Goal: Transaction & Acquisition: Purchase product/service

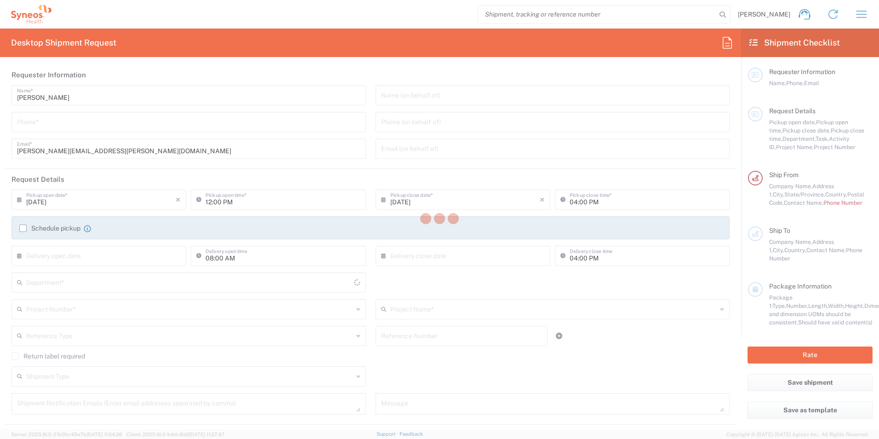
type input "3213"
type input "[US_STATE]"
type input "[GEOGRAPHIC_DATA]"
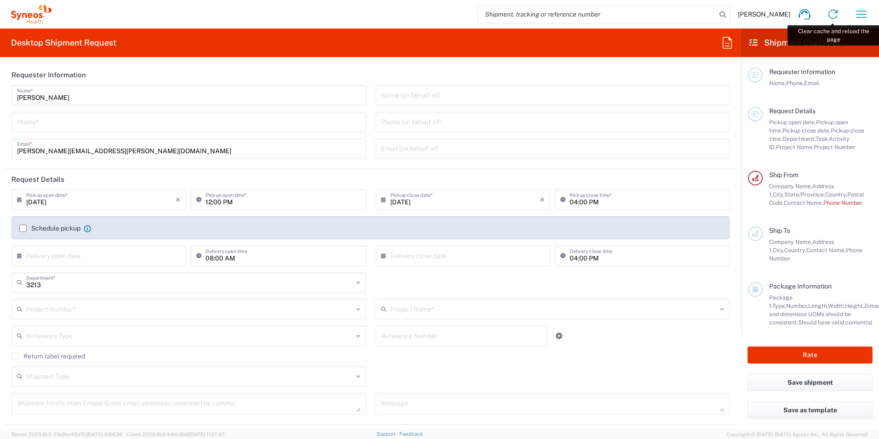
type input "Syneos Health, LLC-[GEOGRAPHIC_DATA] [GEOGRAPHIC_DATA] [GEOGRAPHIC_DATA]"
click at [75, 121] on input "tel" at bounding box center [189, 121] width 344 height 16
type input "[PHONE_NUMBER]"
click at [252, 174] on header "Request Details" at bounding box center [371, 179] width 732 height 21
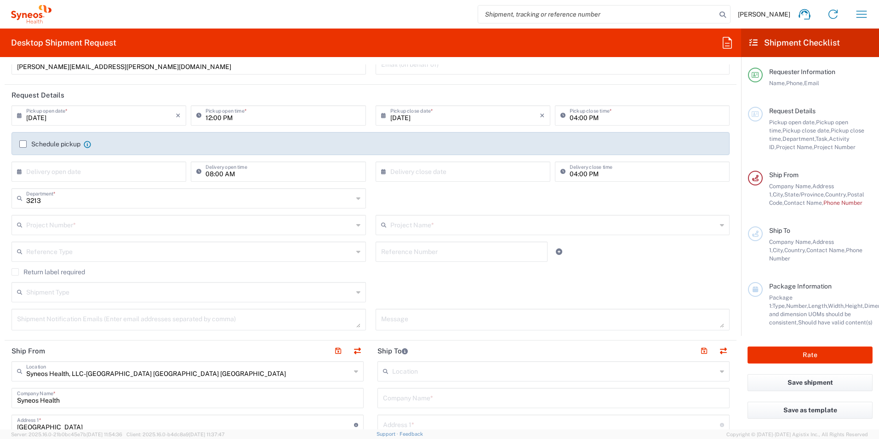
scroll to position [92, 0]
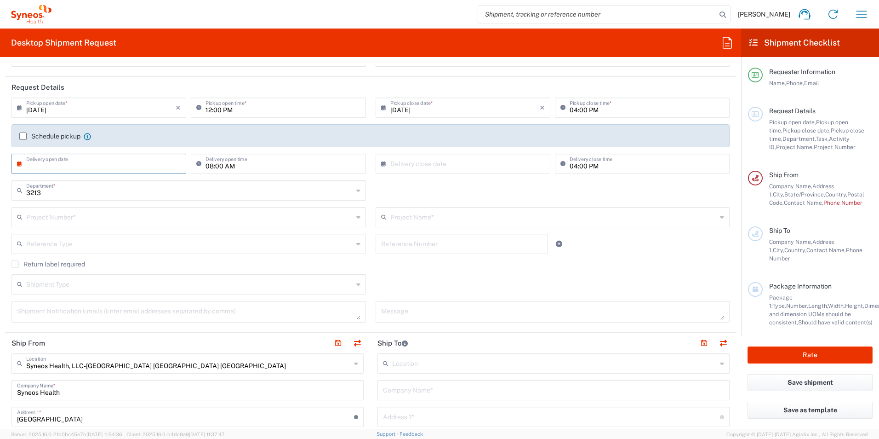
click at [84, 166] on input "text" at bounding box center [100, 163] width 149 height 16
click at [111, 230] on span "14" at bounding box center [112, 234] width 13 height 13
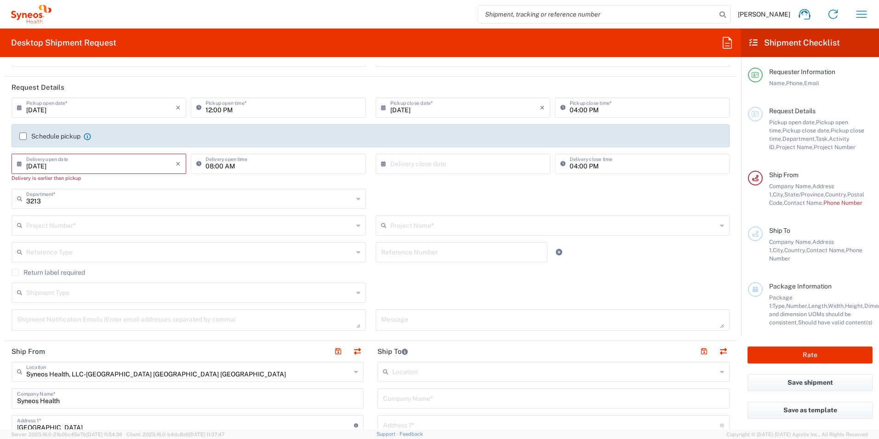
click at [135, 163] on input "[DATE]" at bounding box center [100, 163] width 149 height 16
click at [179, 163] on icon "×" at bounding box center [178, 163] width 5 height 15
click at [77, 166] on input "[DATE]" at bounding box center [100, 163] width 149 height 16
click at [43, 163] on input "[DATE]" at bounding box center [100, 163] width 149 height 16
type input "[DATE]"
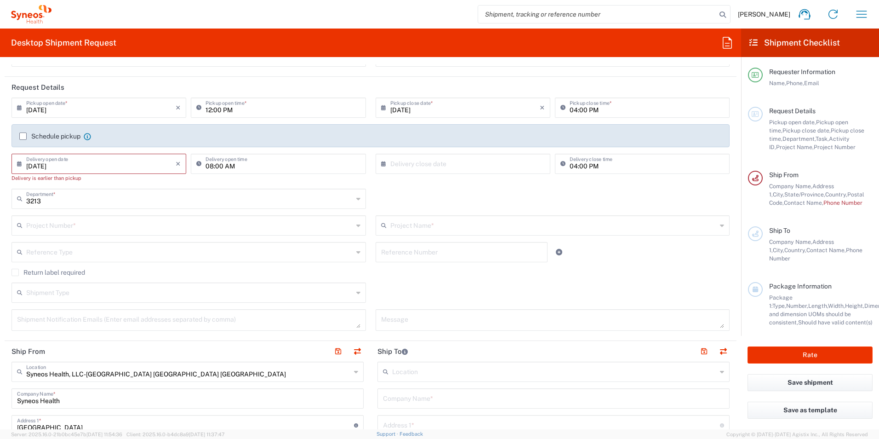
click at [454, 159] on input "text" at bounding box center [464, 163] width 149 height 16
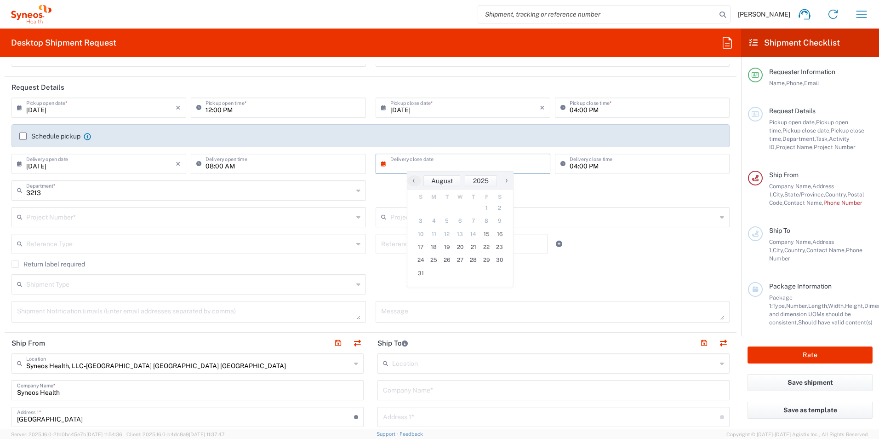
click at [504, 180] on span "›" at bounding box center [507, 180] width 14 height 11
click at [435, 207] on span "1" at bounding box center [434, 207] width 14 height 13
type input "[DATE]"
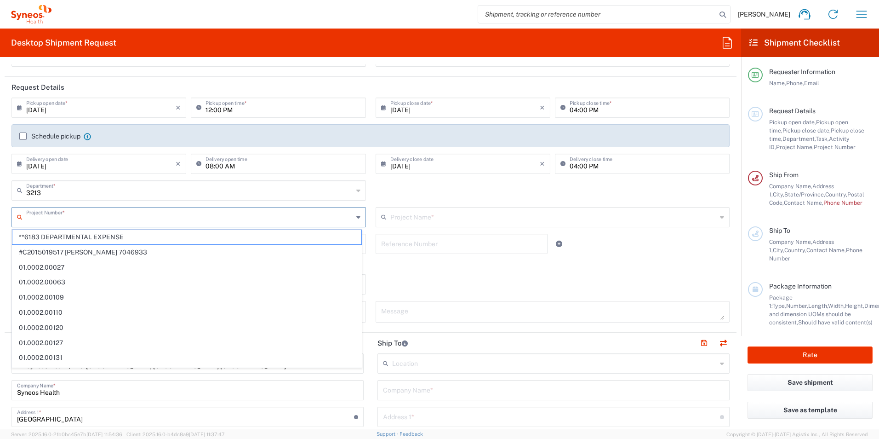
click at [60, 218] on input "text" at bounding box center [189, 216] width 327 height 16
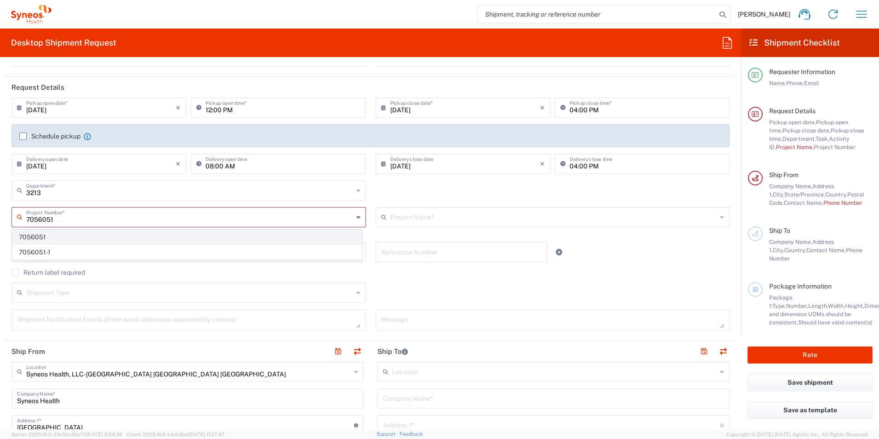
type input "7056051"
click at [46, 235] on span "7056051" at bounding box center [186, 237] width 349 height 14
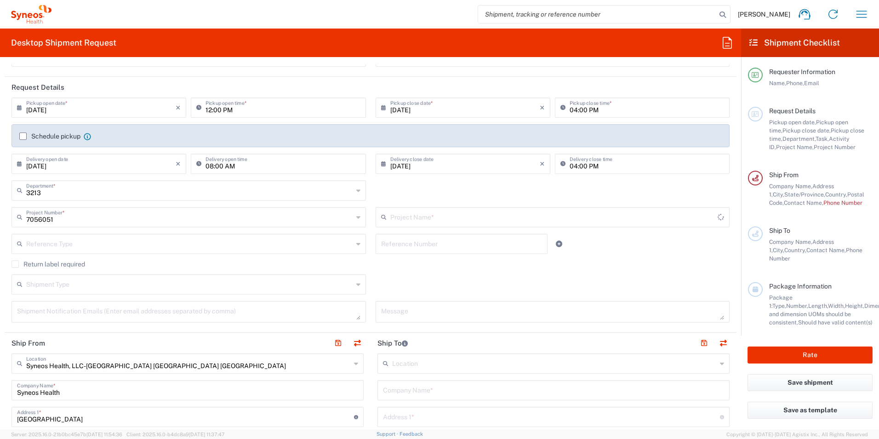
type input "EYP-1901-301"
click at [92, 244] on input "text" at bounding box center [189, 243] width 327 height 16
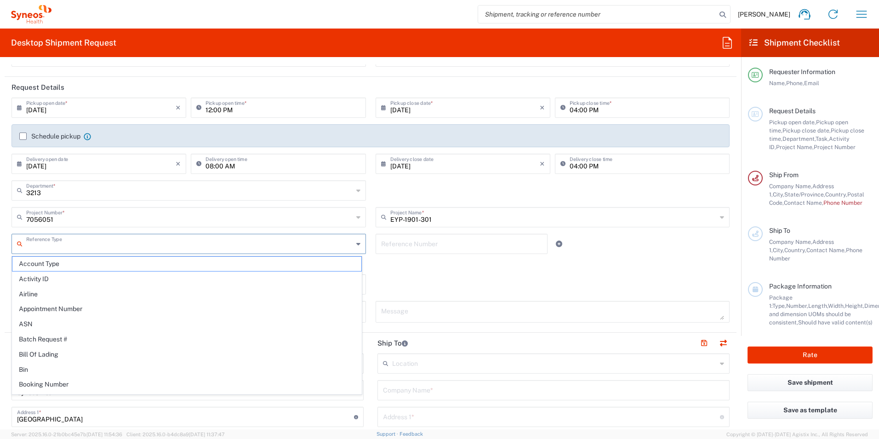
click at [96, 246] on input "text" at bounding box center [189, 243] width 327 height 16
click at [418, 267] on agx-checkbox-control "Return label required" at bounding box center [370, 263] width 718 height 7
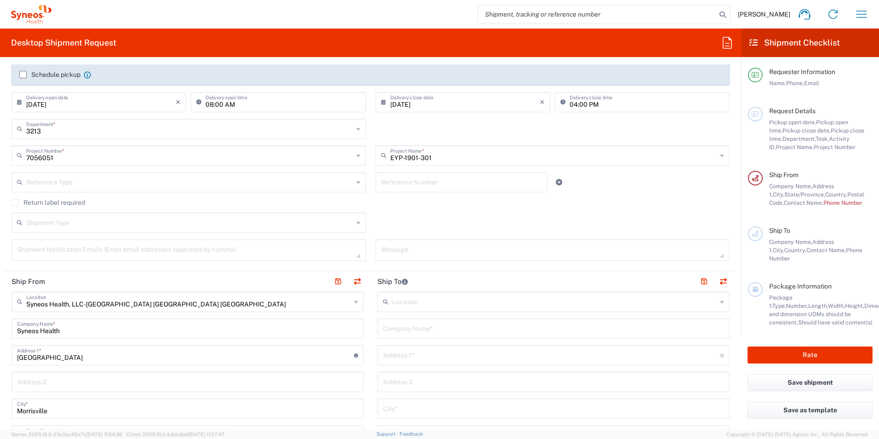
scroll to position [184, 0]
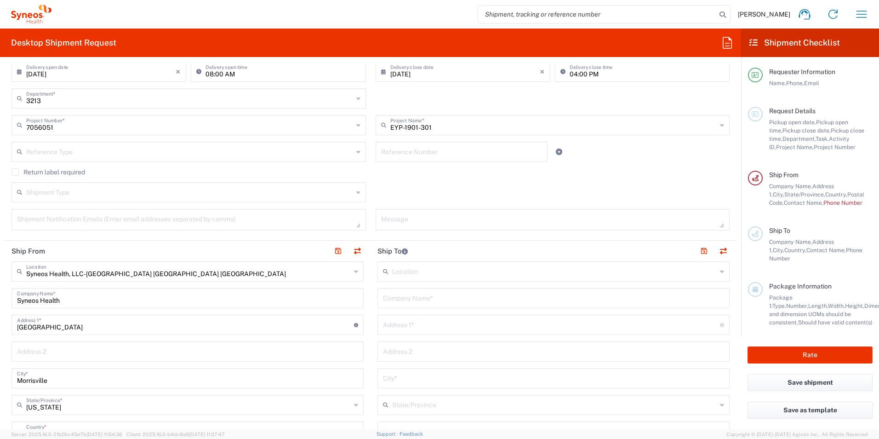
click at [93, 197] on input "text" at bounding box center [189, 192] width 327 height 16
click at [96, 194] on input "text" at bounding box center [189, 192] width 327 height 16
click at [409, 183] on div "Shipment Type Batch Regular" at bounding box center [371, 195] width 728 height 27
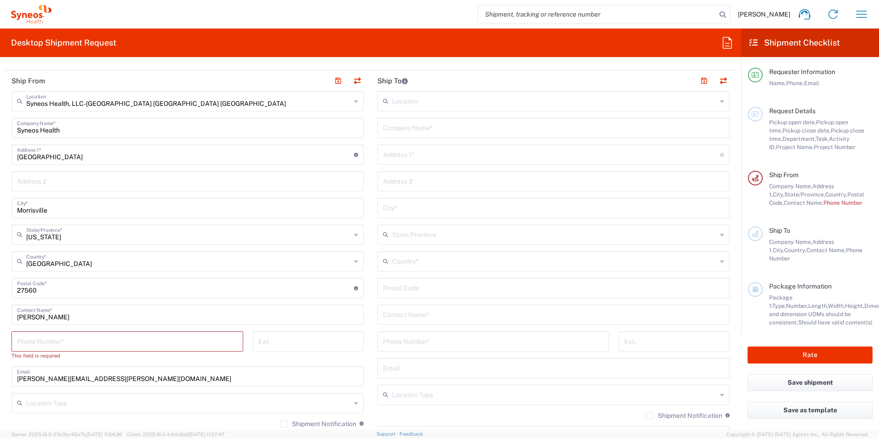
scroll to position [368, 0]
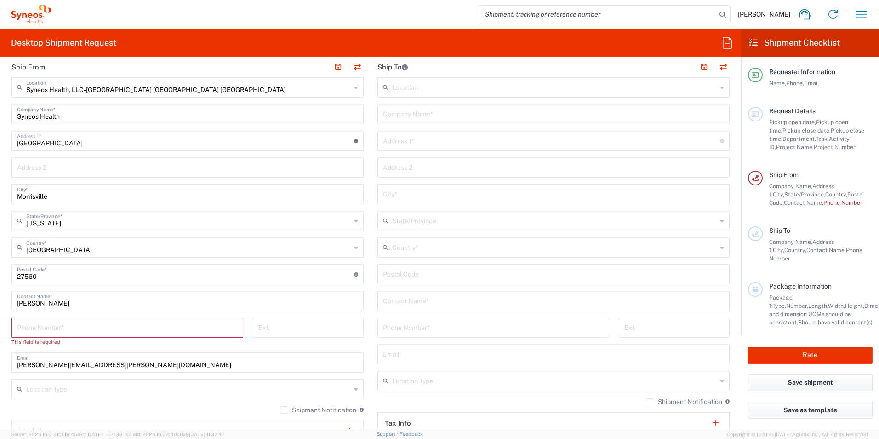
click at [107, 329] on input "tel" at bounding box center [127, 327] width 221 height 16
type input "9192197591"
type input "[PERSON_NAME][EMAIL_ADDRESS][PERSON_NAME][DOMAIN_NAME]"
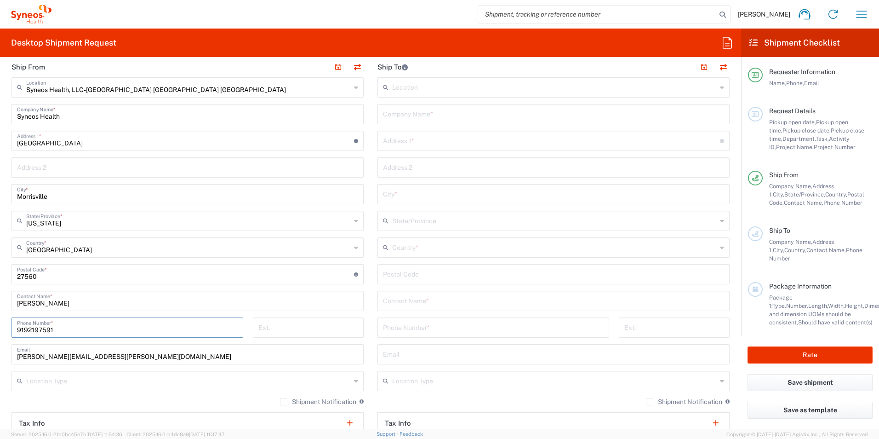
type input "9192197588"
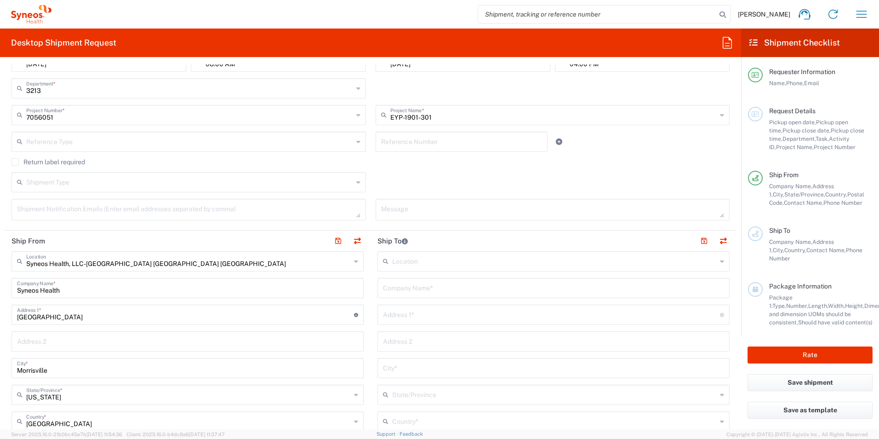
scroll to position [184, 0]
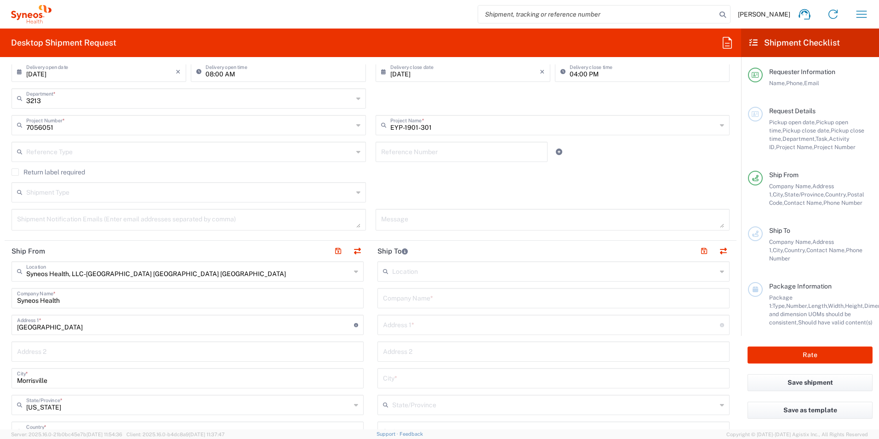
click at [426, 297] on input "text" at bounding box center [553, 297] width 341 height 16
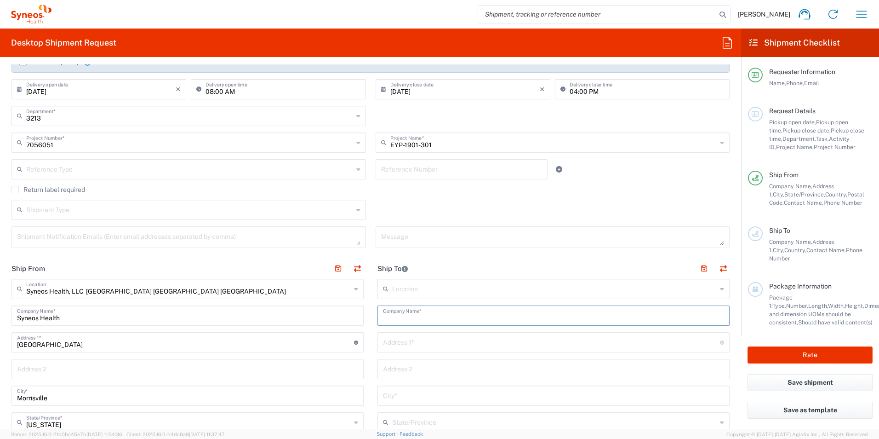
scroll to position [322, 0]
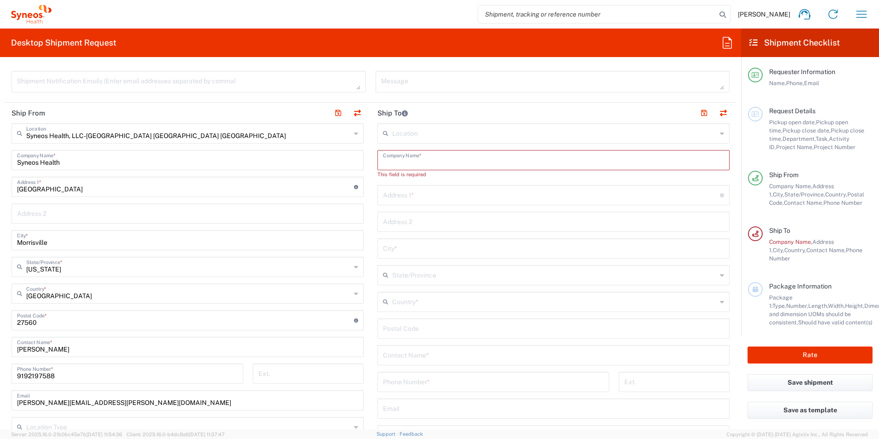
click at [444, 164] on input "text" at bounding box center [553, 159] width 341 height 16
type input "[PERSON_NAME]"
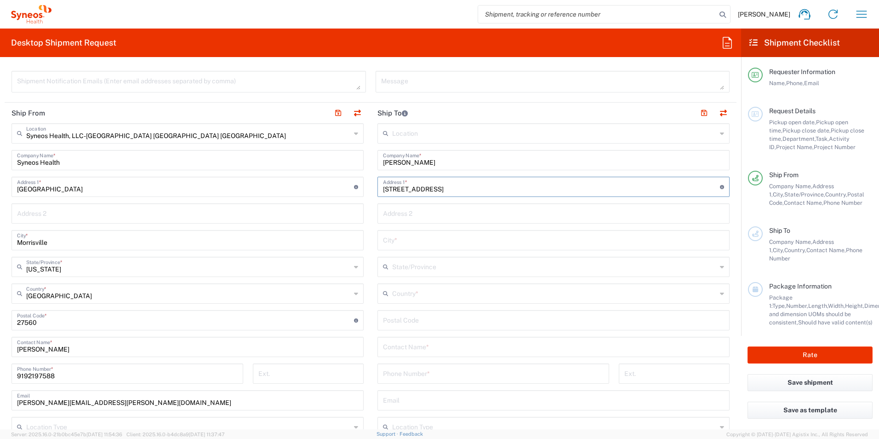
type input "[STREET_ADDRESS]"
type input "Cincinati"
type input "OH"
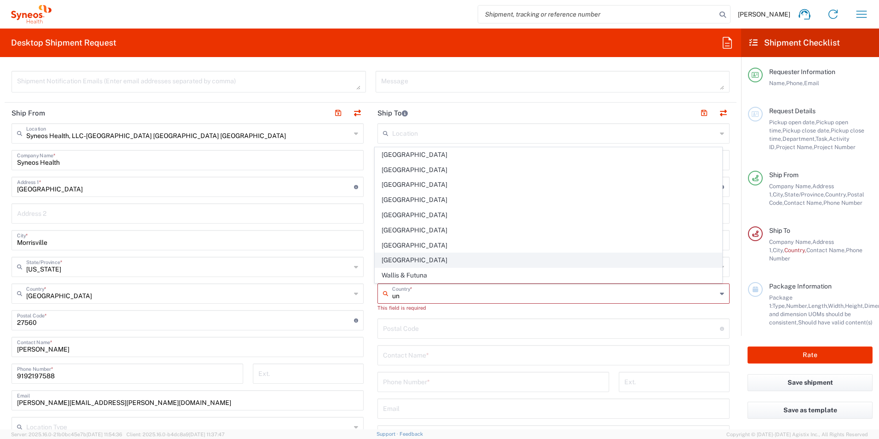
click at [426, 262] on span "[GEOGRAPHIC_DATA]" at bounding box center [548, 260] width 347 height 14
type input "[GEOGRAPHIC_DATA]"
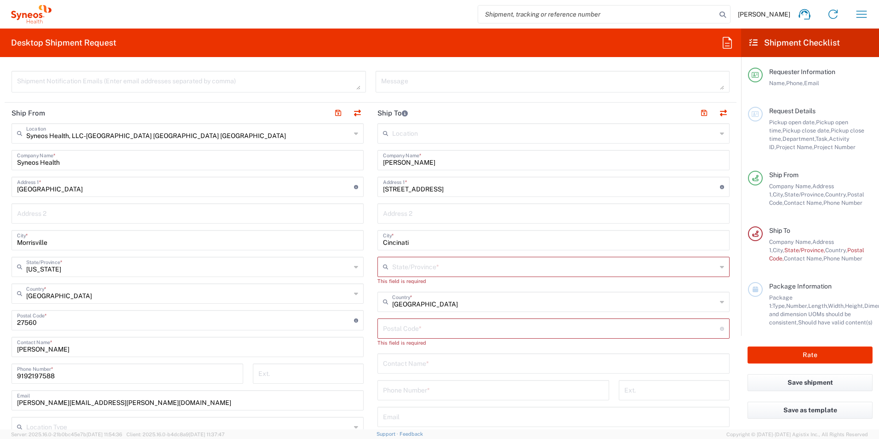
click at [404, 266] on input "text" at bounding box center [554, 266] width 325 height 16
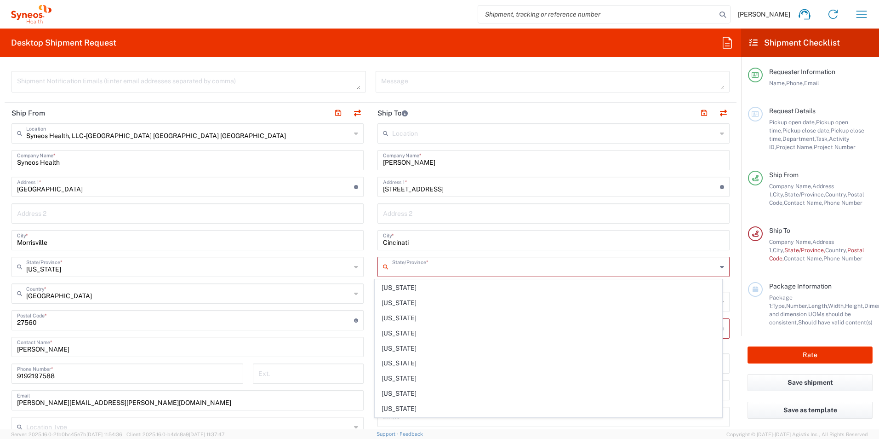
scroll to position [523, 0]
click at [392, 331] on span "[US_STATE]" at bounding box center [548, 337] width 347 height 14
type input "[US_STATE]"
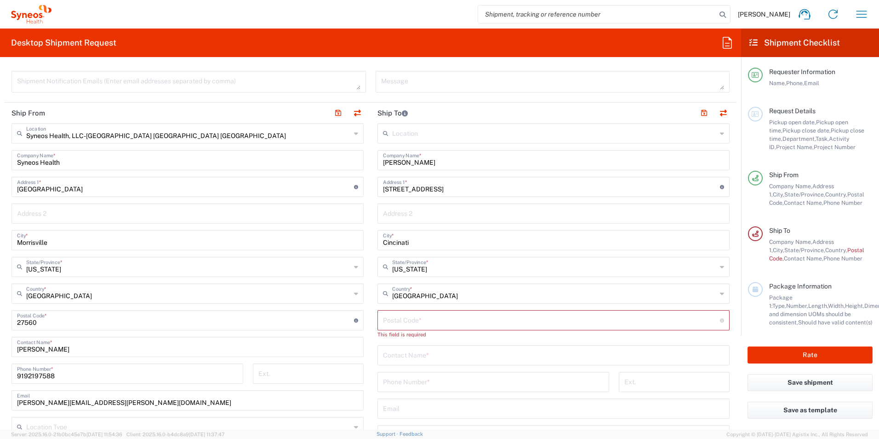
click at [403, 320] on input "undefined" at bounding box center [551, 319] width 337 height 16
type input "45240"
click at [386, 345] on input "text" at bounding box center [553, 346] width 341 height 16
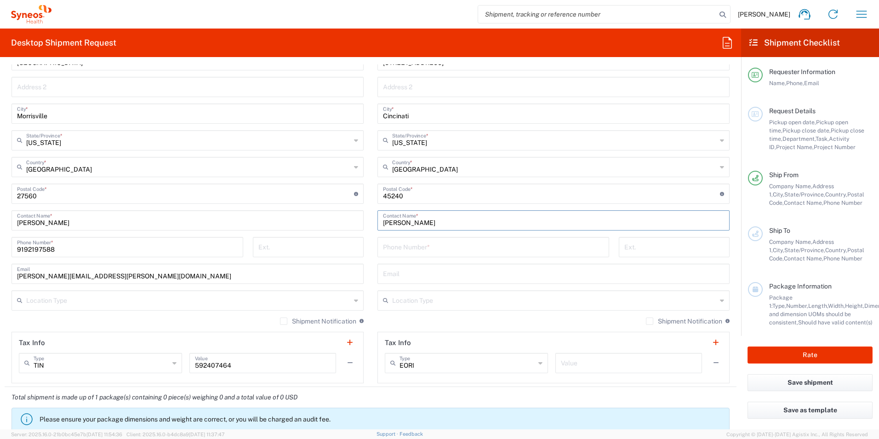
scroll to position [460, 0]
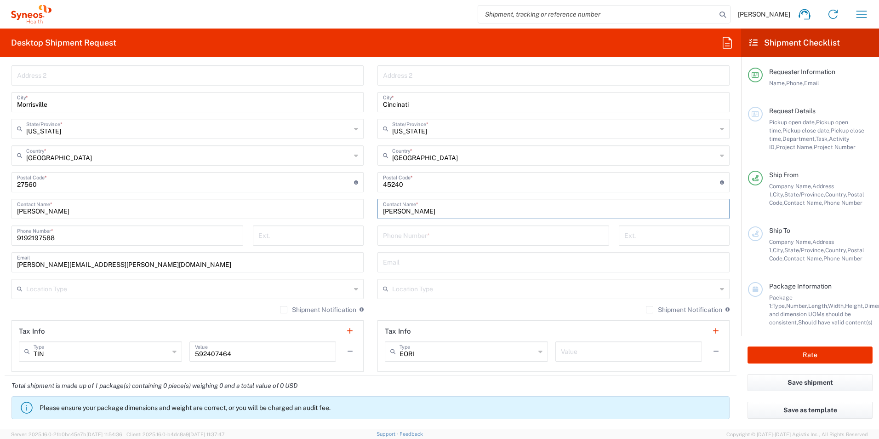
type input "[PERSON_NAME]"
click at [403, 233] on input "tel" at bounding box center [493, 235] width 221 height 16
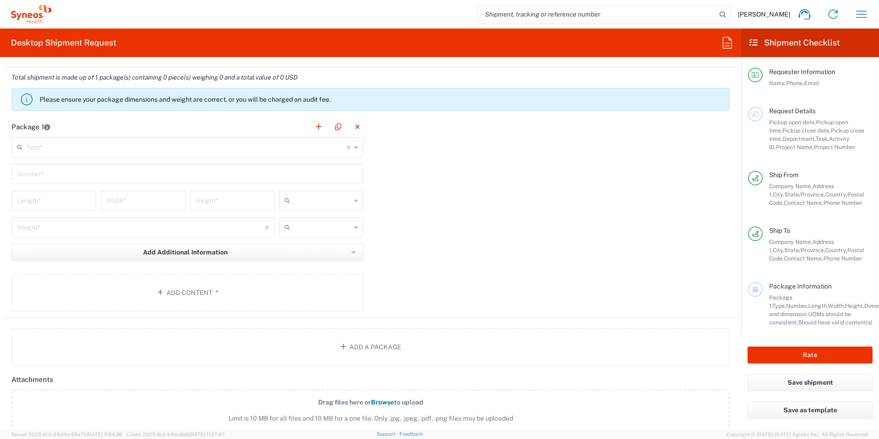
scroll to position [782, 0]
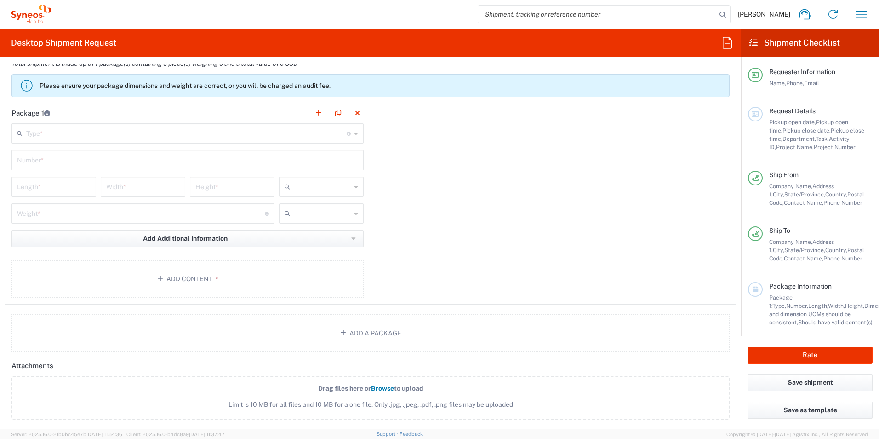
type input "[PHONE_NUMBER]"
click at [87, 134] on input "text" at bounding box center [186, 133] width 321 height 16
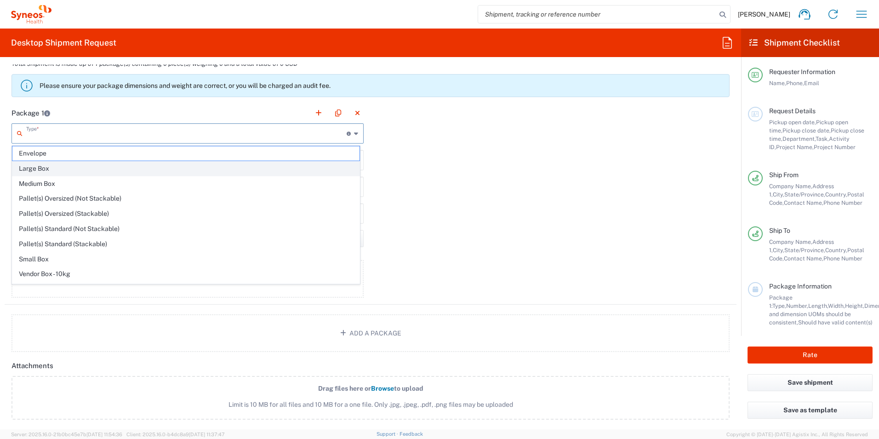
click at [53, 172] on span "Large Box" at bounding box center [185, 168] width 347 height 14
type input "Large Box"
type input "17.5"
type input "12.5"
type input "3"
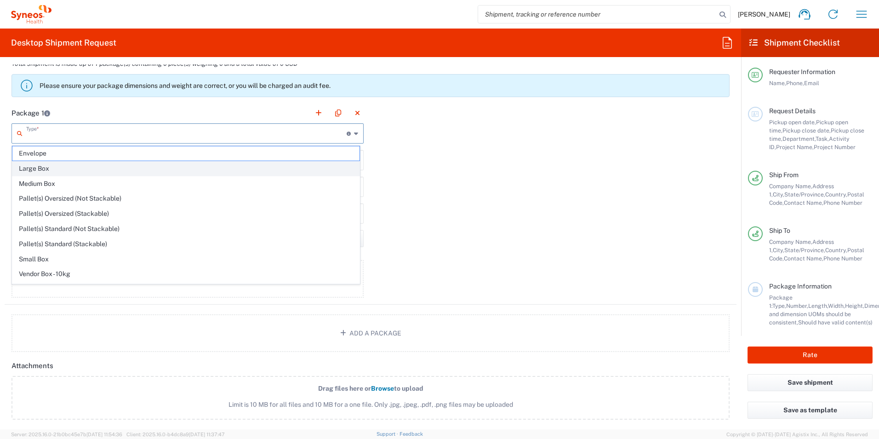
type input "in"
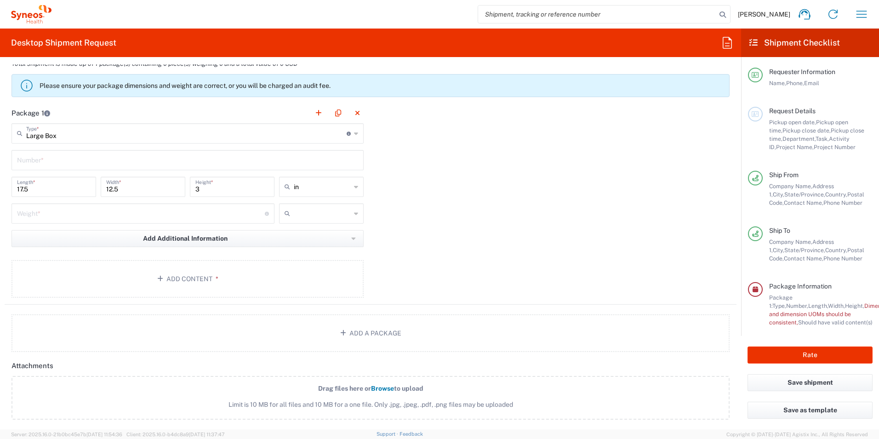
click at [39, 162] on input "text" at bounding box center [187, 159] width 341 height 16
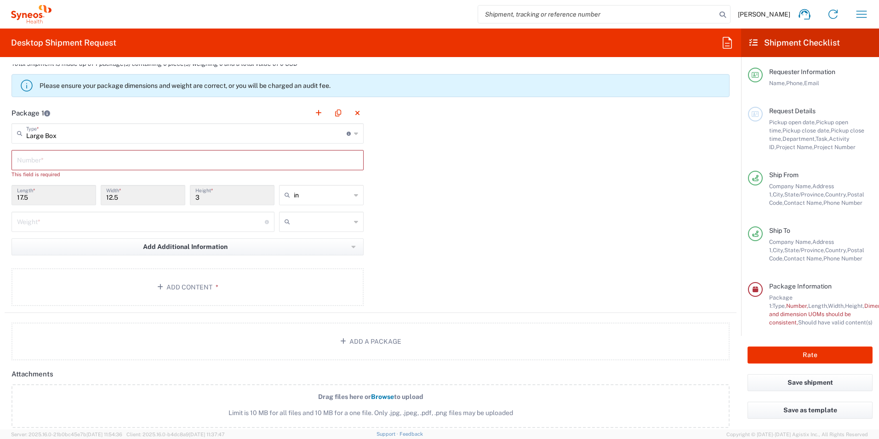
click at [459, 266] on div "Package 1 Large Box Type * Material used to package goods Envelope Large Box Me…" at bounding box center [371, 208] width 732 height 210
click at [88, 162] on input "text" at bounding box center [187, 159] width 341 height 16
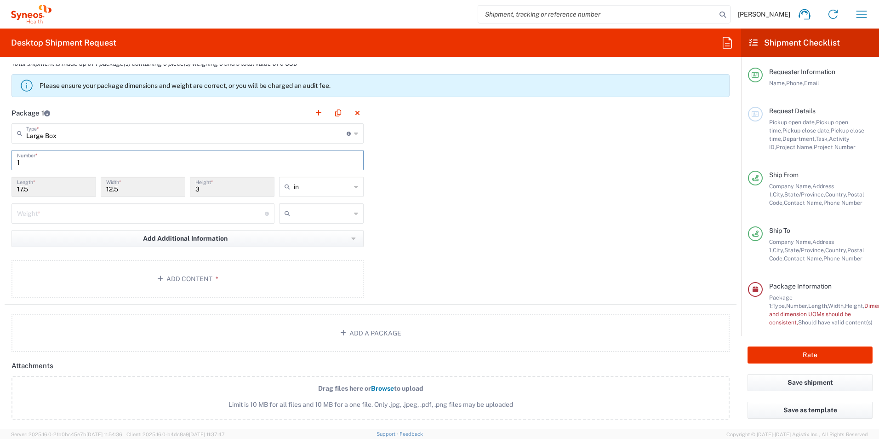
type input "1"
click at [581, 234] on div "Package 1 Large Box Type * Material used to package goods Envelope Large Box Me…" at bounding box center [371, 204] width 732 height 202
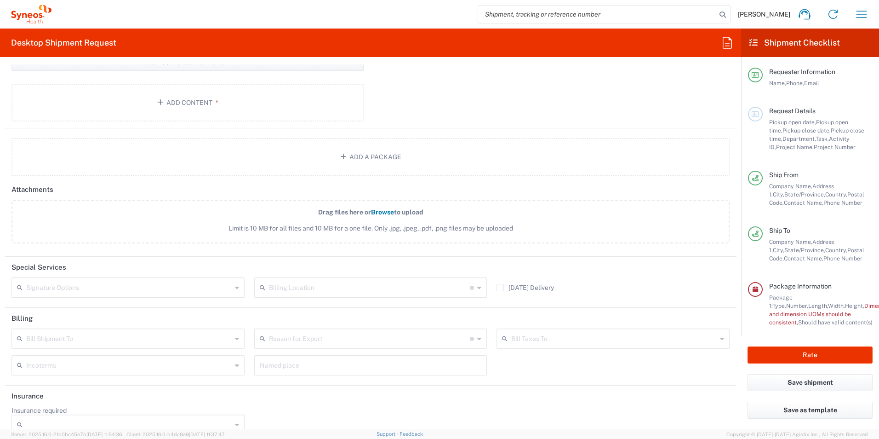
scroll to position [974, 0]
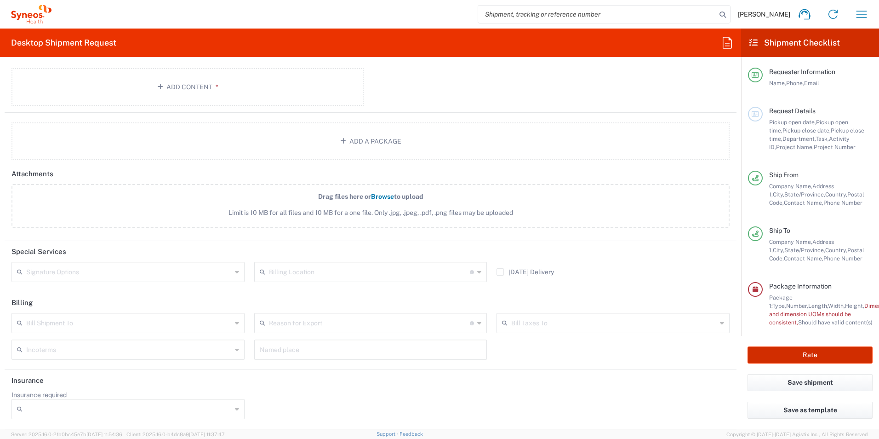
click at [785, 353] on button "Rate" at bounding box center [810, 354] width 125 height 17
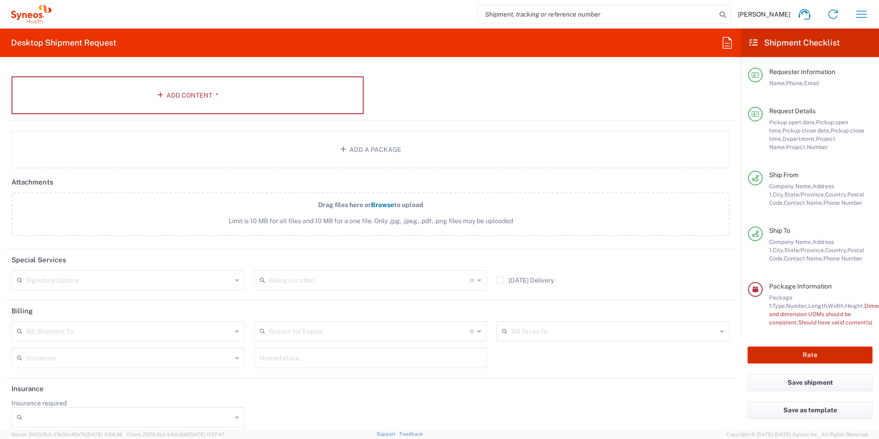
scroll to position [18, 0]
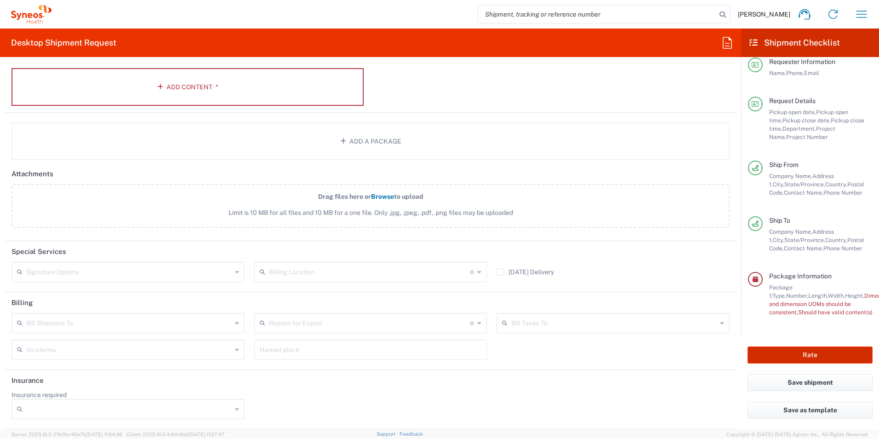
type input "7056051"
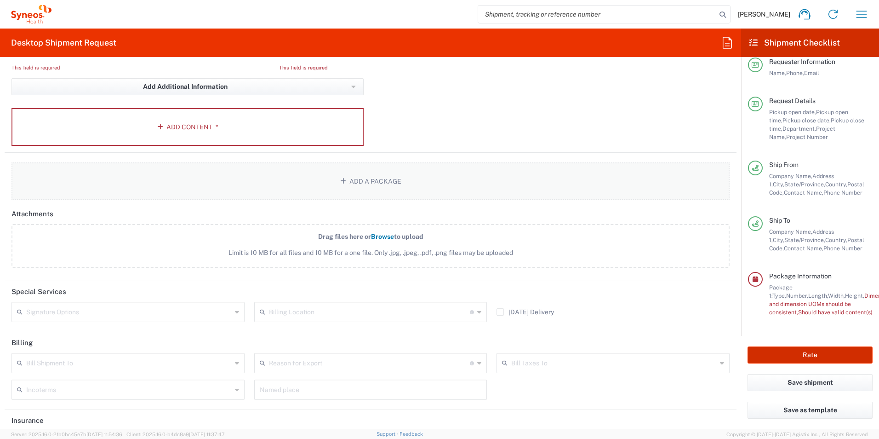
scroll to position [890, 0]
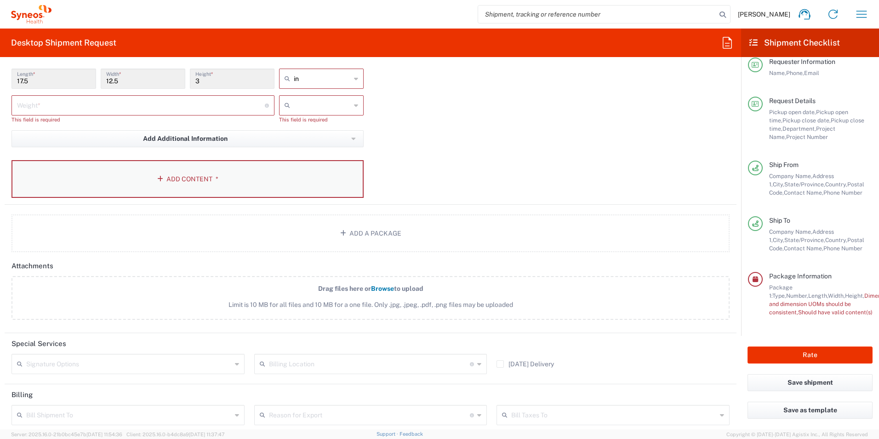
click at [186, 172] on button "Add Content *" at bounding box center [187, 179] width 352 height 38
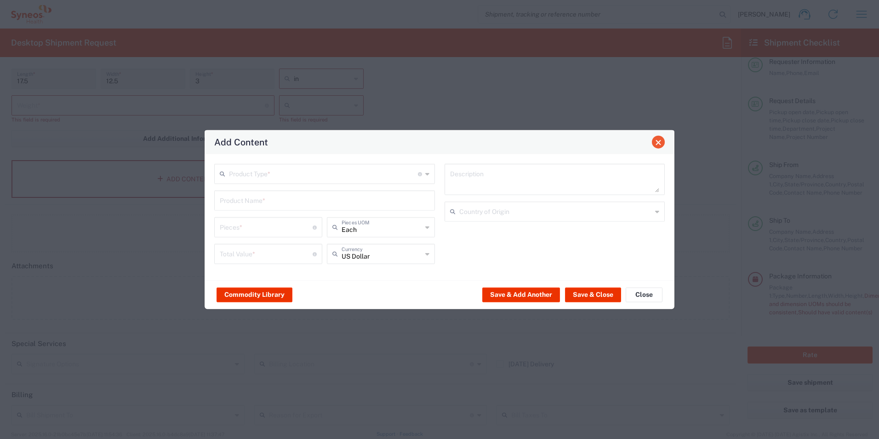
click at [659, 143] on span "Close" at bounding box center [658, 142] width 6 height 6
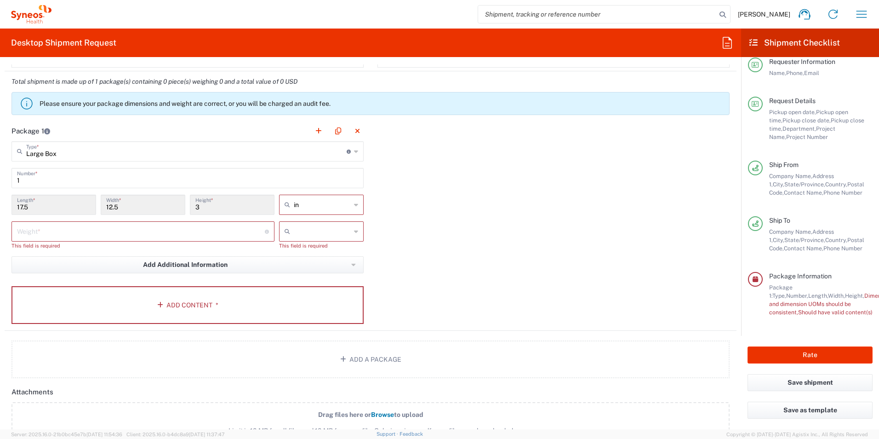
scroll to position [752, 0]
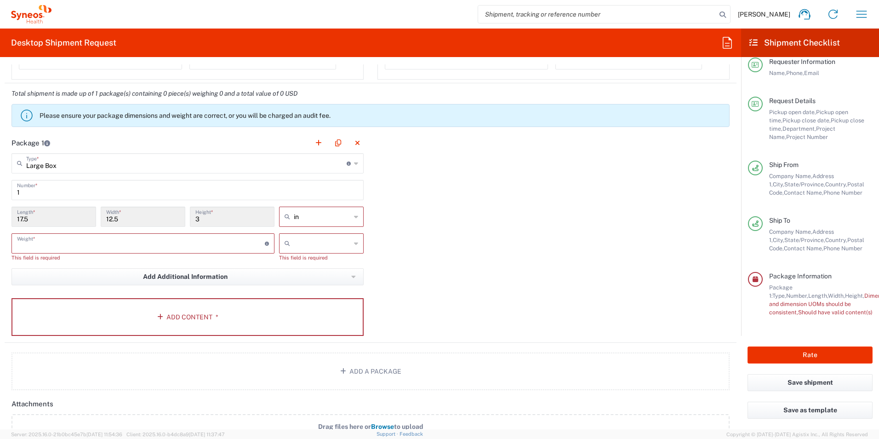
click at [209, 246] on input "number" at bounding box center [141, 243] width 248 height 16
click at [247, 246] on input "number" at bounding box center [141, 243] width 248 height 16
type input "5"
click at [332, 246] on input "text" at bounding box center [322, 243] width 57 height 15
click at [316, 280] on span "lbs" at bounding box center [318, 278] width 82 height 14
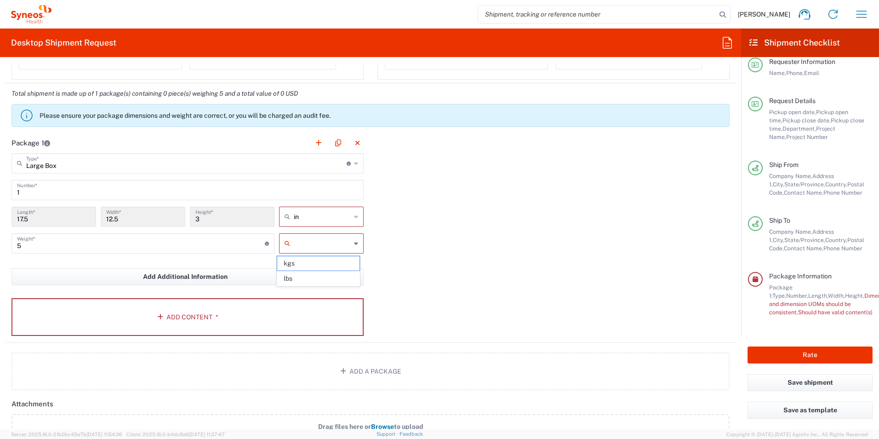
type input "lbs"
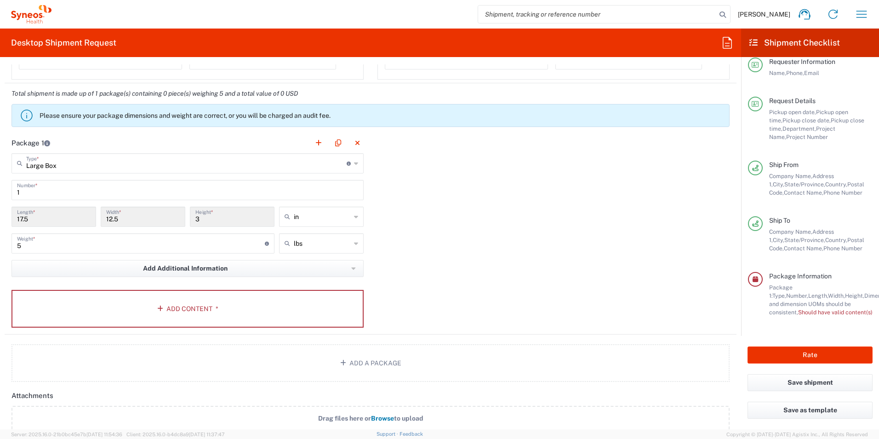
click at [431, 277] on div "Package 1 Large Box Type * Material used to package goods Envelope Large Box Me…" at bounding box center [371, 233] width 732 height 202
click at [277, 317] on button "Add Content *" at bounding box center [187, 309] width 352 height 38
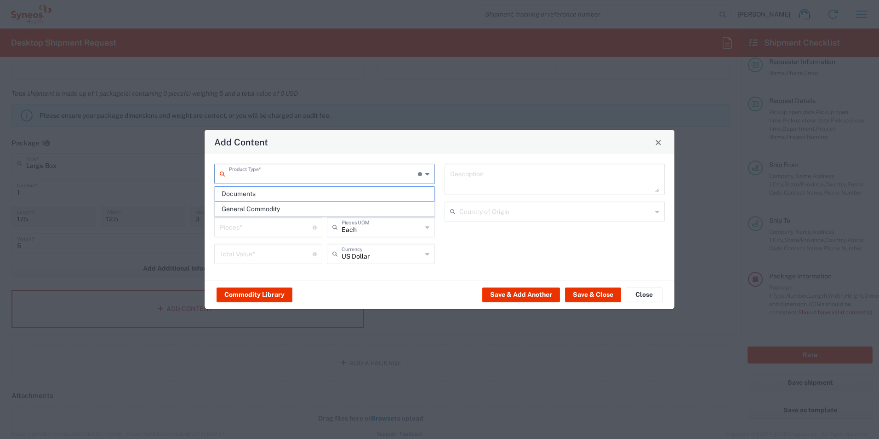
click at [287, 179] on input "text" at bounding box center [323, 173] width 189 height 16
click at [281, 206] on span "General Commodity" at bounding box center [324, 209] width 219 height 14
type input "General Commodity"
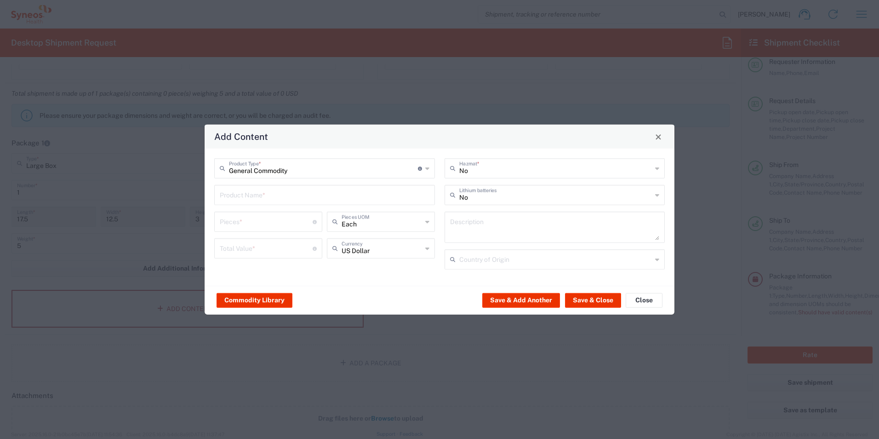
click at [281, 197] on input "text" at bounding box center [325, 194] width 210 height 16
type input "Jacket"
click at [278, 215] on input "number" at bounding box center [266, 221] width 93 height 16
type input "1"
click at [269, 250] on input "number" at bounding box center [266, 248] width 93 height 16
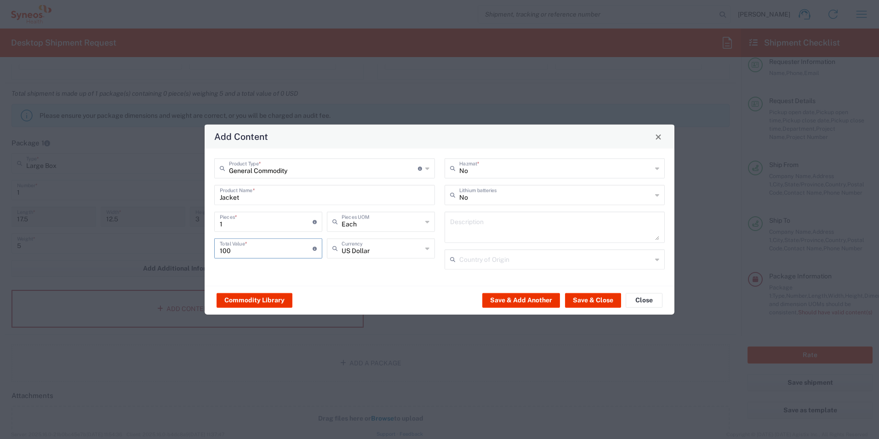
type input "100"
click at [495, 164] on input "text" at bounding box center [555, 168] width 193 height 16
click at [669, 224] on div "Hazmat * No Lithium batteries Description Country of Origin" at bounding box center [555, 217] width 230 height 118
type input "No"
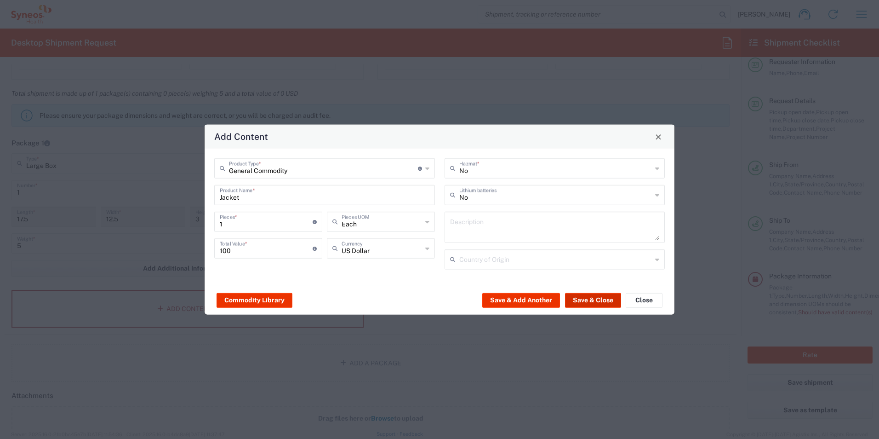
click at [587, 298] on button "Save & Close" at bounding box center [593, 299] width 56 height 15
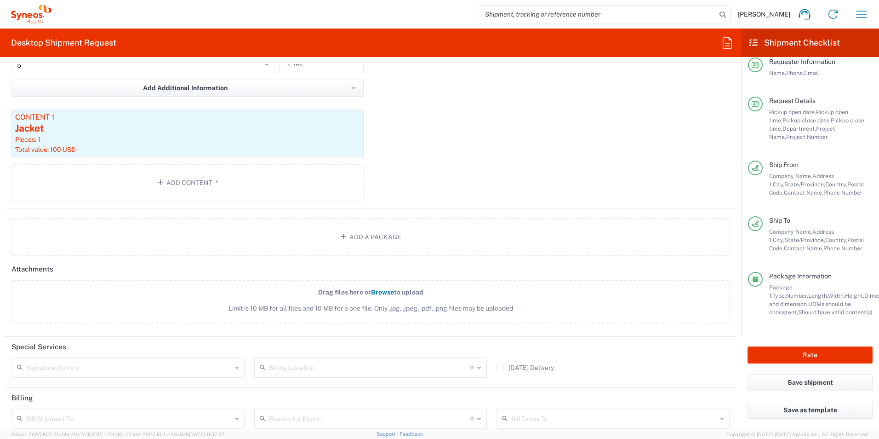
scroll to position [1028, 0]
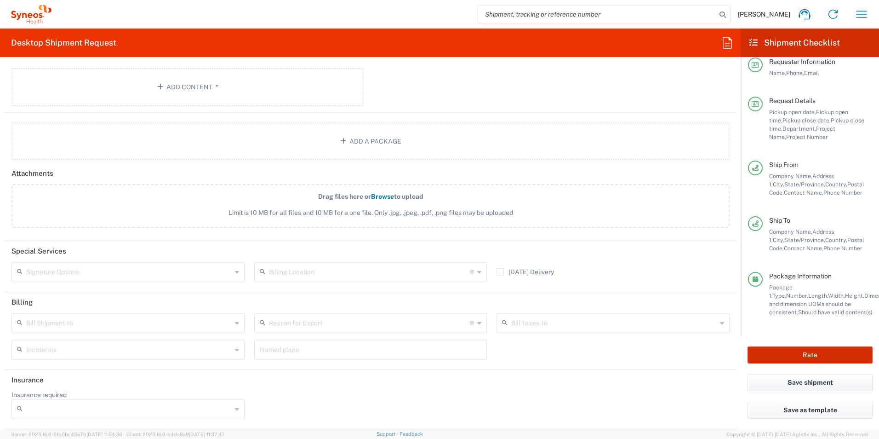
click at [783, 356] on button "Rate" at bounding box center [810, 354] width 125 height 17
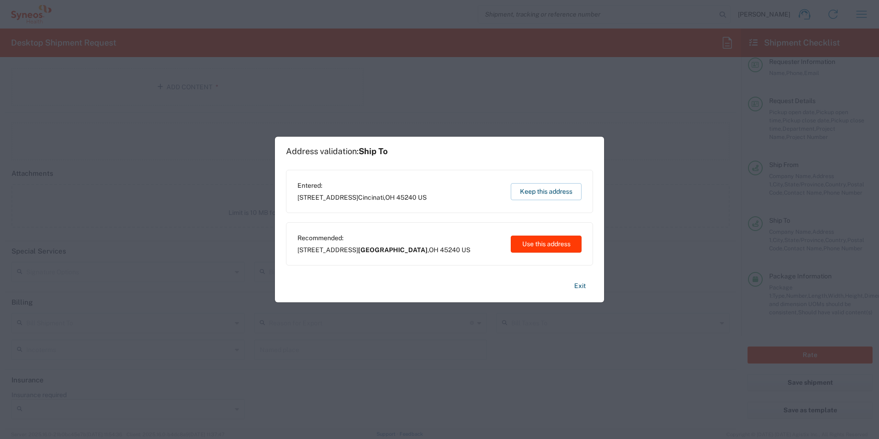
click at [544, 242] on button "Use this address" at bounding box center [546, 243] width 71 height 17
type input "[GEOGRAPHIC_DATA]"
type input "[US_STATE]"
type input "[GEOGRAPHIC_DATA]"
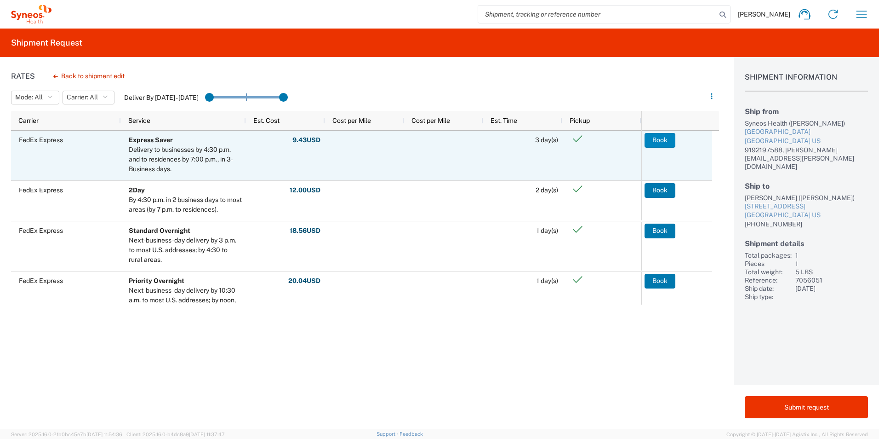
click at [652, 142] on button "Book" at bounding box center [660, 140] width 31 height 15
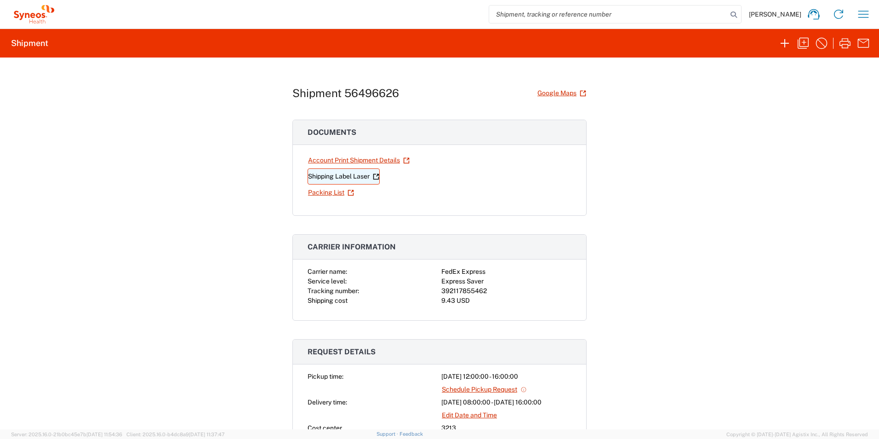
click at [347, 177] on link "Shipping Label Laser" at bounding box center [344, 176] width 72 height 16
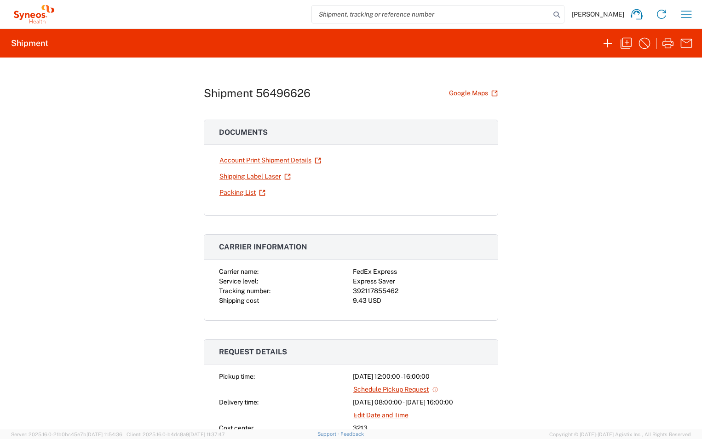
click at [553, 183] on div "Shipment 56496626 Google Maps Documents Account Print Shipment Details Shipping…" at bounding box center [351, 243] width 702 height 372
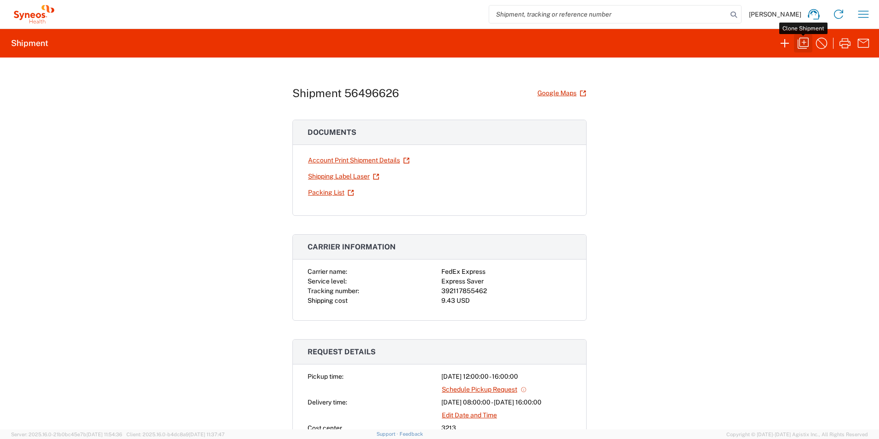
click at [801, 43] on icon "button" at bounding box center [803, 43] width 15 height 15
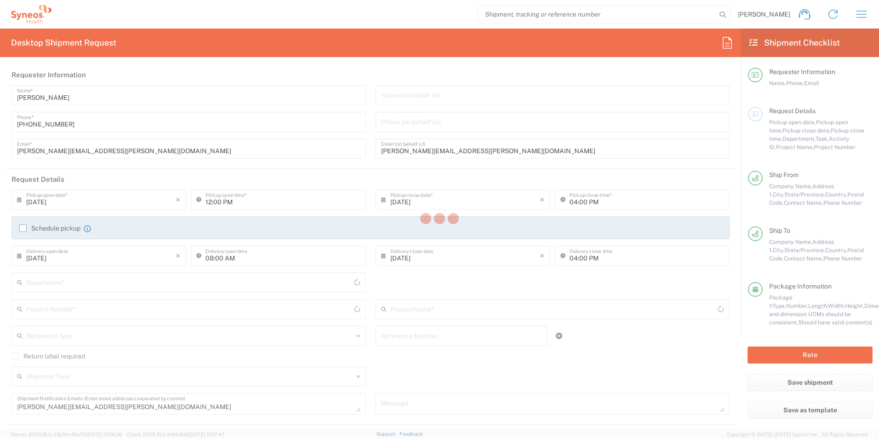
type input "3213"
type input "7056051"
type input "EYP-1901-301"
type input "[US_STATE]"
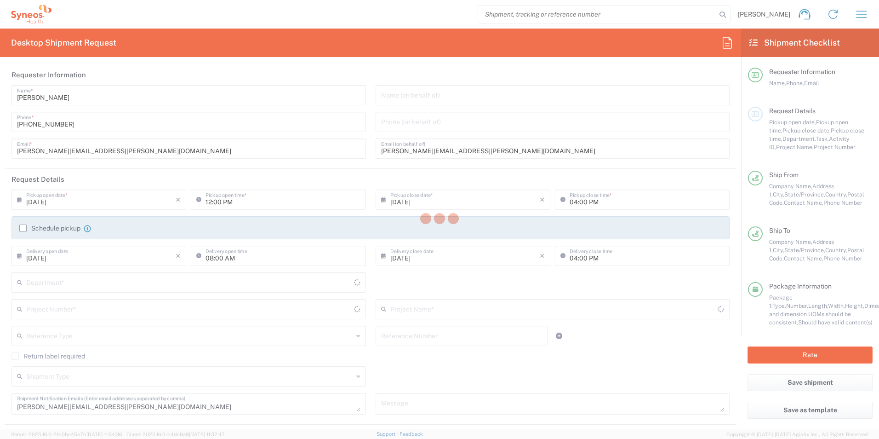
type input "Large Box"
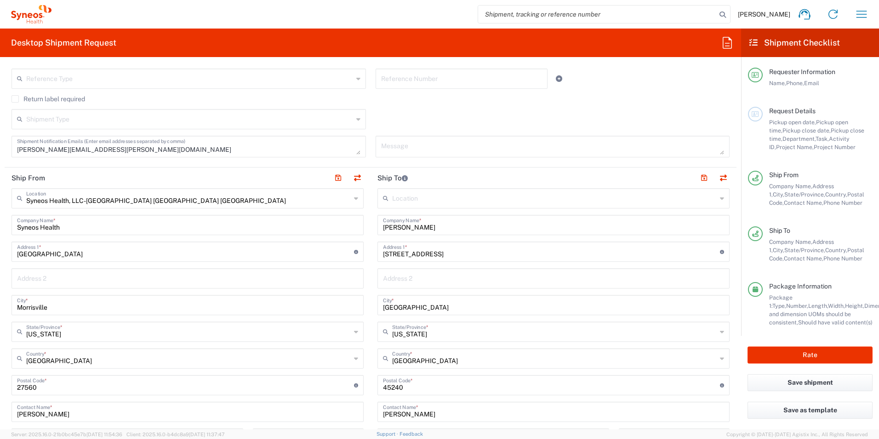
scroll to position [276, 0]
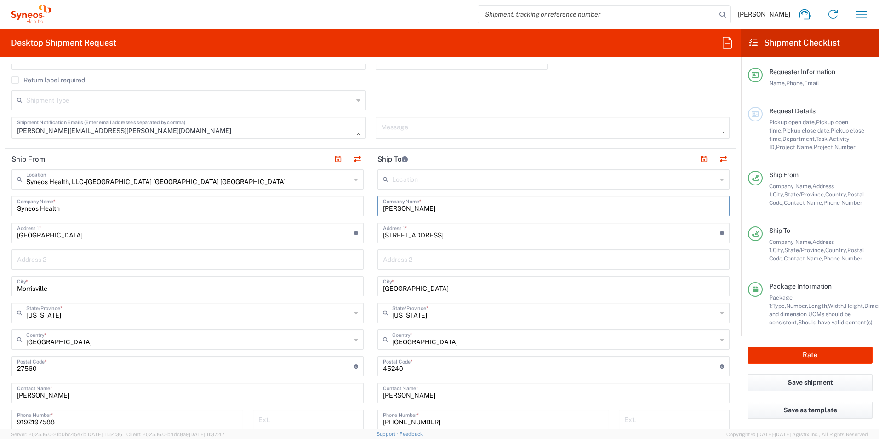
drag, startPoint x: 457, startPoint y: 206, endPoint x: 306, endPoint y: 203, distance: 150.9
click at [306, 203] on div "Ship From Syneos Health, LLC-[GEOGRAPHIC_DATA] [GEOGRAPHIC_DATA] [GEOGRAPHIC_DA…" at bounding box center [371, 354] width 732 height 411
type input "[PERSON_NAME]"
click at [443, 210] on input "[PERSON_NAME]" at bounding box center [553, 205] width 341 height 16
type input "[PERSON_NAME]"
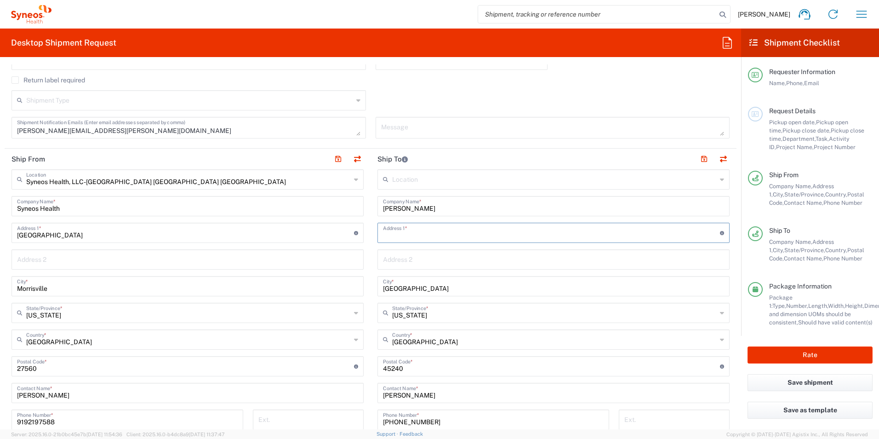
click at [416, 233] on input "text" at bounding box center [551, 232] width 337 height 16
type input "[STREET_ADDRESS]"
click at [409, 264] on input "text" at bounding box center [553, 259] width 341 height 16
type input "Unit 1E"
drag, startPoint x: 416, startPoint y: 291, endPoint x: 335, endPoint y: 285, distance: 80.7
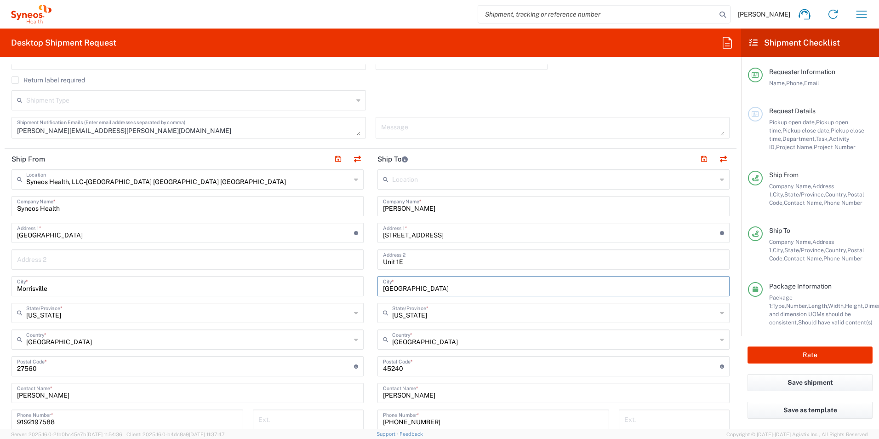
click at [335, 285] on div "Ship From Syneos Health, LLC-[GEOGRAPHIC_DATA] [GEOGRAPHIC_DATA] [GEOGRAPHIC_DA…" at bounding box center [371, 354] width 732 height 411
type input "[GEOGRAPHIC_DATA]"
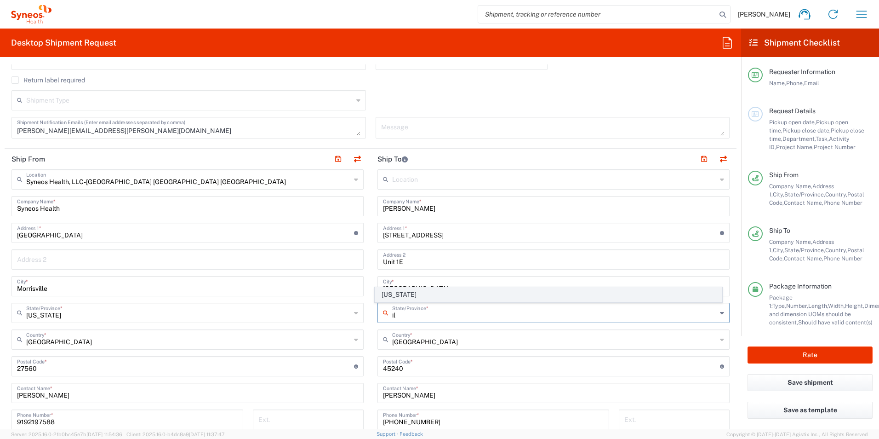
click at [393, 294] on span "[US_STATE]" at bounding box center [548, 294] width 347 height 14
type input "[US_STATE]"
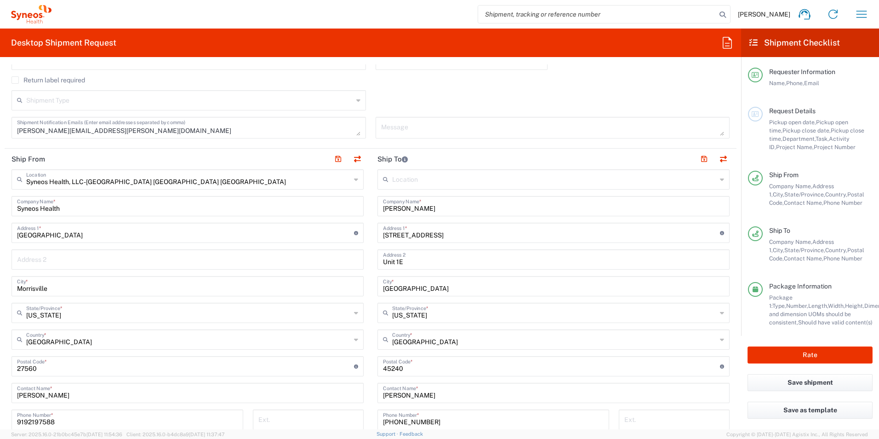
scroll to position [322, 0]
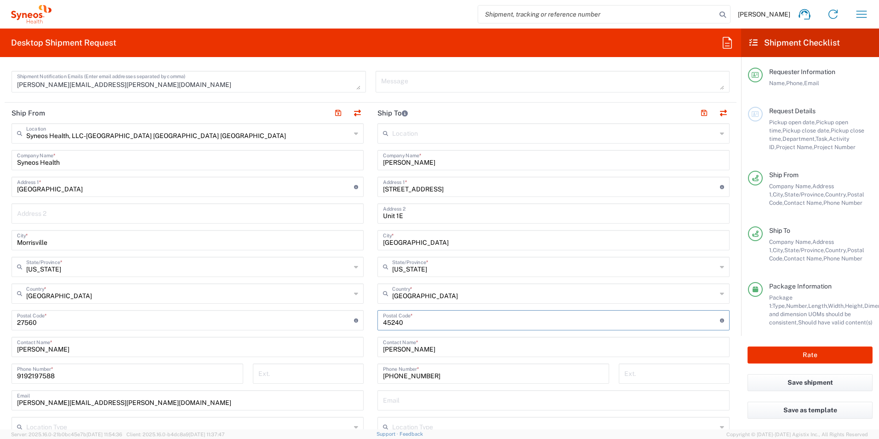
drag, startPoint x: 427, startPoint y: 322, endPoint x: 318, endPoint y: 321, distance: 109.0
click at [318, 321] on div "Ship From Syneos Health, LLC-[GEOGRAPHIC_DATA] [GEOGRAPHIC_DATA] [GEOGRAPHIC_DA…" at bounding box center [371, 308] width 732 height 411
type input "60642"
drag, startPoint x: 441, startPoint y: 347, endPoint x: 347, endPoint y: 349, distance: 93.4
click at [347, 349] on div "Ship From Syneos Health, LLC-[GEOGRAPHIC_DATA] [GEOGRAPHIC_DATA] [GEOGRAPHIC_DA…" at bounding box center [371, 308] width 732 height 411
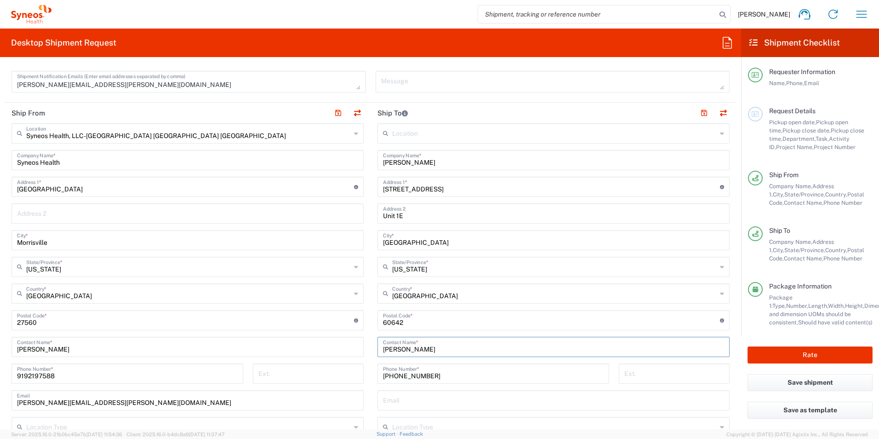
type input "[PERSON_NAME]"
drag, startPoint x: 424, startPoint y: 371, endPoint x: 319, endPoint y: 372, distance: 105.3
click at [319, 372] on div "Ship From Syneos Health, LLC-[GEOGRAPHIC_DATA] [GEOGRAPHIC_DATA] [GEOGRAPHIC_DA…" at bounding box center [371, 308] width 732 height 411
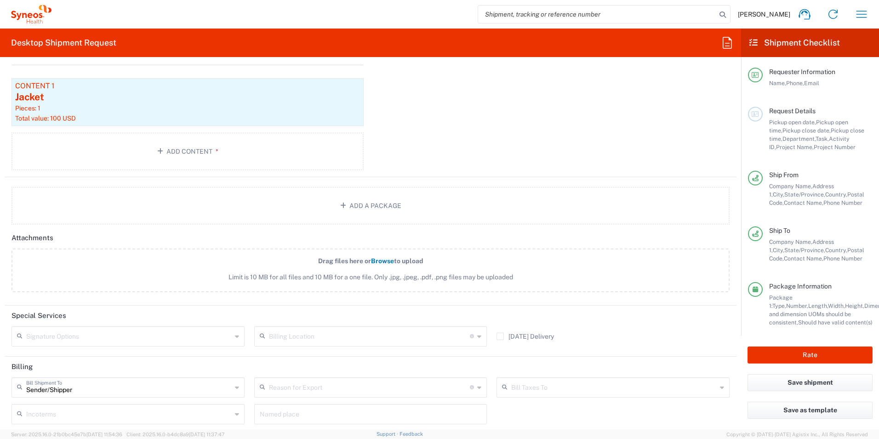
scroll to position [966, 0]
type input "[PHONE_NUMBER]"
click at [816, 353] on button "Rate" at bounding box center [810, 354] width 125 height 17
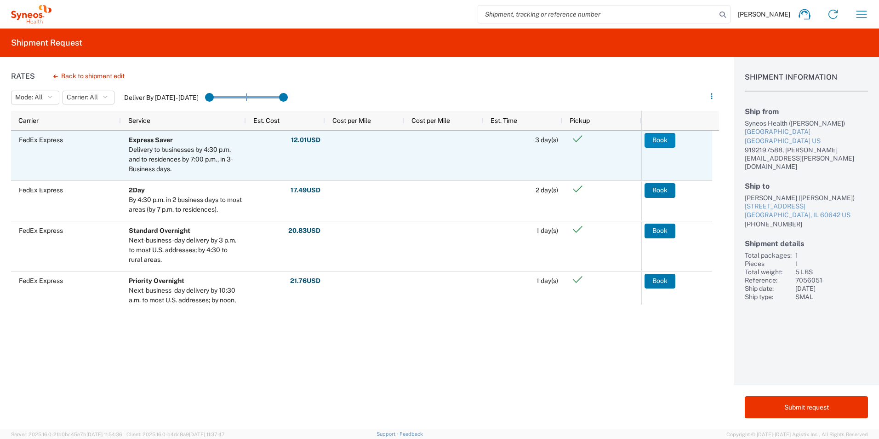
click at [669, 137] on button "Book" at bounding box center [660, 140] width 31 height 15
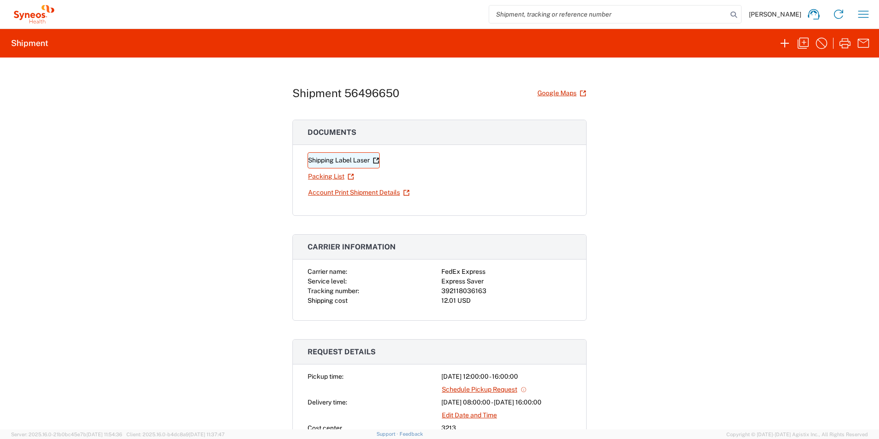
click at [346, 161] on link "Shipping Label Laser" at bounding box center [344, 160] width 72 height 16
click at [838, 198] on div "Shipment 56496650 Google Maps Documents Shipping Label Laser Packing List Accou…" at bounding box center [439, 243] width 879 height 372
click at [807, 42] on icon "button" at bounding box center [803, 43] width 15 height 15
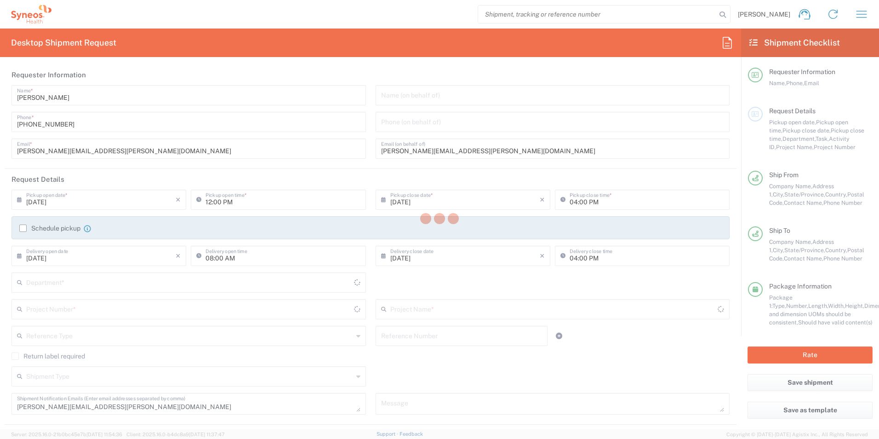
type input "7056051"
type input "[US_STATE]"
type input "3213"
type input "EYP-1901-301"
type input "[US_STATE]"
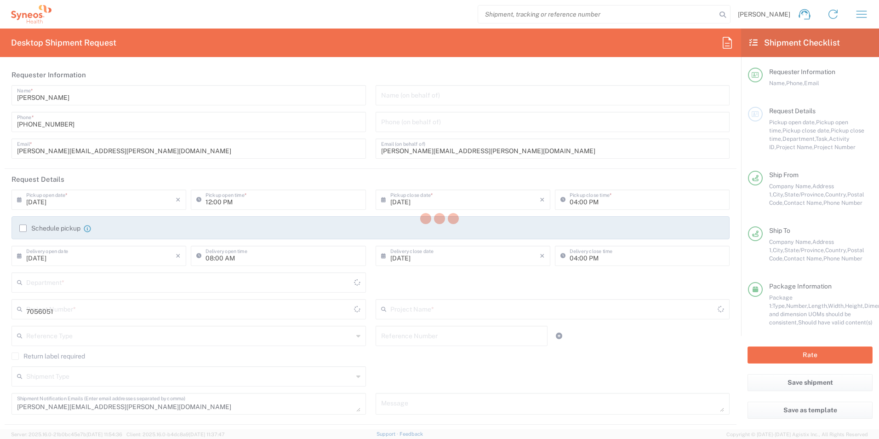
type input "Large Box"
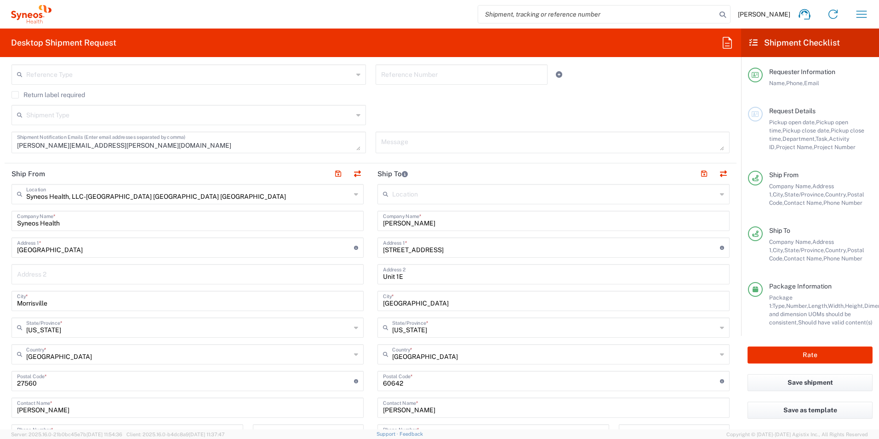
scroll to position [322, 0]
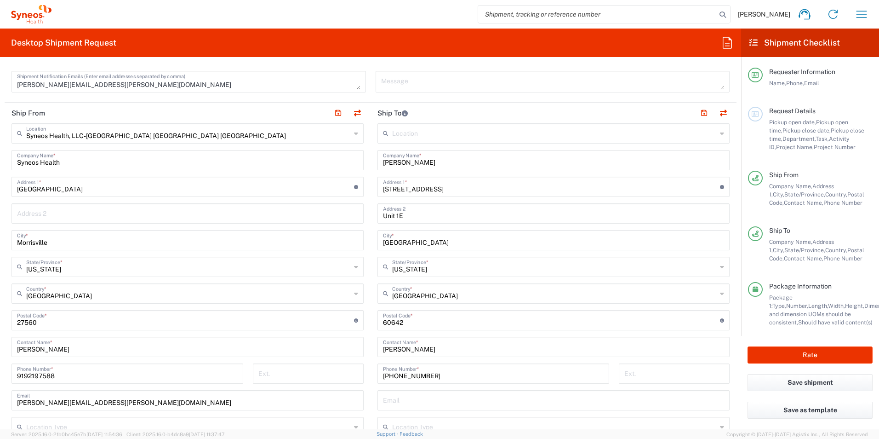
drag, startPoint x: 439, startPoint y: 182, endPoint x: 434, endPoint y: 160, distance: 23.1
click at [439, 182] on input "[STREET_ADDRESS]" at bounding box center [551, 186] width 337 height 16
drag, startPoint x: 434, startPoint y: 160, endPoint x: 334, endPoint y: 165, distance: 100.4
click at [334, 165] on div "Ship From Syneos Health, LLC-[GEOGRAPHIC_DATA] [GEOGRAPHIC_DATA] [GEOGRAPHIC_DA…" at bounding box center [371, 308] width 732 height 411
type input "[PERSON_NAME]"
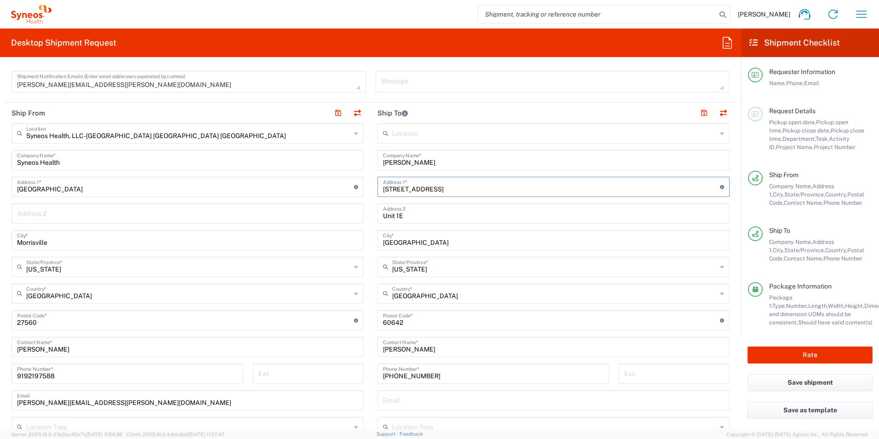
drag, startPoint x: 451, startPoint y: 187, endPoint x: 376, endPoint y: 193, distance: 75.6
click at [378, 193] on div "[STREET_ADDRESS] Address 1 * For cross streets use street names with '&' or 'an…" at bounding box center [554, 187] width 352 height 20
type input "[STREET_ADDRESS]"
type input "Apt 40ES"
drag, startPoint x: 401, startPoint y: 325, endPoint x: 392, endPoint y: 325, distance: 9.2
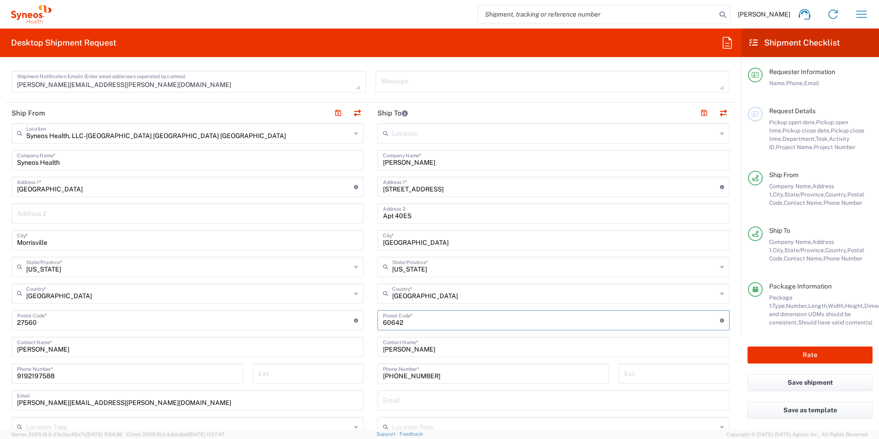
click at [392, 325] on input "undefined" at bounding box center [551, 319] width 337 height 16
type input "60654"
drag, startPoint x: 433, startPoint y: 352, endPoint x: 339, endPoint y: 350, distance: 94.3
click at [339, 350] on div "Ship From Syneos Health, LLC-[GEOGRAPHIC_DATA] [GEOGRAPHIC_DATA] [GEOGRAPHIC_DA…" at bounding box center [371, 308] width 732 height 411
type input "[PERSON_NAME]"
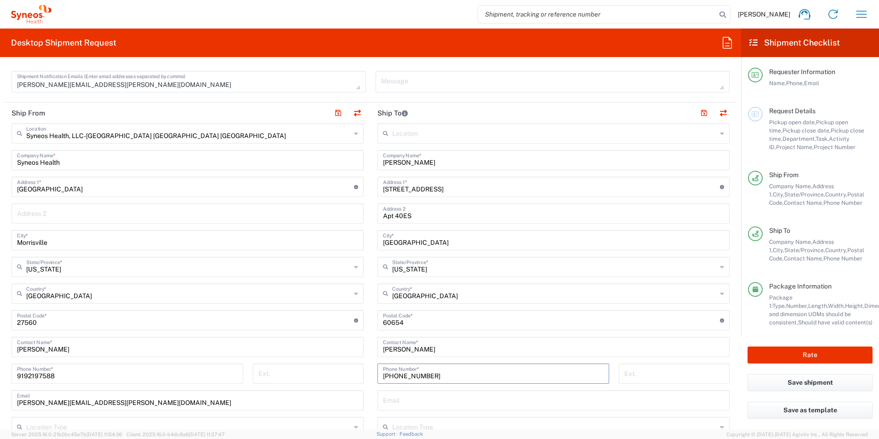
drag, startPoint x: 433, startPoint y: 380, endPoint x: 339, endPoint y: 373, distance: 94.1
click at [339, 373] on div "Ship From Syneos Health, LLC-[GEOGRAPHIC_DATA] [GEOGRAPHIC_DATA] [GEOGRAPHIC_DA…" at bounding box center [371, 308] width 732 height 411
paste input "[PHONE_NUMBER]"
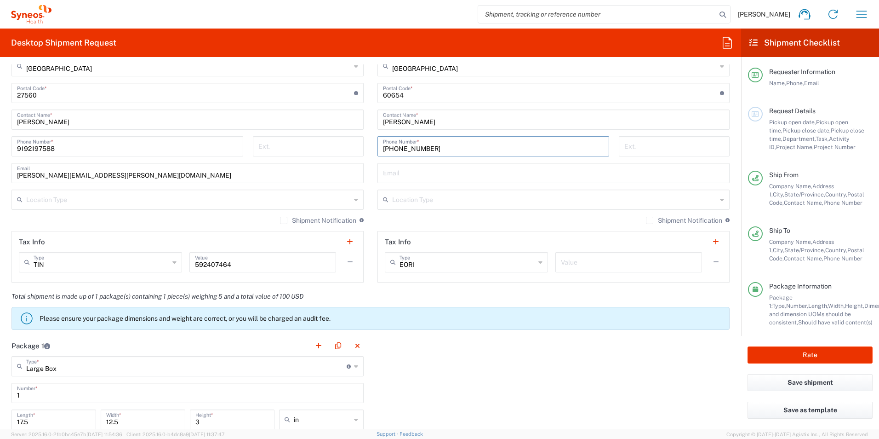
scroll to position [690, 0]
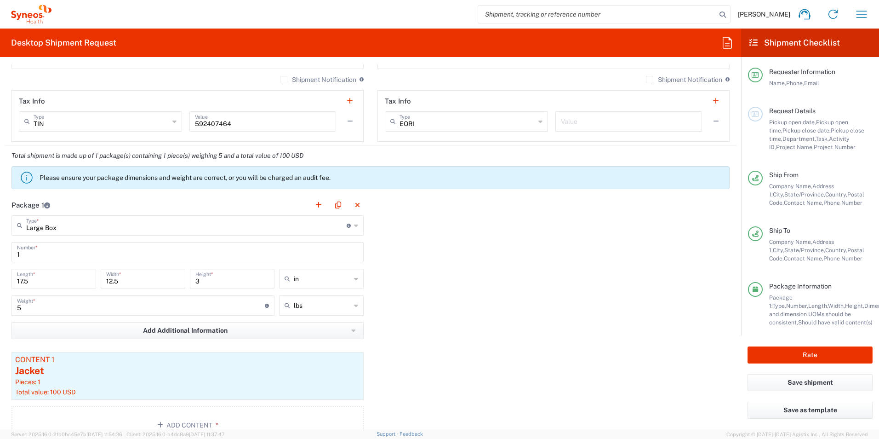
type input "[PHONE_NUMBER]"
click at [463, 291] on div "Package 1 Large Box Type * Material used to package goods Large Box Envelope Me…" at bounding box center [371, 323] width 732 height 256
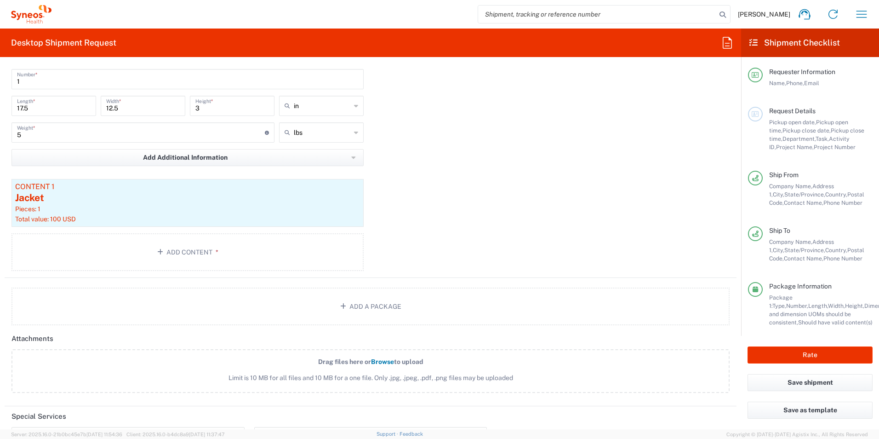
scroll to position [920, 0]
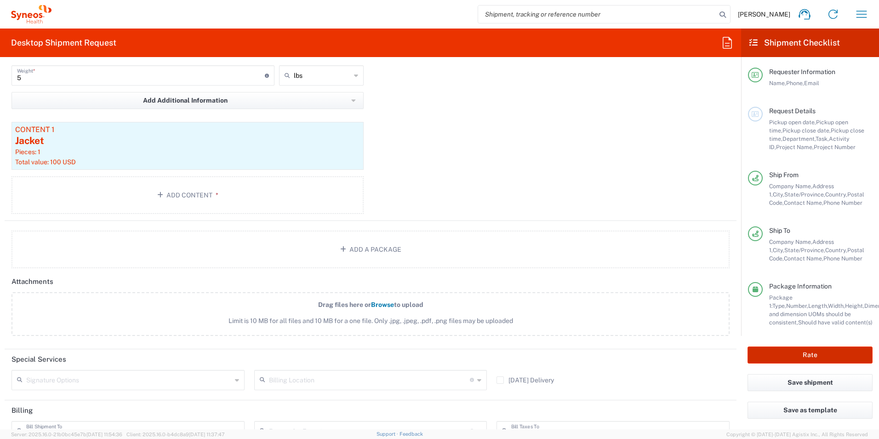
click at [830, 355] on button "Rate" at bounding box center [810, 354] width 125 height 17
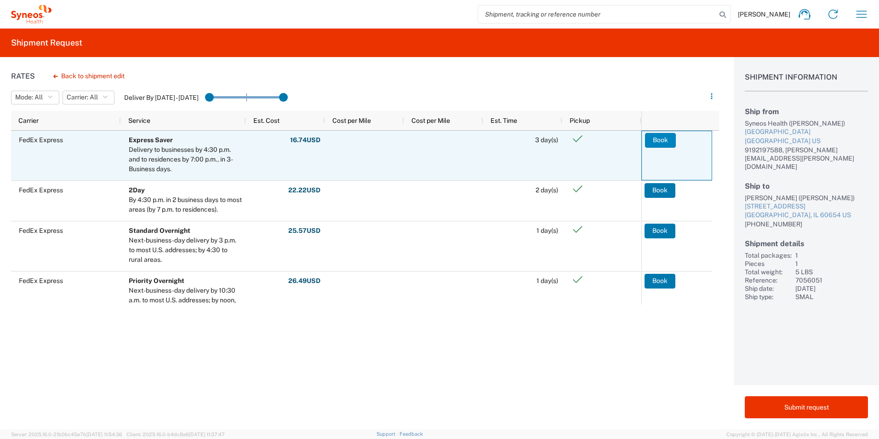
click at [660, 135] on button "Book" at bounding box center [660, 140] width 31 height 15
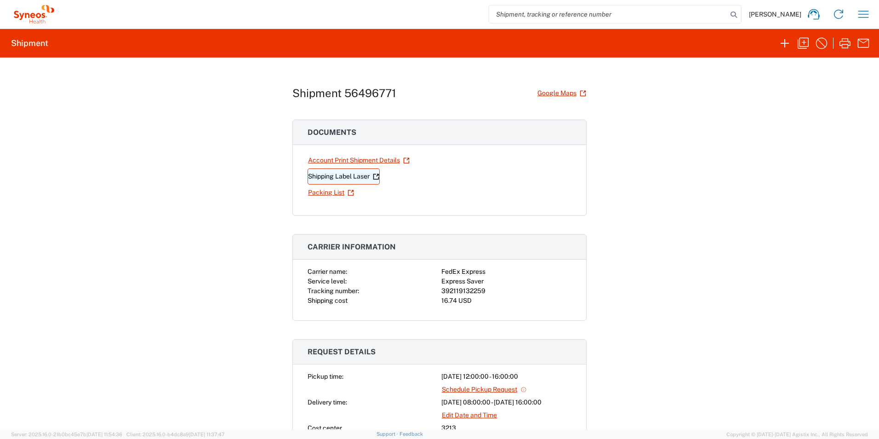
click at [341, 173] on link "Shipping Label Laser" at bounding box center [344, 176] width 72 height 16
click at [802, 47] on icon "button" at bounding box center [803, 43] width 11 height 11
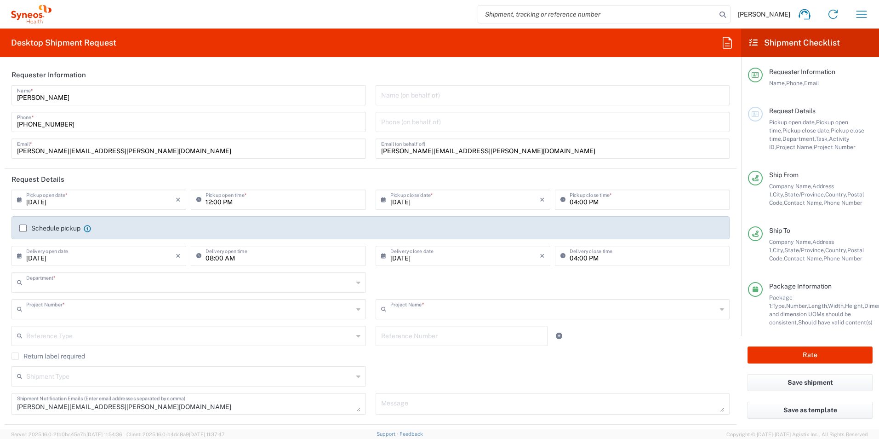
type input "3213"
type input "7056051"
type input "EYP-1901-301"
type input "[US_STATE]"
type input "Large Box"
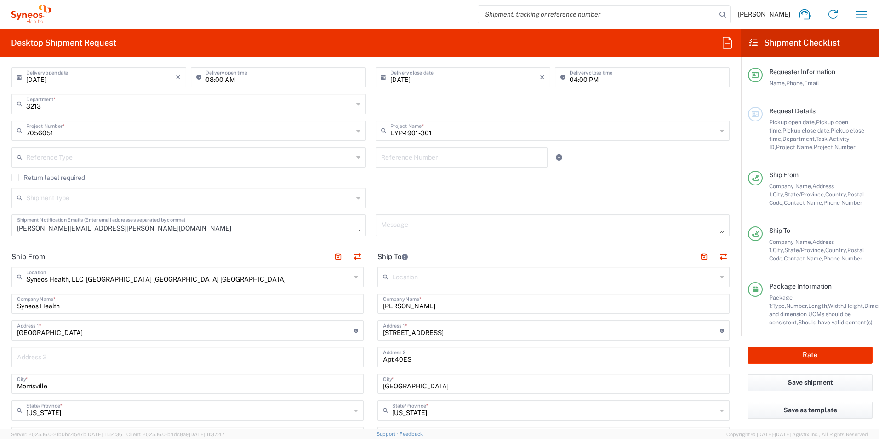
scroll to position [230, 0]
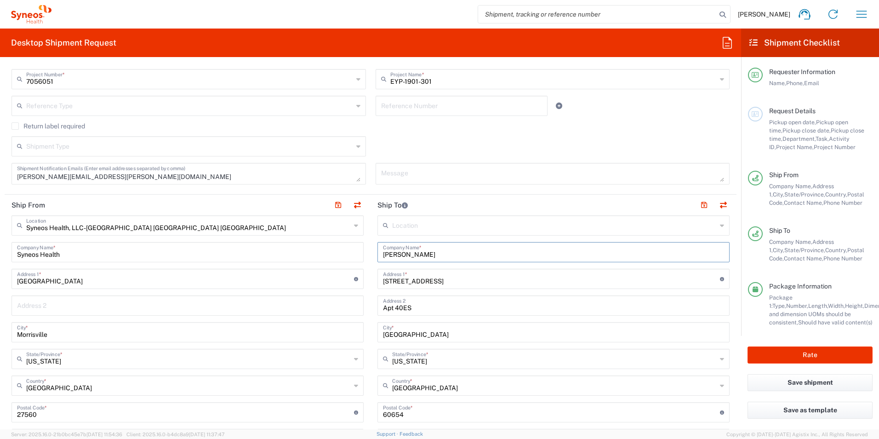
drag, startPoint x: 431, startPoint y: 255, endPoint x: 292, endPoint y: 252, distance: 139.8
click at [292, 252] on div "Ship From Syneos Health, LLC-[GEOGRAPHIC_DATA] [GEOGRAPHIC_DATA] [GEOGRAPHIC_DA…" at bounding box center [371, 400] width 732 height 411
type input "[PERSON_NAME]"
type input "[GEOGRAPHIC_DATA]"
type input "Austin"
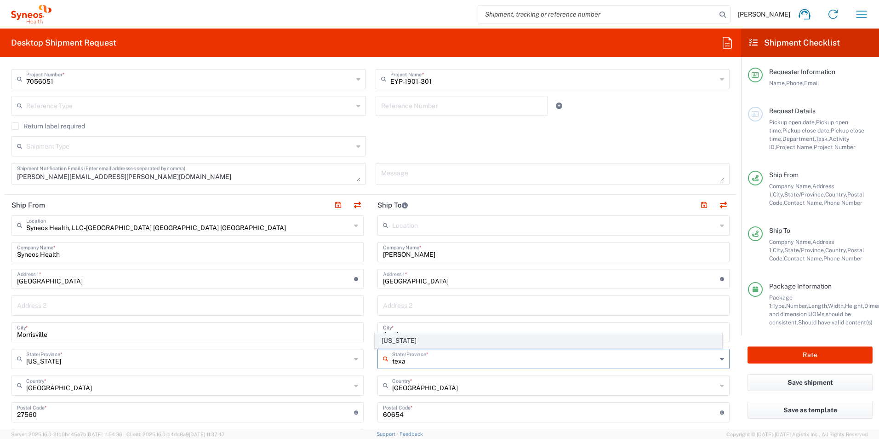
click at [396, 338] on span "[US_STATE]" at bounding box center [548, 340] width 347 height 14
type input "[US_STATE]"
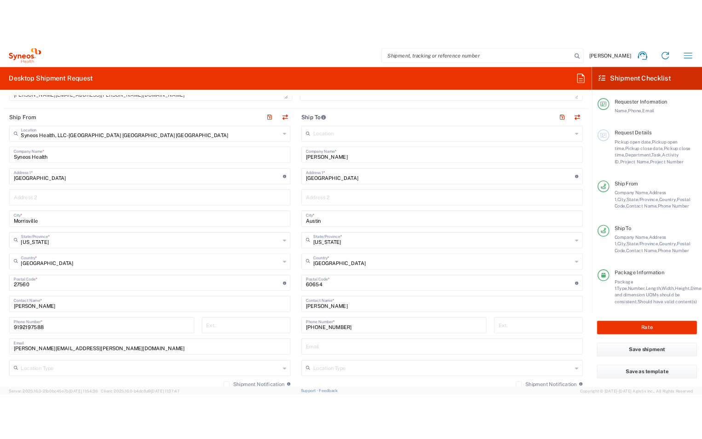
scroll to position [368, 0]
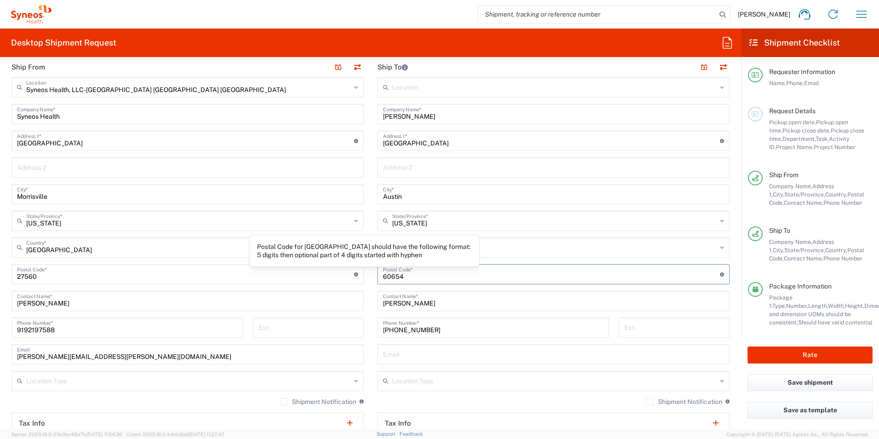
drag, startPoint x: 418, startPoint y: 276, endPoint x: 339, endPoint y: 276, distance: 78.6
click at [339, 276] on div "Ship From Syneos Health, LLC-[GEOGRAPHIC_DATA] [GEOGRAPHIC_DATA] [GEOGRAPHIC_DA…" at bounding box center [371, 262] width 732 height 411
type input "78739"
drag, startPoint x: 453, startPoint y: 333, endPoint x: 299, endPoint y: 324, distance: 154.3
click at [299, 324] on div "Ship From Syneos Health, LLC-[GEOGRAPHIC_DATA] [GEOGRAPHIC_DATA] [GEOGRAPHIC_DA…" at bounding box center [371, 262] width 732 height 411
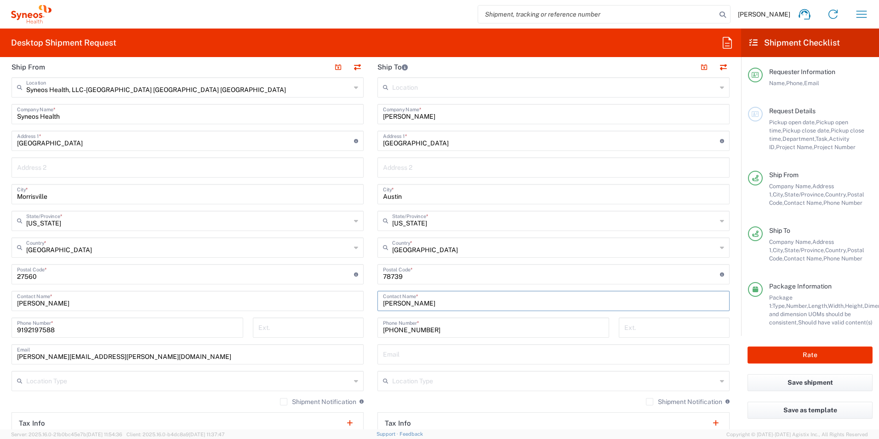
drag, startPoint x: 424, startPoint y: 306, endPoint x: 213, endPoint y: 274, distance: 213.1
click at [213, 274] on div "Ship From Syneos Health, LLC-[GEOGRAPHIC_DATA] [GEOGRAPHIC_DATA] [GEOGRAPHIC_DA…" at bounding box center [371, 262] width 732 height 411
type input "[PERSON_NAME]"
type input "[PHONE_NUMBER]"
click at [777, 355] on button "Rate" at bounding box center [810, 354] width 125 height 17
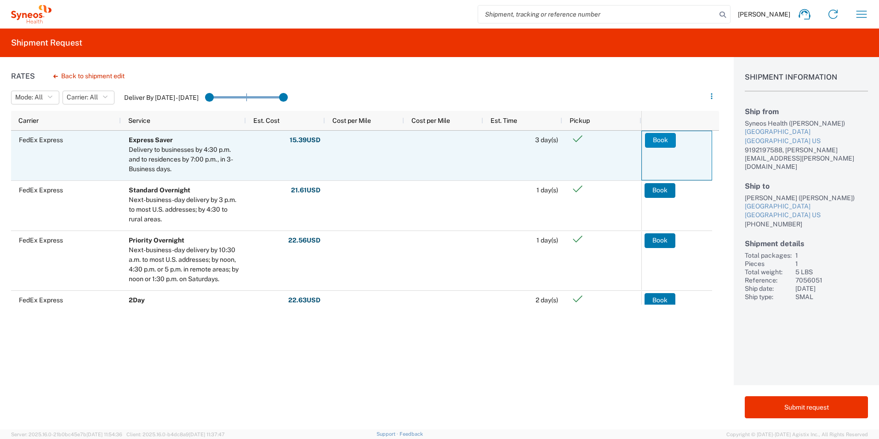
click at [669, 142] on button "Book" at bounding box center [660, 140] width 31 height 15
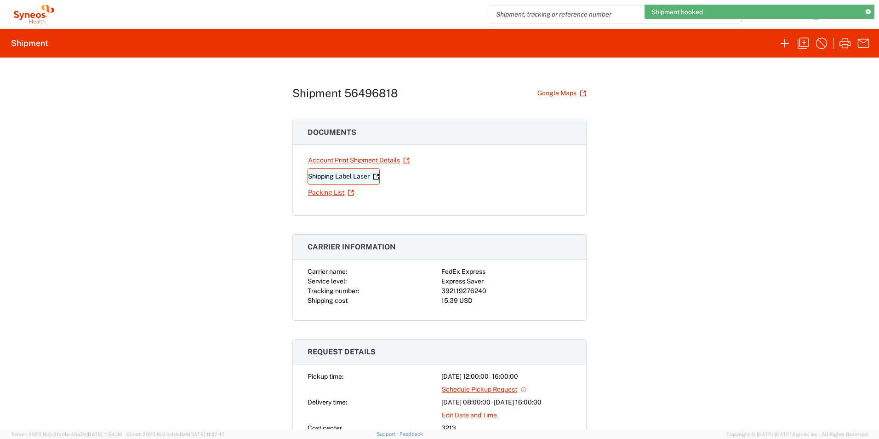
click at [348, 174] on link "Shipping Label Laser" at bounding box center [344, 176] width 72 height 16
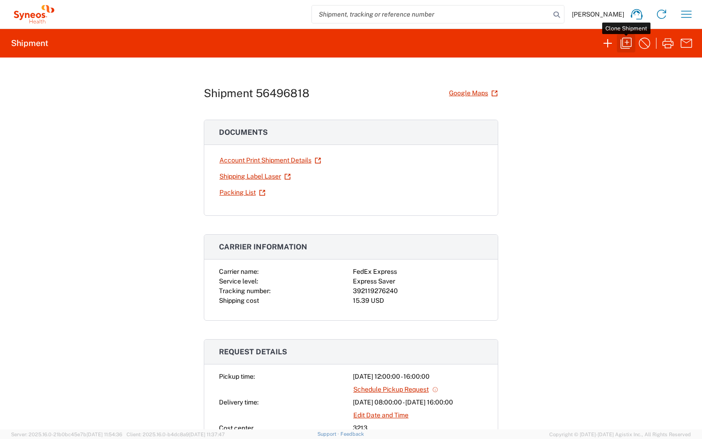
click at [631, 45] on icon "button" at bounding box center [626, 43] width 15 height 15
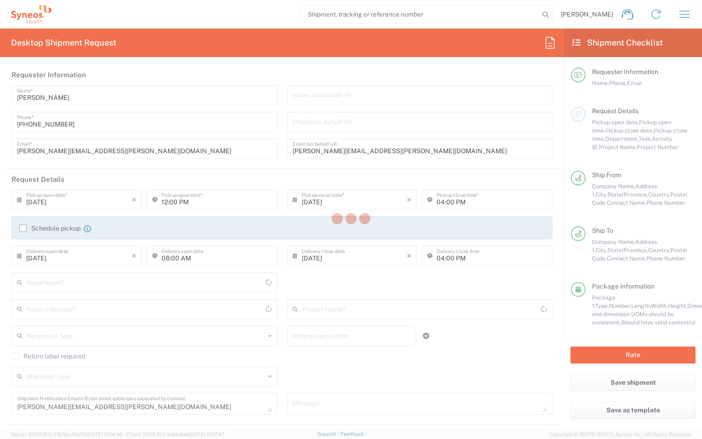
type input "7056051"
type input "[US_STATE]"
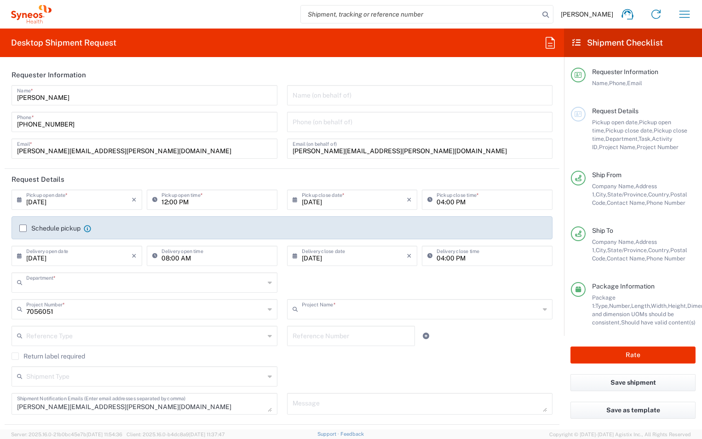
type input "3213"
type input "EYP-1901-301"
type input "[US_STATE]"
type input "Large Box"
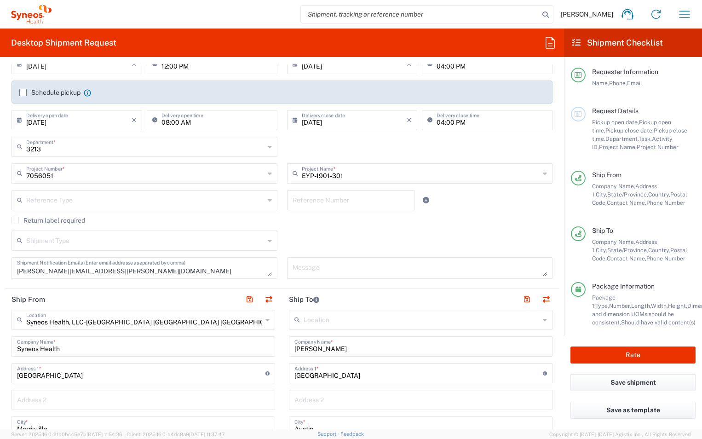
scroll to position [138, 0]
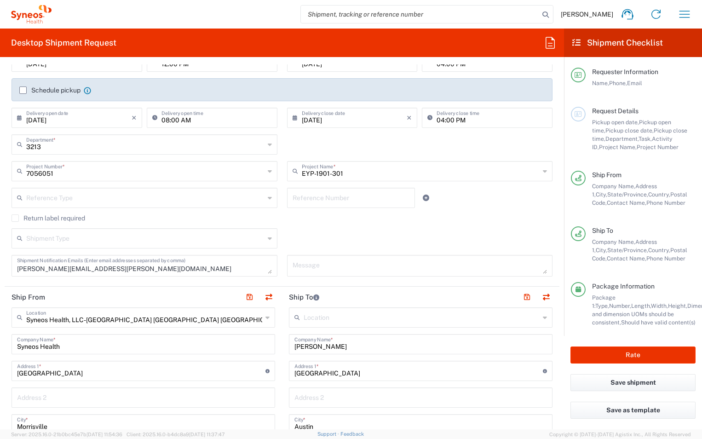
click at [110, 119] on input "[DATE]" at bounding box center [78, 117] width 105 height 16
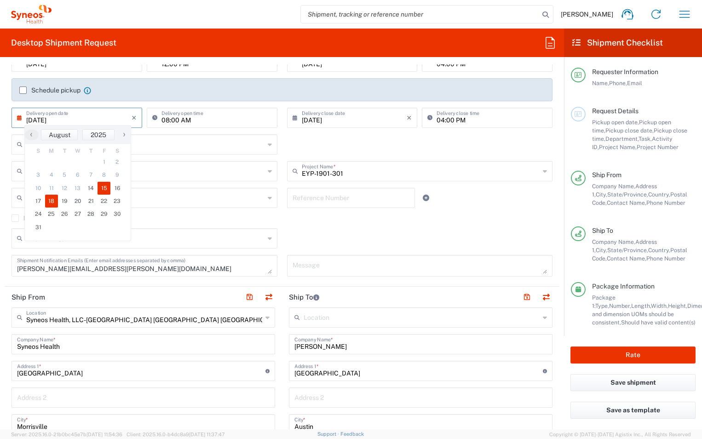
click at [48, 199] on span "18" at bounding box center [51, 201] width 13 height 13
type input "[DATE]"
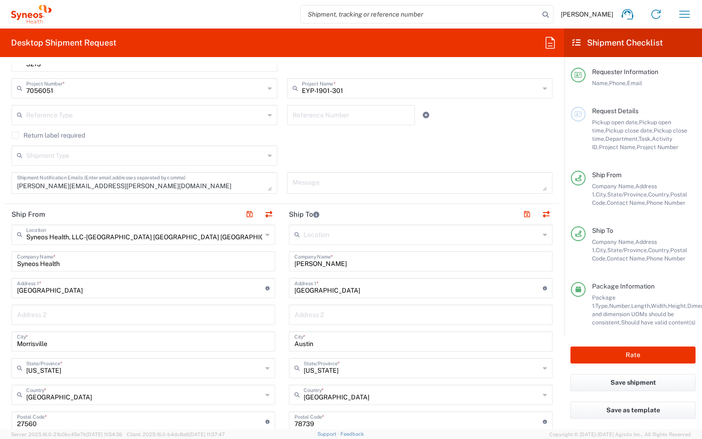
scroll to position [230, 0]
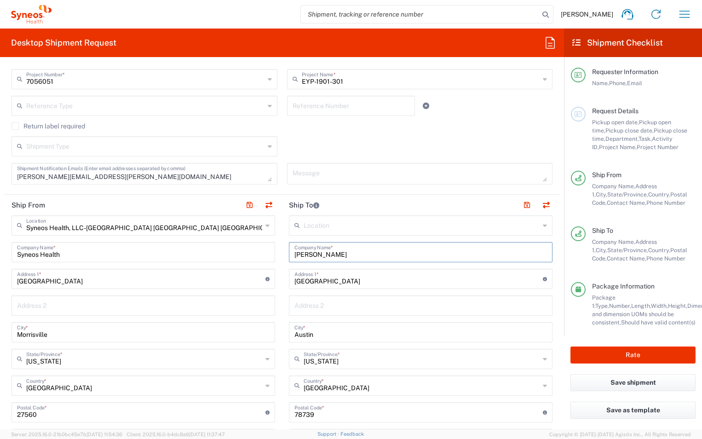
drag, startPoint x: 336, startPoint y: 252, endPoint x: 221, endPoint y: 246, distance: 114.7
click at [221, 246] on div "Ship From Syneos Health, LLC-[GEOGRAPHIC_DATA] [GEOGRAPHIC_DATA] [GEOGRAPHIC_DA…" at bounding box center [282, 400] width 555 height 411
type input "[PERSON_NAME]"
type input "[STREET_ADDRESS][PERSON_NAME]"
type input "[GEOGRAPHIC_DATA]"
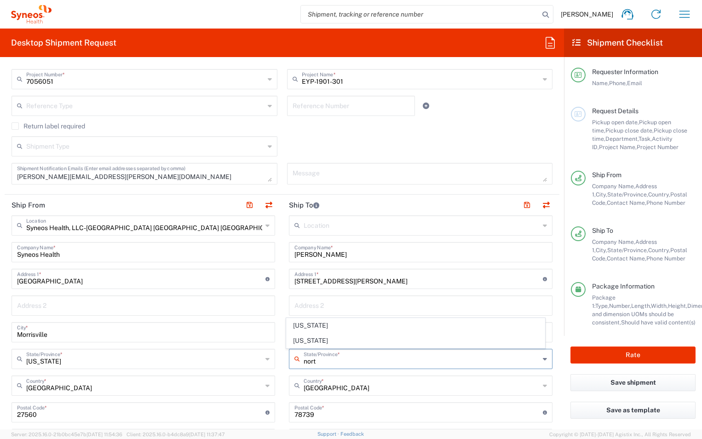
drag, startPoint x: 329, startPoint y: 322, endPoint x: 269, endPoint y: 328, distance: 61.0
click at [329, 322] on span "[US_STATE]" at bounding box center [416, 325] width 258 height 14
type input "[US_STATE]"
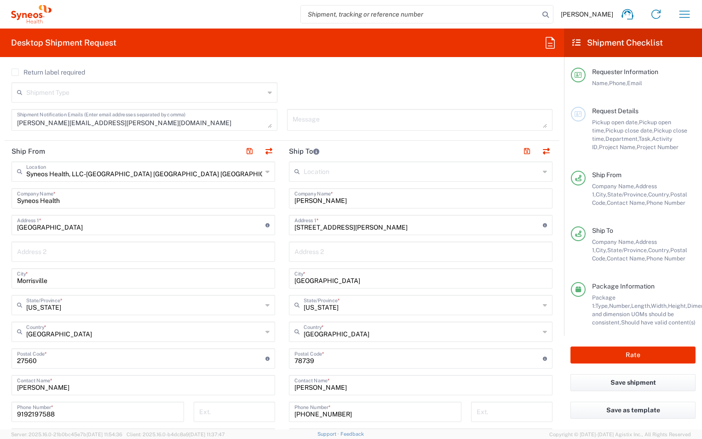
scroll to position [368, 0]
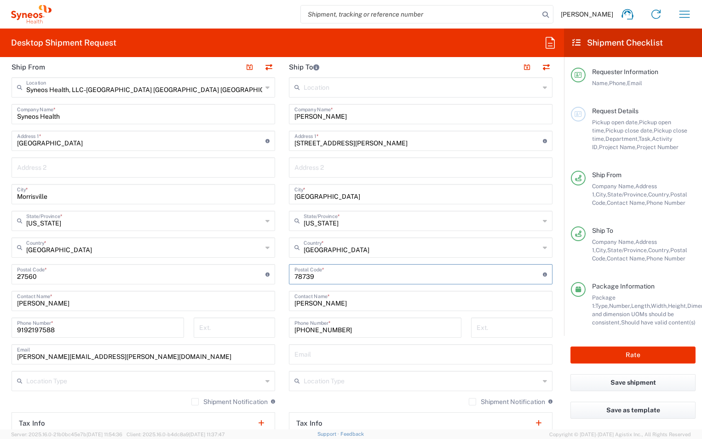
drag, startPoint x: 319, startPoint y: 275, endPoint x: 281, endPoint y: 274, distance: 38.2
click at [282, 274] on main "Location [PERSON_NAME] LLC-[GEOGRAPHIC_DATA] [GEOGRAPHIC_DATA] [GEOGRAPHIC_DATA…" at bounding box center [420, 270] width 277 height 386
type input "28557"
drag, startPoint x: 337, startPoint y: 306, endPoint x: 234, endPoint y: 305, distance: 102.6
click at [234, 305] on div "Ship From Syneos Health, LLC-[GEOGRAPHIC_DATA] [GEOGRAPHIC_DATA] [GEOGRAPHIC_DA…" at bounding box center [282, 262] width 555 height 411
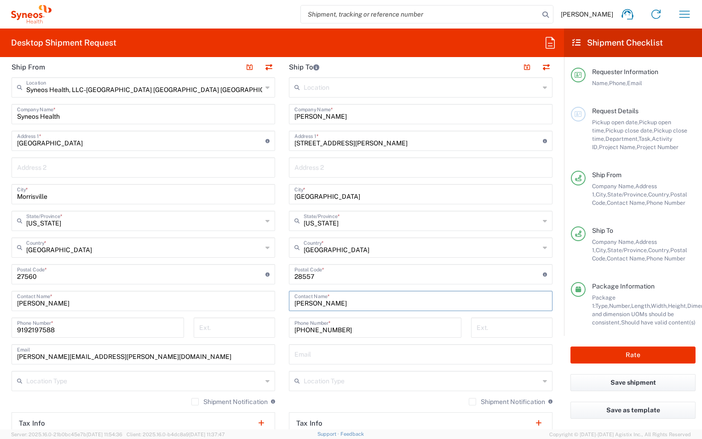
type input "[PERSON_NAME]"
drag, startPoint x: 353, startPoint y: 333, endPoint x: 253, endPoint y: 336, distance: 99.9
click at [253, 336] on div "Ship From Syneos Health, LLC-[GEOGRAPHIC_DATA] [GEOGRAPHIC_DATA] [GEOGRAPHIC_DA…" at bounding box center [282, 262] width 555 height 411
paste input "[PHONE_NUMBER]"
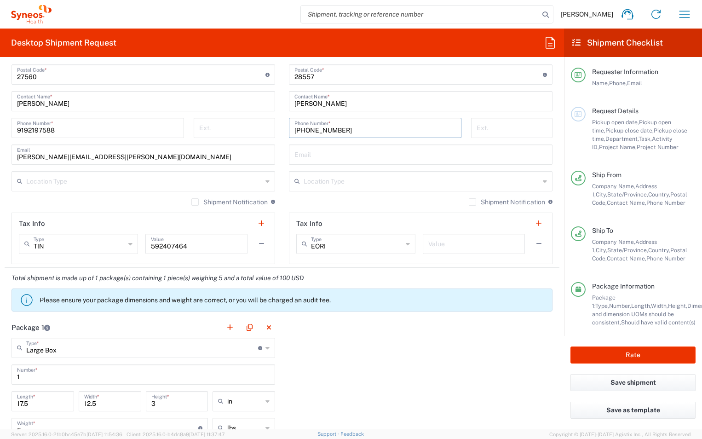
scroll to position [598, 0]
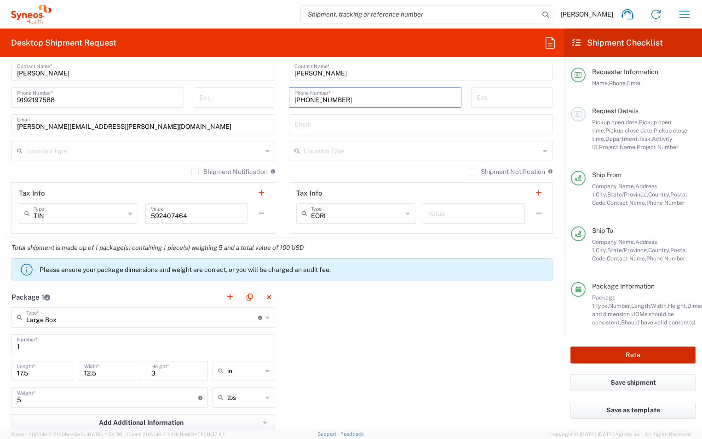
type input "[PHONE_NUMBER]"
click at [591, 352] on button "Rate" at bounding box center [632, 354] width 125 height 17
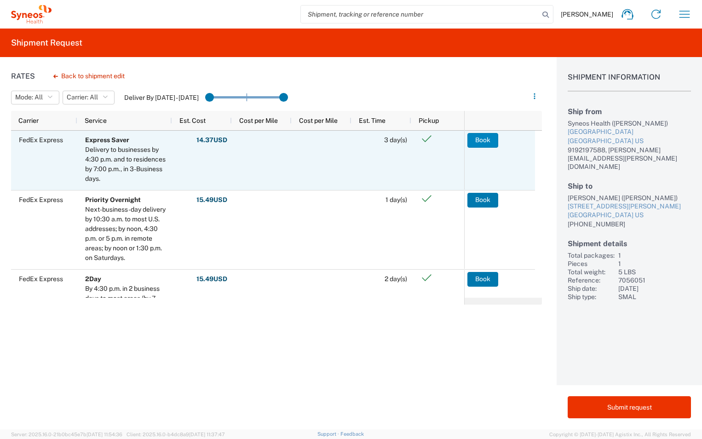
click at [491, 143] on button "Book" at bounding box center [482, 140] width 31 height 15
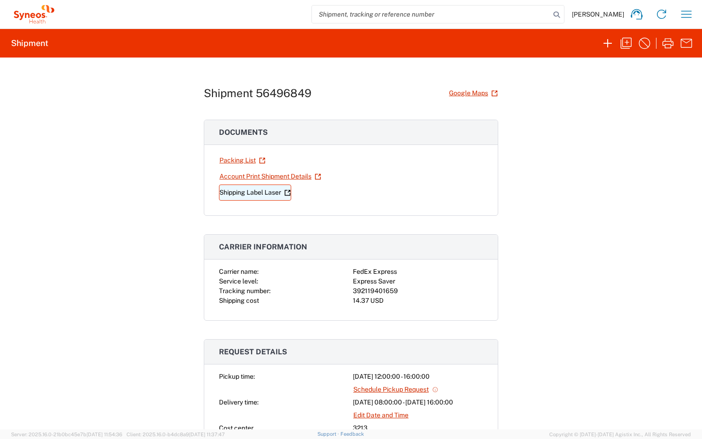
click at [250, 192] on link "Shipping Label Laser" at bounding box center [255, 192] width 72 height 16
click at [630, 45] on icon "button" at bounding box center [626, 43] width 15 height 15
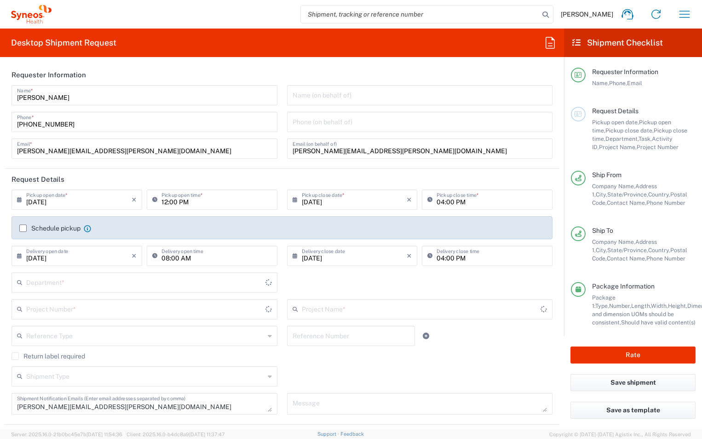
type input "3213"
type input "7056051"
type input "EYP-1901-301"
type input "[US_STATE]"
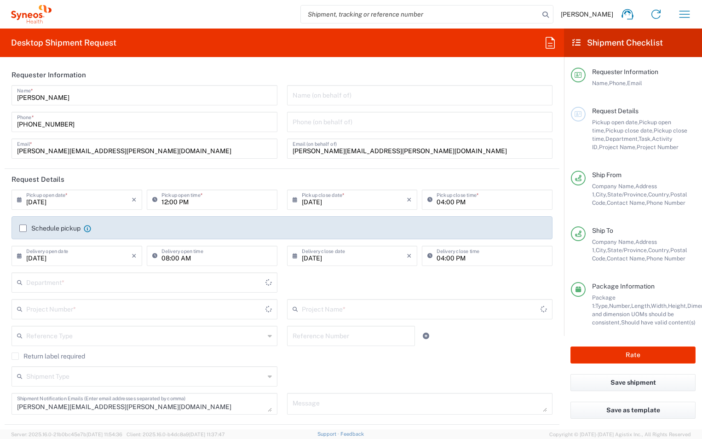
type input "Large Box"
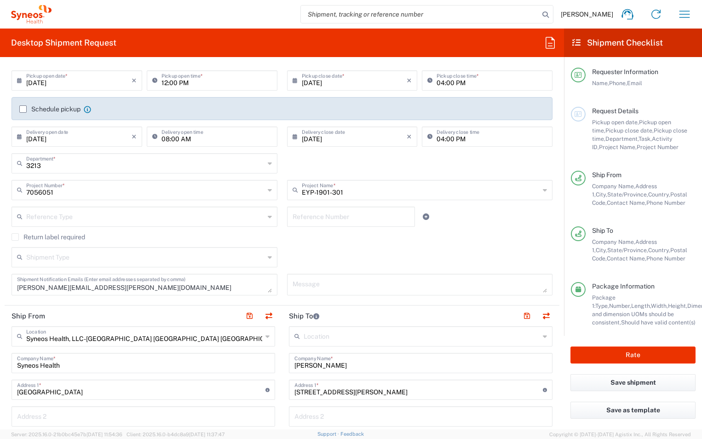
scroll to position [184, 0]
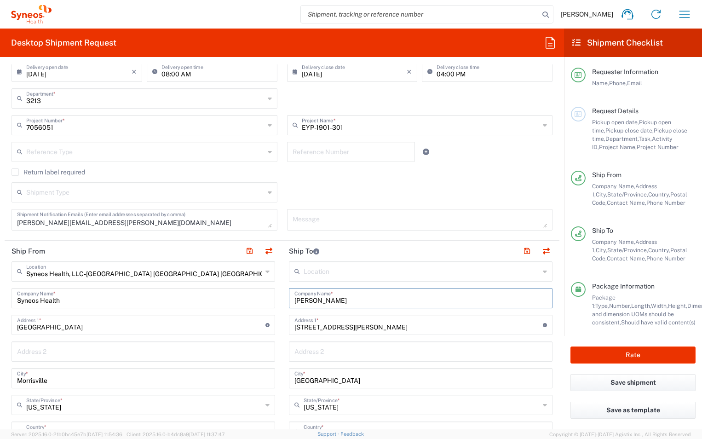
drag, startPoint x: 343, startPoint y: 301, endPoint x: 201, endPoint y: 272, distance: 145.1
click at [204, 296] on div "Ship From Syneos Health, LLC-[GEOGRAPHIC_DATA] [GEOGRAPHIC_DATA] [GEOGRAPHIC_DA…" at bounding box center [282, 446] width 555 height 411
type input "[PERSON_NAME]"
type input "[STREET_ADDRESS]"
type input "Unit 524"
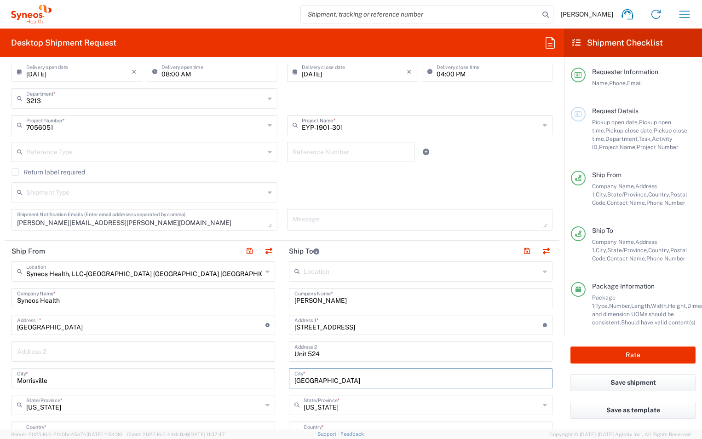
type input "[GEOGRAPHIC_DATA]"
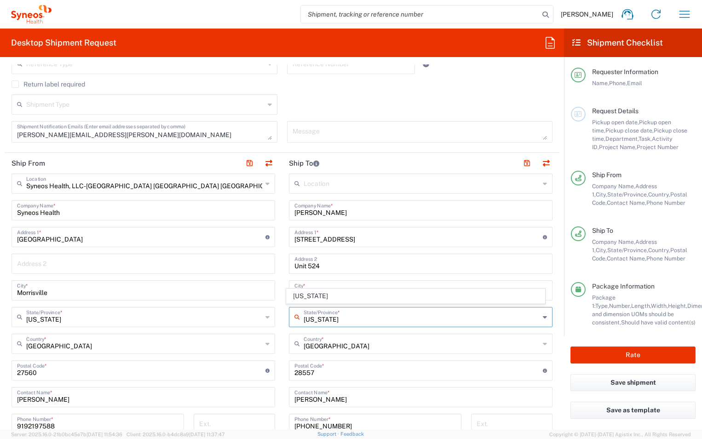
scroll to position [322, 0]
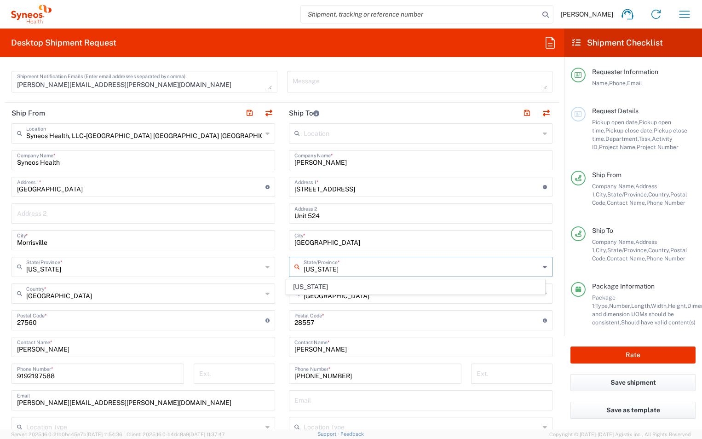
type input "[US_STATE]"
drag, startPoint x: 321, startPoint y: 321, endPoint x: 263, endPoint y: 321, distance: 57.9
click at [263, 321] on div "Ship From Syneos Health, LLC-[GEOGRAPHIC_DATA] [GEOGRAPHIC_DATA] [GEOGRAPHIC_DA…" at bounding box center [282, 308] width 555 height 411
type input "32250"
click at [329, 267] on input "text" at bounding box center [422, 266] width 236 height 16
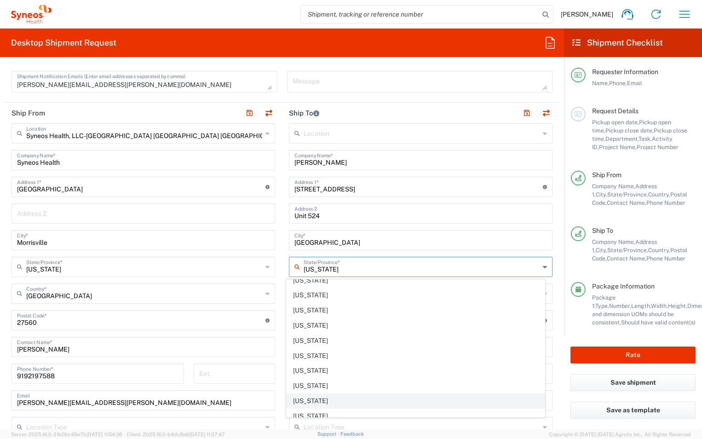
scroll to position [184, 0]
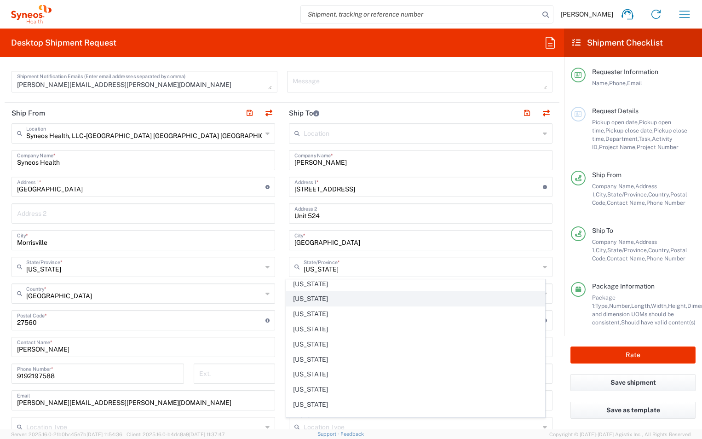
click at [304, 301] on span "[US_STATE]" at bounding box center [416, 299] width 258 height 14
type input "[US_STATE]"
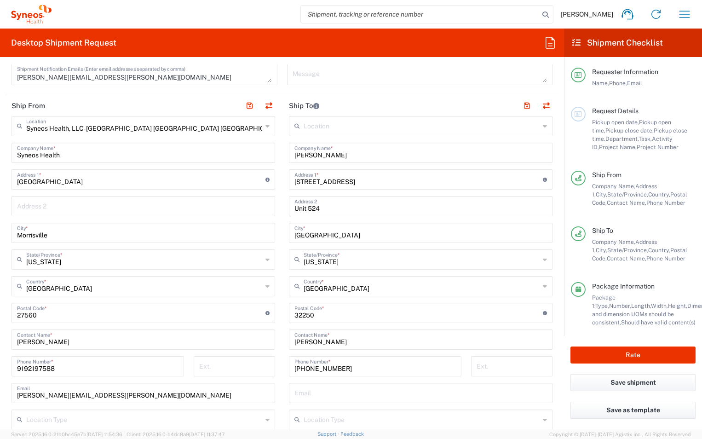
scroll to position [322, 0]
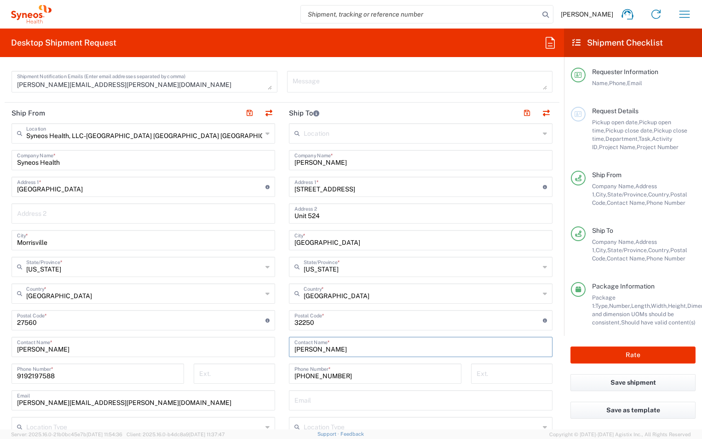
drag, startPoint x: 346, startPoint y: 346, endPoint x: 238, endPoint y: 346, distance: 108.5
click at [238, 346] on div "Ship From Syneos Health, LLC-[GEOGRAPHIC_DATA] [GEOGRAPHIC_DATA] [GEOGRAPHIC_DA…" at bounding box center [282, 308] width 555 height 411
type input "[PERSON_NAME]"
drag, startPoint x: 337, startPoint y: 369, endPoint x: 219, endPoint y: 374, distance: 117.4
click at [219, 374] on div "Ship From Syneos Health, LLC-[GEOGRAPHIC_DATA] [GEOGRAPHIC_DATA] [GEOGRAPHIC_DA…" at bounding box center [282, 308] width 555 height 411
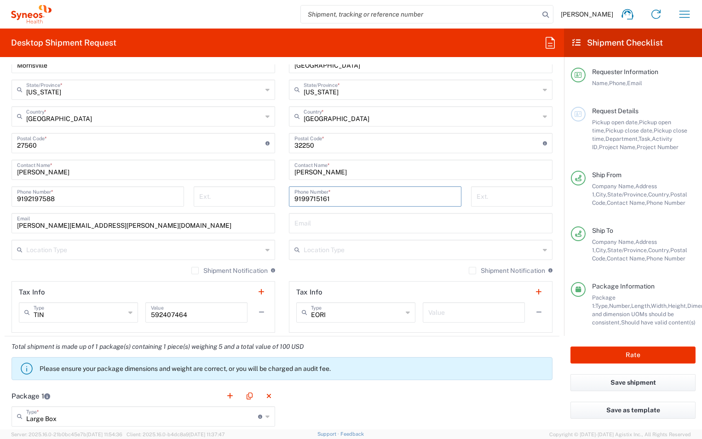
scroll to position [506, 0]
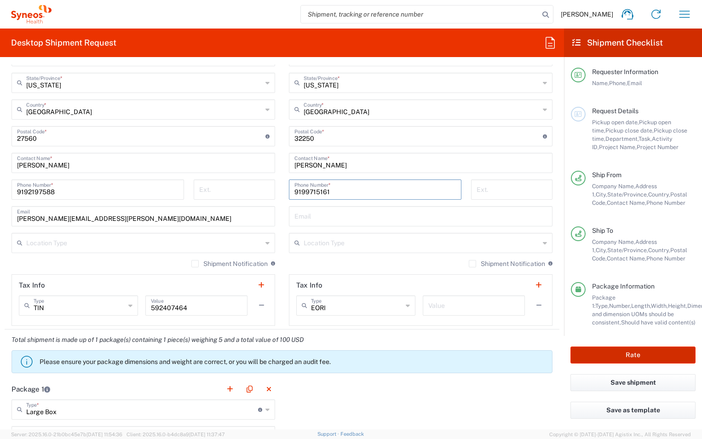
type input "9199715161"
click at [613, 355] on button "Rate" at bounding box center [632, 354] width 125 height 17
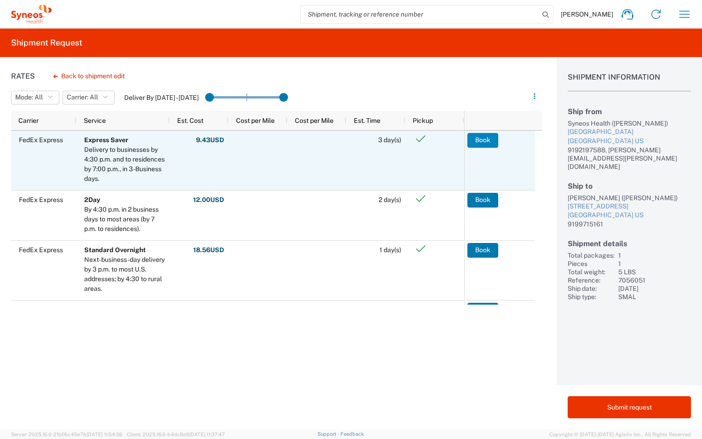
click at [482, 142] on button "Book" at bounding box center [482, 140] width 31 height 15
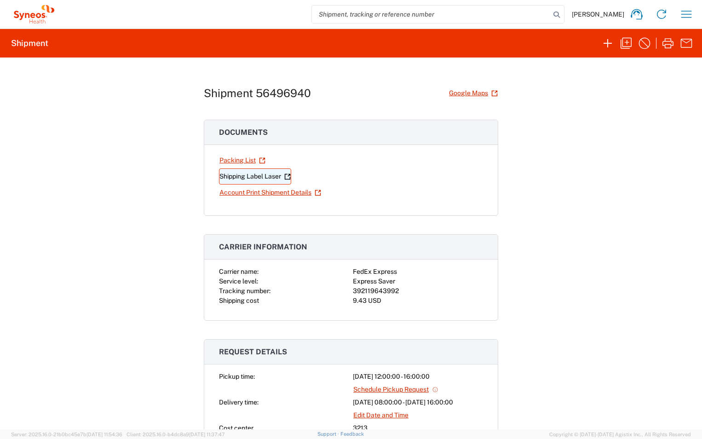
click at [253, 178] on link "Shipping Label Laser" at bounding box center [255, 176] width 72 height 16
click at [625, 41] on icon "button" at bounding box center [626, 43] width 15 height 15
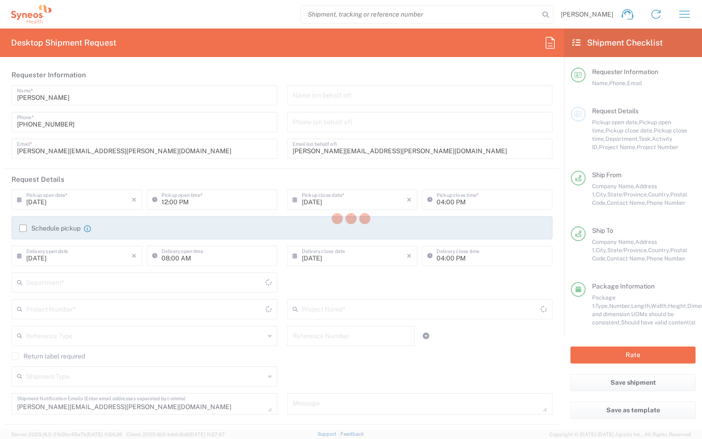
type input "3213"
type input "7056051"
type input "EYP-1901-301"
type input "[US_STATE]"
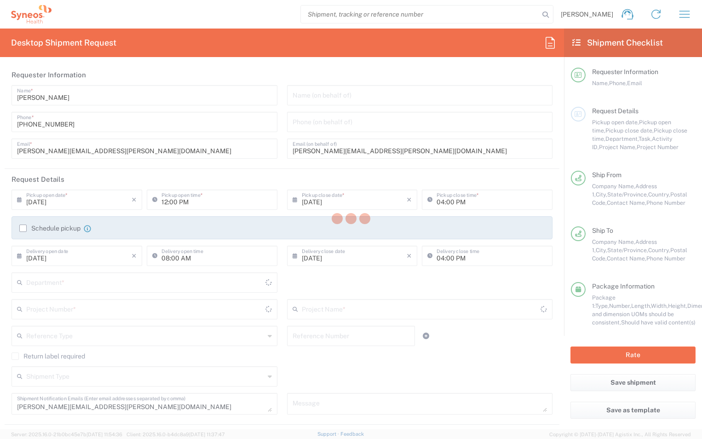
type input "Large Box"
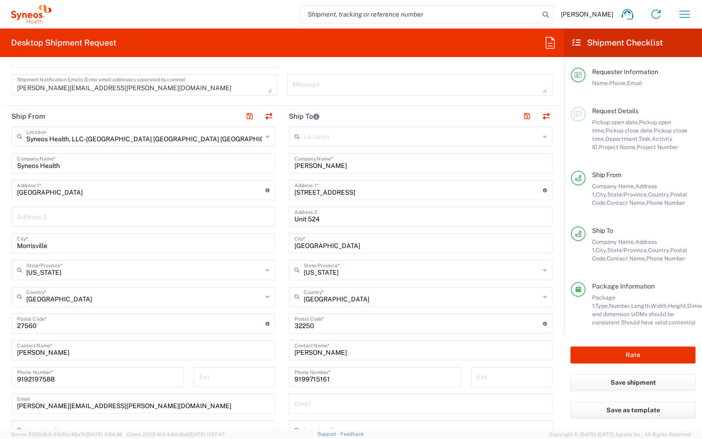
scroll to position [322, 0]
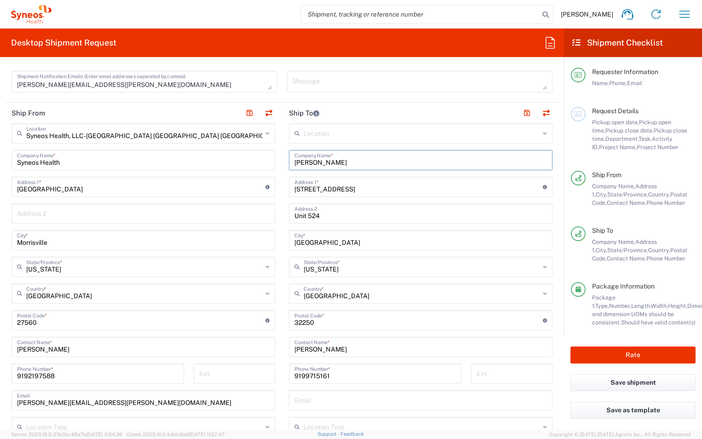
drag, startPoint x: 336, startPoint y: 160, endPoint x: 188, endPoint y: 168, distance: 148.3
click at [188, 168] on div "Ship From Syneos Health, LLC-[GEOGRAPHIC_DATA] [GEOGRAPHIC_DATA] [GEOGRAPHIC_DA…" at bounding box center [282, 308] width 555 height 411
type input "[PERSON_NAME]"
drag, startPoint x: 315, startPoint y: 162, endPoint x: 317, endPoint y: 206, distance: 43.3
click at [315, 162] on input "[PERSON_NAME]" at bounding box center [420, 159] width 252 height 16
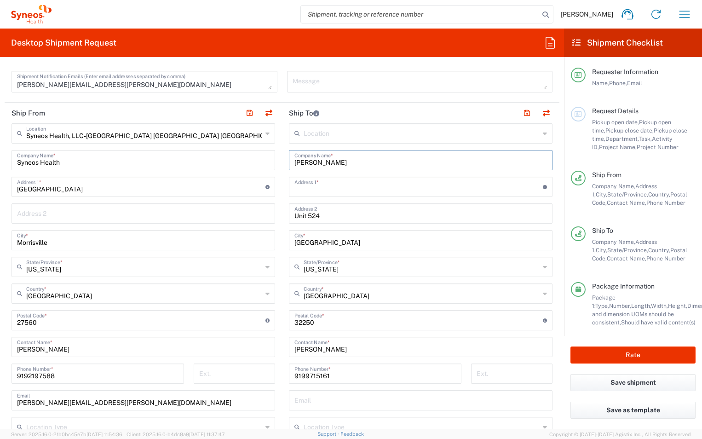
type input "[PERSON_NAME]"
click at [317, 183] on input "text" at bounding box center [418, 186] width 248 height 16
type input "[STREET_ADDRESS]"
type input "[PERSON_NAME]"
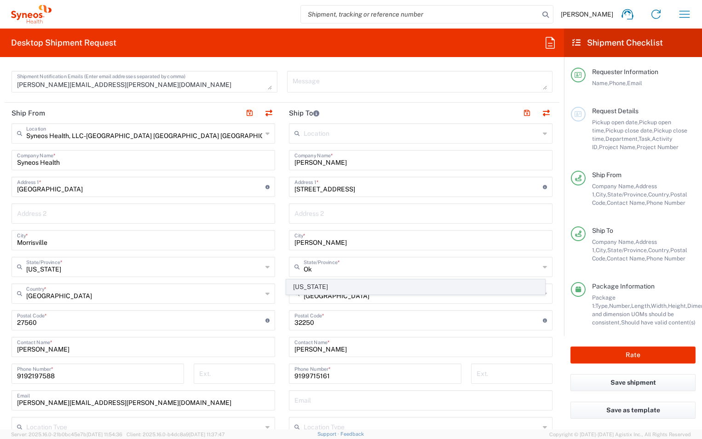
click at [320, 283] on span "[US_STATE]" at bounding box center [416, 287] width 258 height 14
type input "[US_STATE]"
drag, startPoint x: 319, startPoint y: 319, endPoint x: 235, endPoint y: 324, distance: 84.3
click at [235, 324] on div "Ship From Syneos Health, LLC-[GEOGRAPHIC_DATA] [GEOGRAPHIC_DATA] [GEOGRAPHIC_DA…" at bounding box center [282, 308] width 555 height 411
type input "73160"
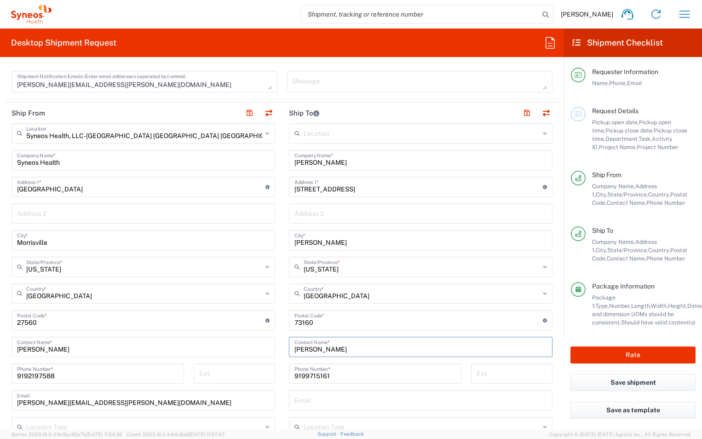
drag, startPoint x: 340, startPoint y: 350, endPoint x: 217, endPoint y: 354, distance: 122.8
click at [217, 354] on div "Ship From Syneos Health, LLC-[GEOGRAPHIC_DATA] [GEOGRAPHIC_DATA] [GEOGRAPHIC_DA…" at bounding box center [282, 308] width 555 height 411
type input "[PERSON_NAME]"
drag, startPoint x: 330, startPoint y: 376, endPoint x: 245, endPoint y: 376, distance: 85.1
click at [245, 376] on div "Ship From Syneos Health, LLC-[GEOGRAPHIC_DATA] [GEOGRAPHIC_DATA] [GEOGRAPHIC_DA…" at bounding box center [282, 308] width 555 height 411
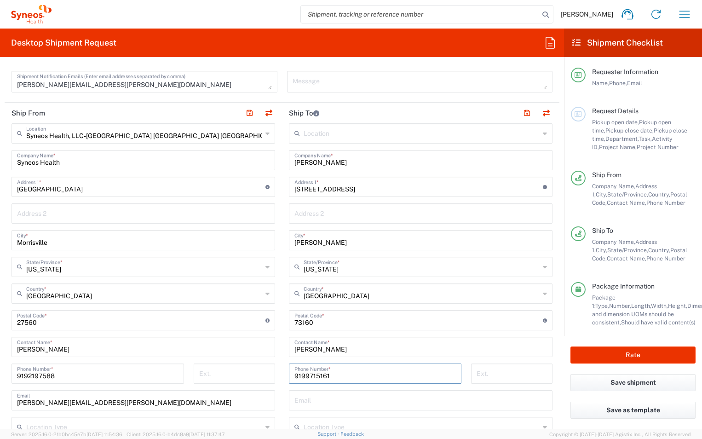
paste input "84 250 5344"
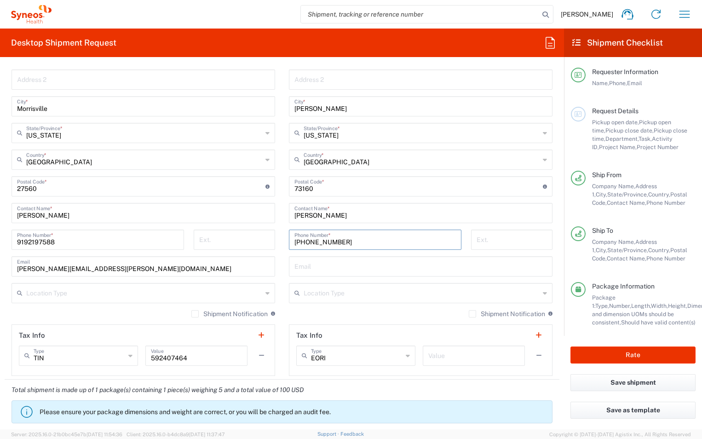
scroll to position [460, 0]
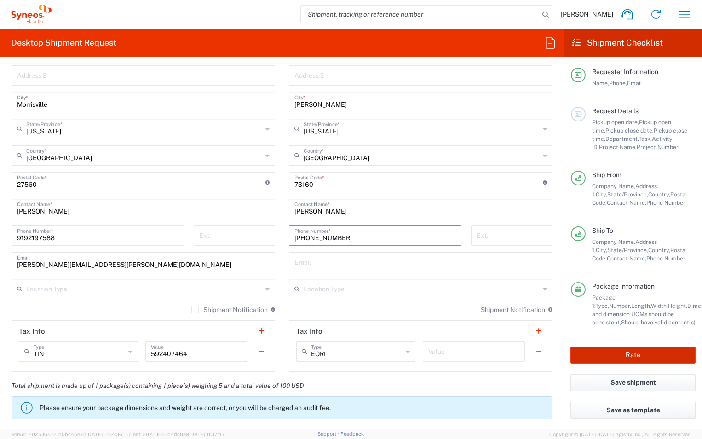
type input "[PHONE_NUMBER]"
click at [648, 355] on button "Rate" at bounding box center [632, 354] width 125 height 17
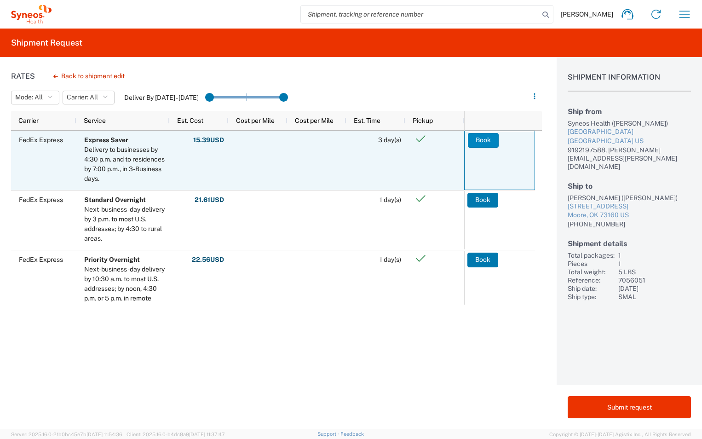
click at [495, 137] on button "Book" at bounding box center [483, 140] width 31 height 15
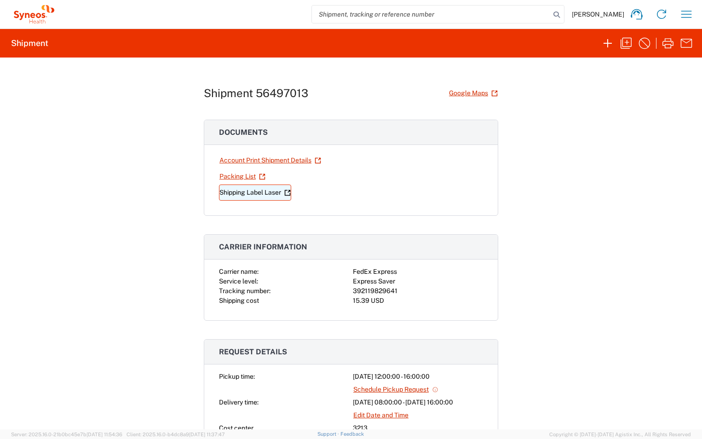
click at [271, 197] on link "Shipping Label Laser" at bounding box center [255, 192] width 72 height 16
click at [627, 44] on icon "button" at bounding box center [625, 43] width 11 height 11
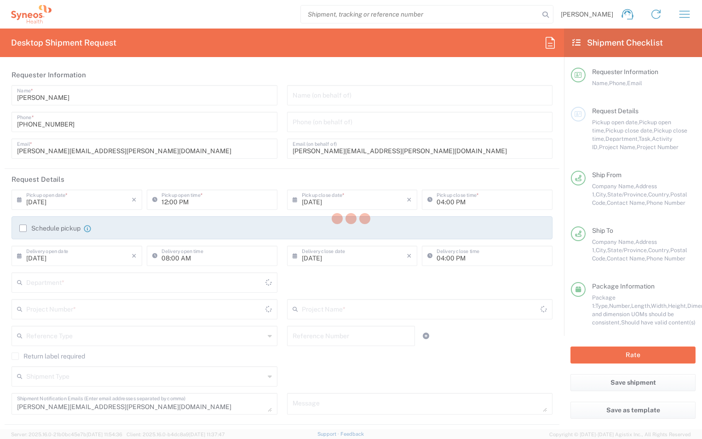
type input "3213"
type input "7056051"
type input "EYP-1901-301"
type input "[US_STATE]"
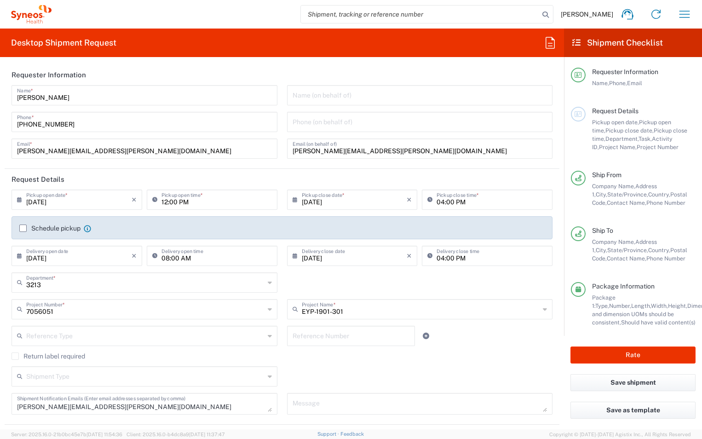
type input "Large Box"
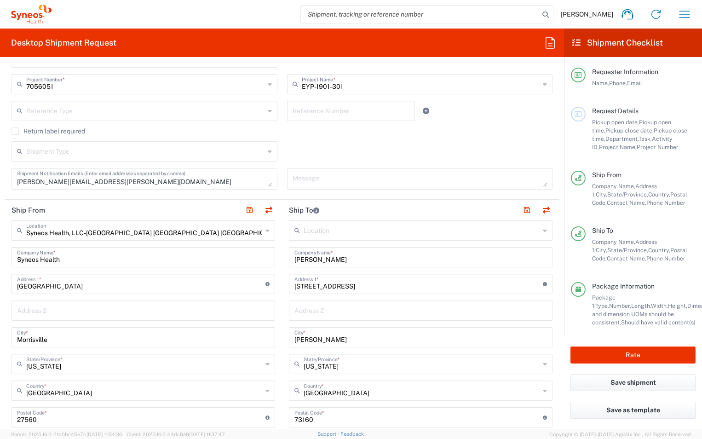
scroll to position [230, 0]
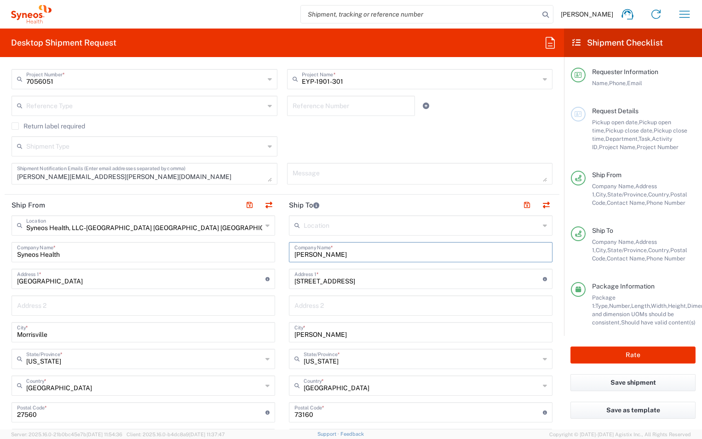
drag, startPoint x: 346, startPoint y: 256, endPoint x: 230, endPoint y: 254, distance: 115.5
click at [230, 254] on div "Ship From Syneos Health, LLC-[GEOGRAPHIC_DATA] [GEOGRAPHIC_DATA] [GEOGRAPHIC_DA…" at bounding box center [282, 400] width 555 height 411
type input "Puja [PERSON_NAME]"
drag, startPoint x: 372, startPoint y: 290, endPoint x: 315, endPoint y: 278, distance: 57.3
click at [372, 290] on div "Location [PERSON_NAME] LLC-[GEOGRAPHIC_DATA] [GEOGRAPHIC_DATA] [GEOGRAPHIC_DATA…" at bounding box center [421, 408] width 264 height 386
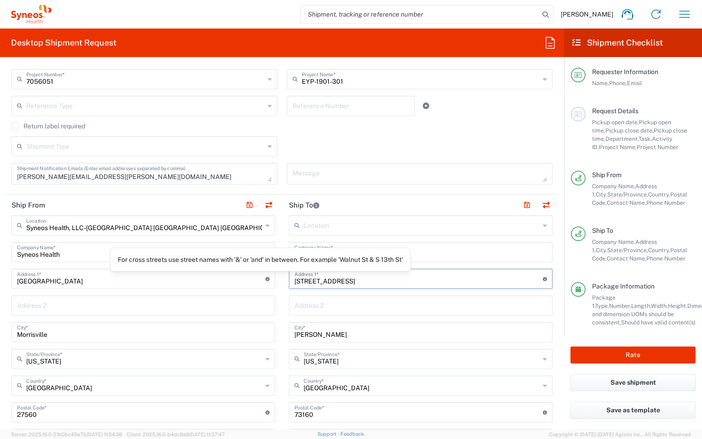
drag, startPoint x: 315, startPoint y: 278, endPoint x: 250, endPoint y: 275, distance: 65.8
click at [250, 275] on div "Ship From Syneos Health, LLC-[GEOGRAPHIC_DATA] [GEOGRAPHIC_DATA] [GEOGRAPHIC_DA…" at bounding box center [282, 400] width 555 height 411
paste input "[STREET_ADDRESS][PERSON_NAME]"
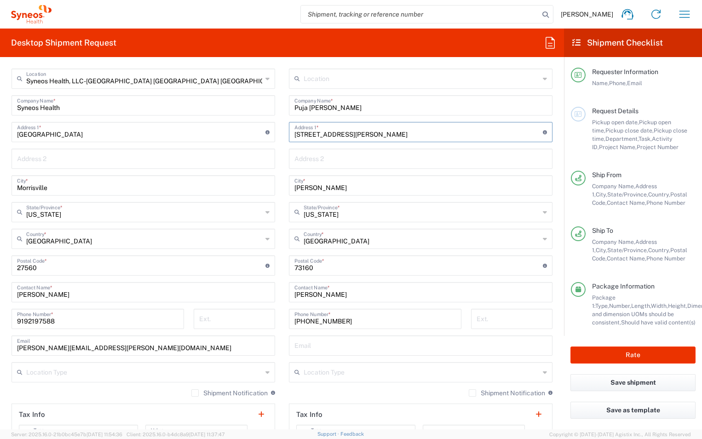
scroll to position [414, 0]
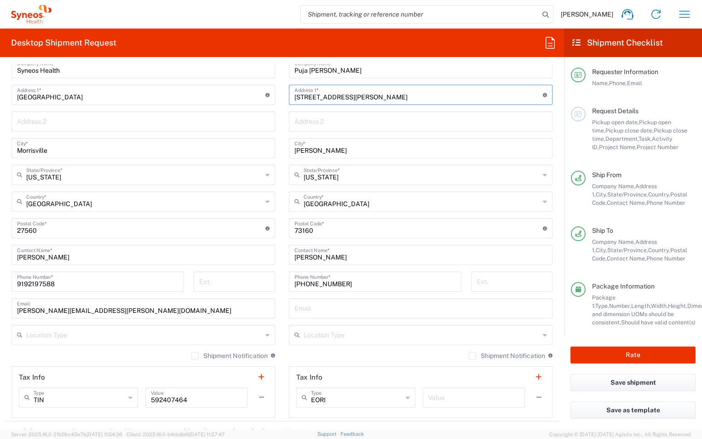
type input "[STREET_ADDRESS][PERSON_NAME]"
drag, startPoint x: 328, startPoint y: 151, endPoint x: 231, endPoint y: 153, distance: 97.5
click at [231, 153] on div "Ship From Syneos Health, LLC-[GEOGRAPHIC_DATA] [GEOGRAPHIC_DATA] [GEOGRAPHIC_DA…" at bounding box center [282, 216] width 555 height 411
type input "Dacula"
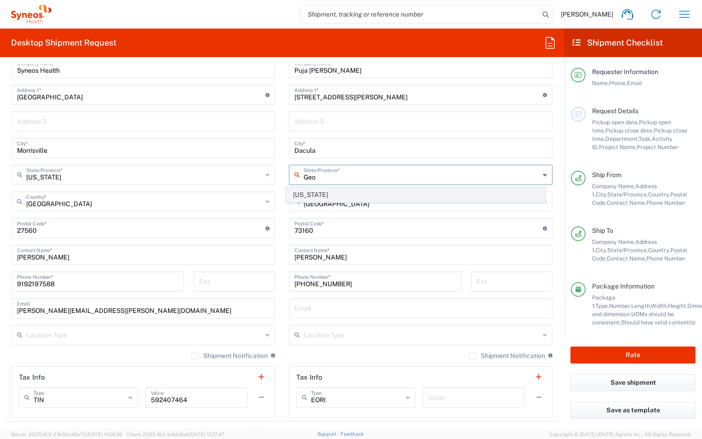
click at [306, 198] on span "[US_STATE]" at bounding box center [416, 195] width 258 height 14
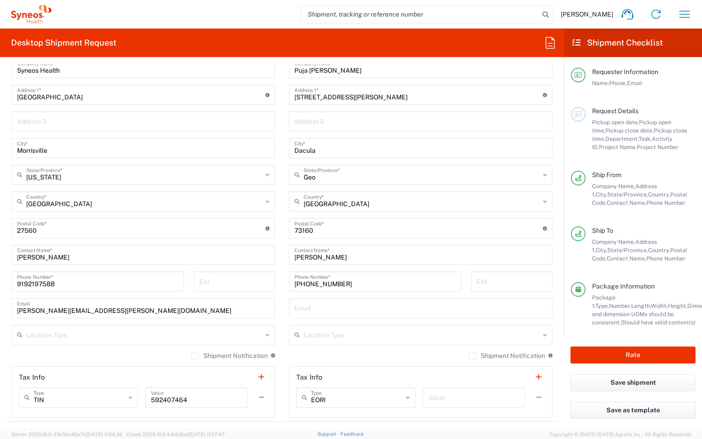
type input "[US_STATE]"
drag, startPoint x: 320, startPoint y: 230, endPoint x: 249, endPoint y: 235, distance: 70.5
click at [249, 235] on div "Ship From Syneos Health, LLC-[GEOGRAPHIC_DATA] [GEOGRAPHIC_DATA] [GEOGRAPHIC_DA…" at bounding box center [282, 216] width 555 height 411
type input "30019"
drag, startPoint x: 342, startPoint y: 254, endPoint x: 155, endPoint y: 256, distance: 187.2
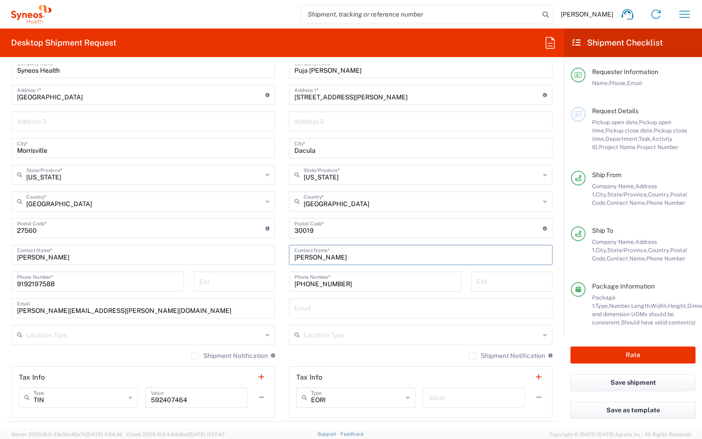
click at [155, 256] on div "Ship From Syneos Health, LLC-[GEOGRAPHIC_DATA] [GEOGRAPHIC_DATA] [GEOGRAPHIC_DA…" at bounding box center [282, 216] width 555 height 411
type input "Puja [PERSON_NAME]"
drag, startPoint x: 338, startPoint y: 283, endPoint x: 204, endPoint y: 277, distance: 134.4
click at [204, 277] on div "Ship From Syneos Health, LLC-[GEOGRAPHIC_DATA] [GEOGRAPHIC_DATA] [GEOGRAPHIC_DA…" at bounding box center [282, 216] width 555 height 411
paste input "[PHONE_NUMBER]"
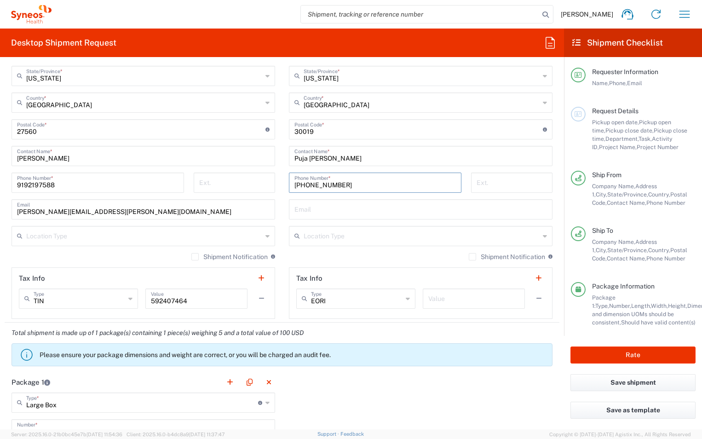
scroll to position [598, 0]
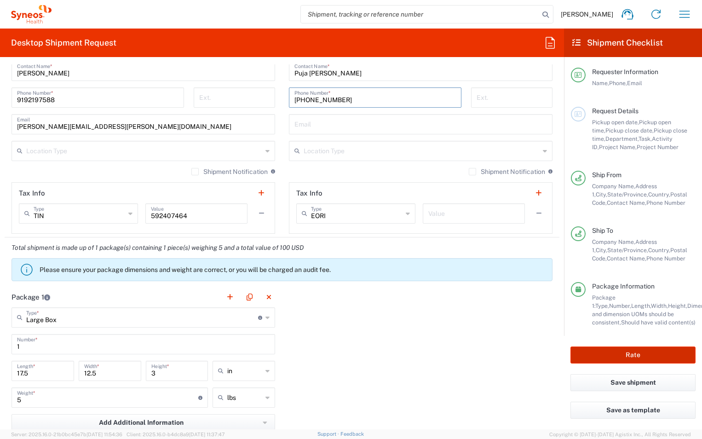
type input "[PHONE_NUMBER]"
click at [621, 349] on button "Rate" at bounding box center [632, 354] width 125 height 17
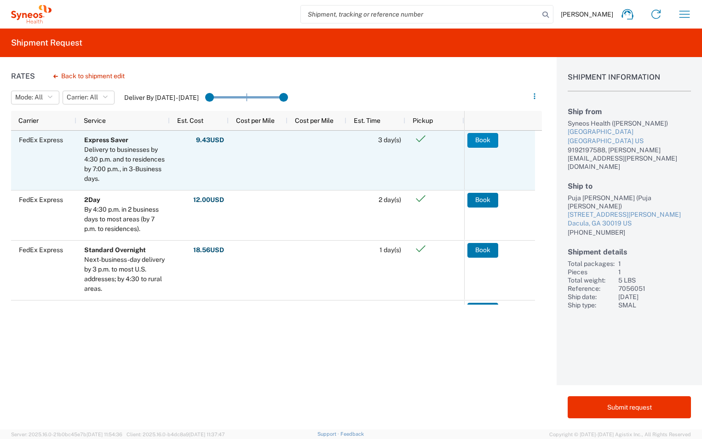
click at [471, 140] on button "Book" at bounding box center [482, 140] width 31 height 15
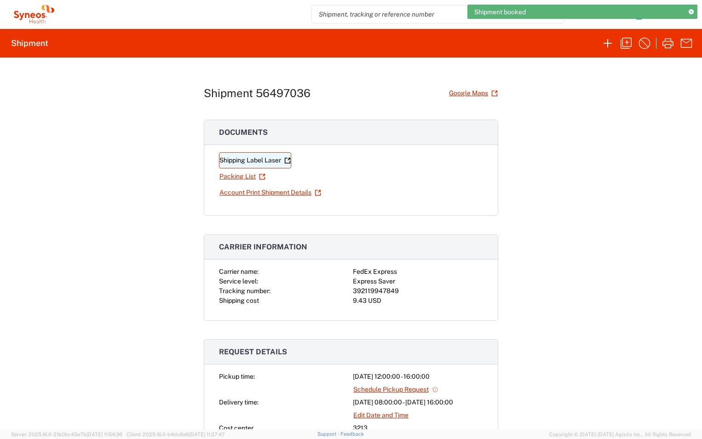
click at [258, 161] on link "Shipping Label Laser" at bounding box center [255, 160] width 72 height 16
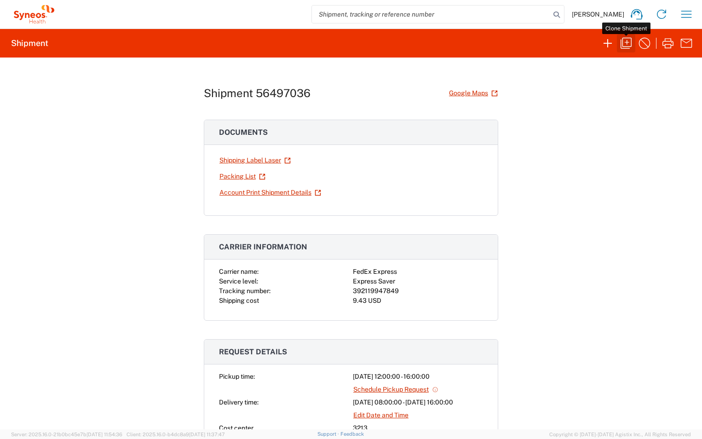
click at [623, 41] on icon "button" at bounding box center [626, 43] width 15 height 15
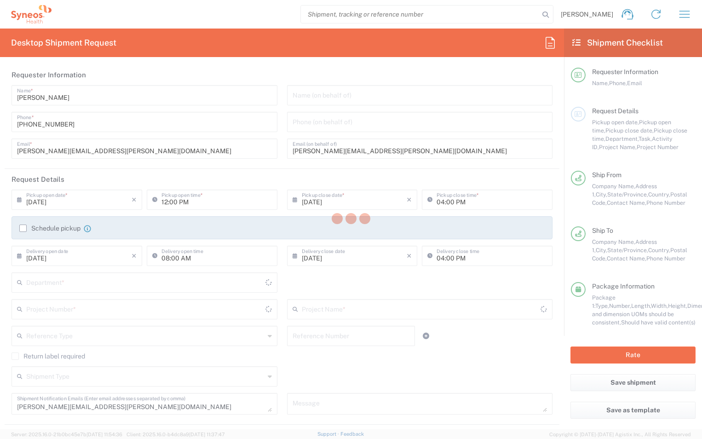
type input "3213"
type input "7056051"
type input "EYP-1901-301"
type input "[US_STATE]"
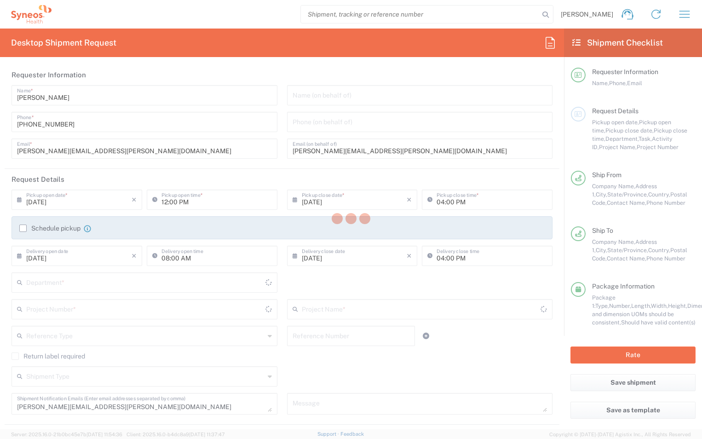
type input "Large Box"
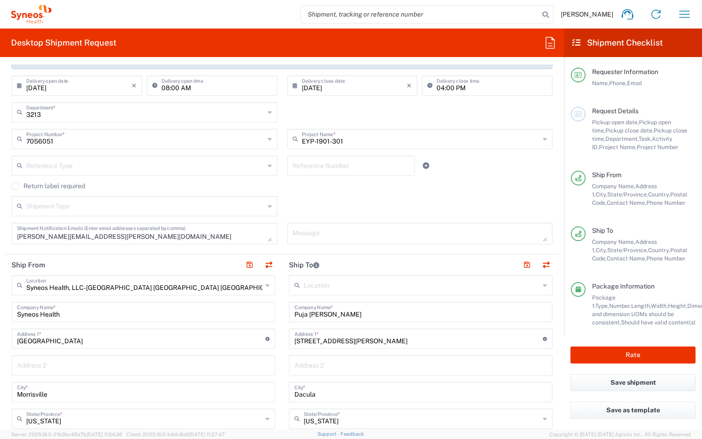
scroll to position [184, 0]
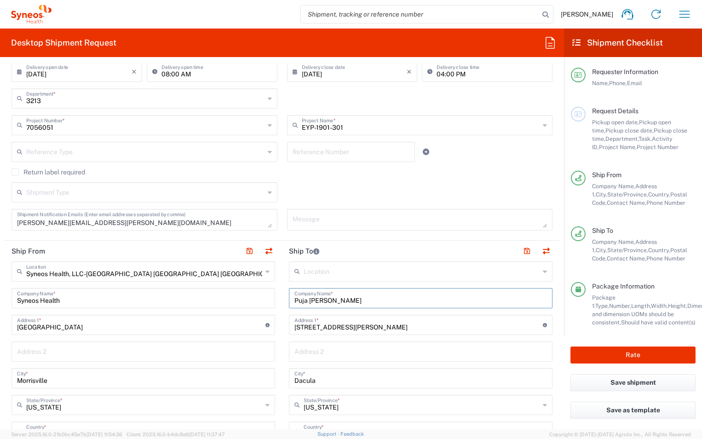
drag, startPoint x: 335, startPoint y: 299, endPoint x: 177, endPoint y: 299, distance: 158.2
click at [178, 299] on div "Ship From Syneos Health, LLC-[GEOGRAPHIC_DATA] [GEOGRAPHIC_DATA] [GEOGRAPHIC_DA…" at bounding box center [282, 446] width 555 height 411
type input "[PERSON_NAME]"
type input "[STREET_ADDRESS][PERSON_NAME]"
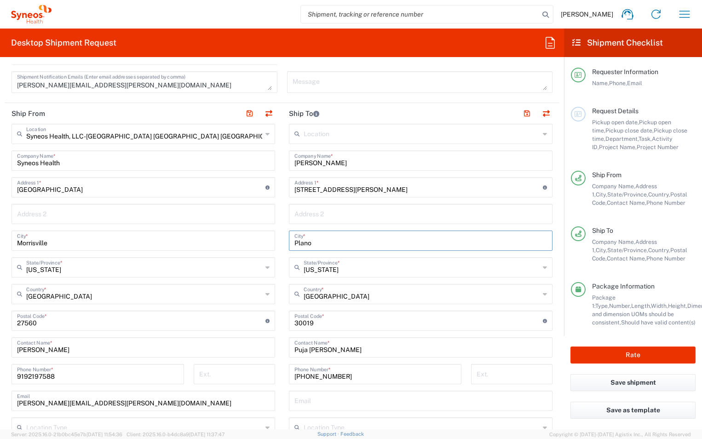
scroll to position [322, 0]
type input "Plano"
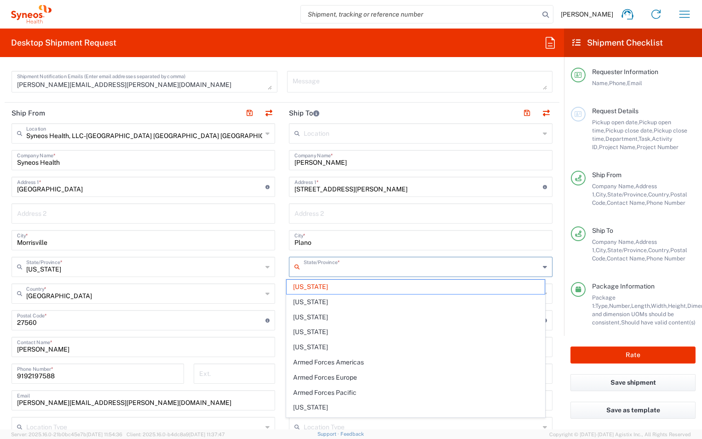
drag, startPoint x: 336, startPoint y: 268, endPoint x: 256, endPoint y: 268, distance: 80.0
click at [256, 268] on div "Ship From Syneos Health, LLC-[GEOGRAPHIC_DATA] [GEOGRAPHIC_DATA] [GEOGRAPHIC_DA…" at bounding box center [282, 308] width 555 height 411
type input "Georgiatex"
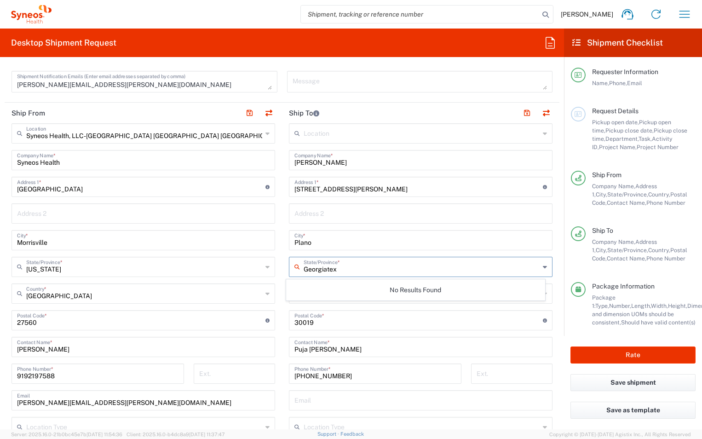
drag, startPoint x: 334, startPoint y: 270, endPoint x: 248, endPoint y: 266, distance: 86.5
click at [248, 266] on div "Ship From Syneos Health, LLC-[GEOGRAPHIC_DATA] [GEOGRAPHIC_DATA] [GEOGRAPHIC_DA…" at bounding box center [282, 308] width 555 height 411
click at [301, 287] on span "[US_STATE]" at bounding box center [416, 287] width 258 height 14
type input "[US_STATE]"
drag, startPoint x: 292, startPoint y: 319, endPoint x: 225, endPoint y: 319, distance: 67.1
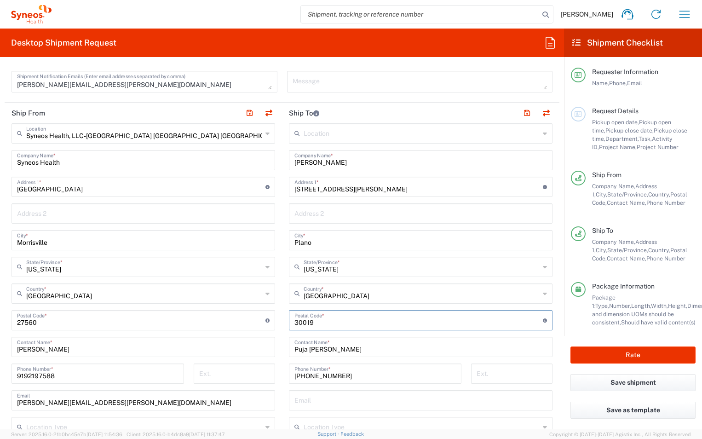
click at [225, 319] on div "Ship From Syneos Health, LLC-[GEOGRAPHIC_DATA] [GEOGRAPHIC_DATA] [GEOGRAPHIC_DA…" at bounding box center [282, 308] width 555 height 411
type input "75094"
drag, startPoint x: 344, startPoint y: 349, endPoint x: 235, endPoint y: 351, distance: 109.0
click at [235, 351] on div "Ship From Syneos Health, LLC-[GEOGRAPHIC_DATA] [GEOGRAPHIC_DATA] [GEOGRAPHIC_DA…" at bounding box center [282, 308] width 555 height 411
type input "[PERSON_NAME]"
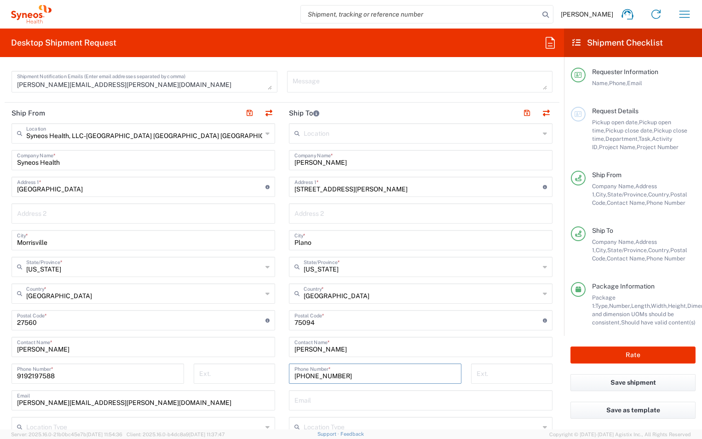
drag, startPoint x: 335, startPoint y: 378, endPoint x: 231, endPoint y: 376, distance: 104.0
click at [231, 376] on div "Ship From Syneos Health, LLC-[GEOGRAPHIC_DATA] [GEOGRAPHIC_DATA] [GEOGRAPHIC_DA…" at bounding box center [282, 308] width 555 height 411
paste input "[PHONE_NUMBER]"
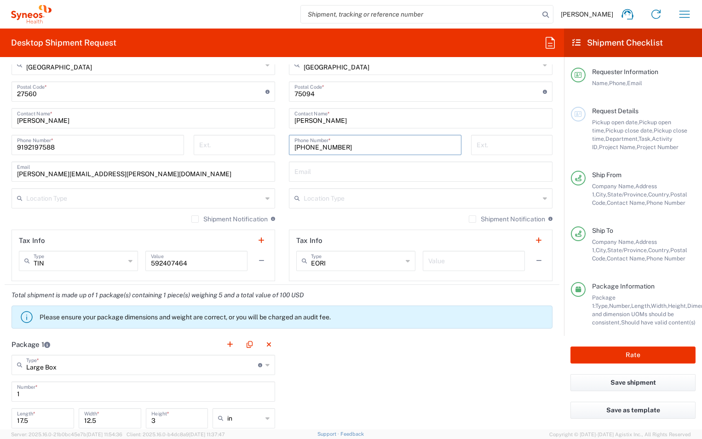
scroll to position [644, 0]
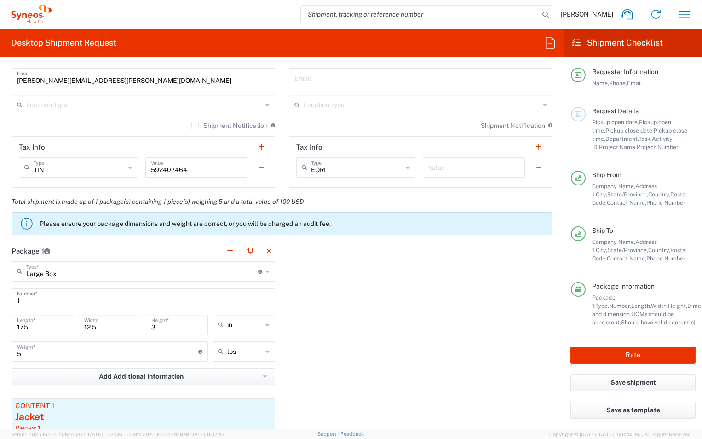
type input "[PHONE_NUMBER]"
click at [649, 352] on button "Rate" at bounding box center [632, 354] width 125 height 17
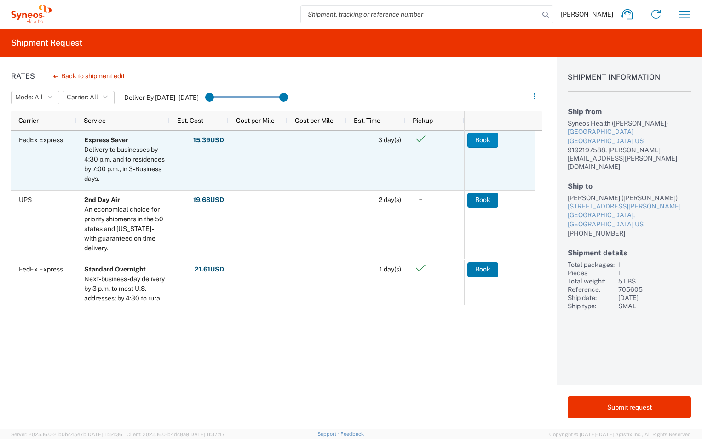
click at [486, 139] on button "Book" at bounding box center [482, 140] width 31 height 15
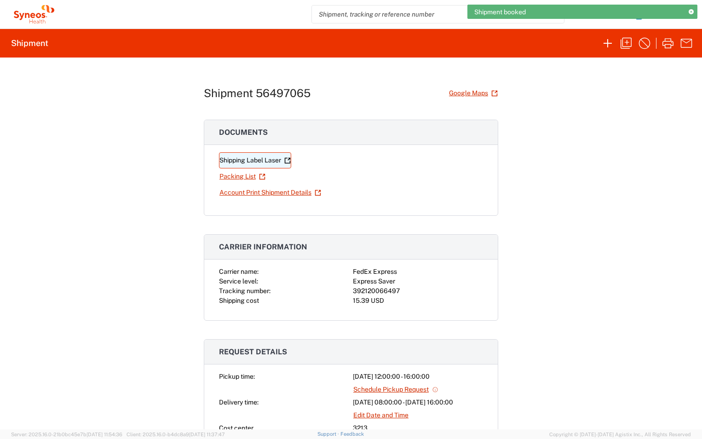
click at [239, 158] on link "Shipping Label Laser" at bounding box center [255, 160] width 72 height 16
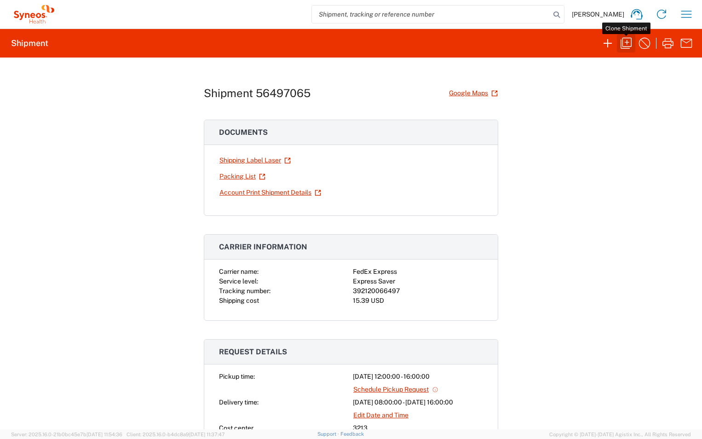
click at [623, 46] on icon "button" at bounding box center [625, 43] width 11 height 11
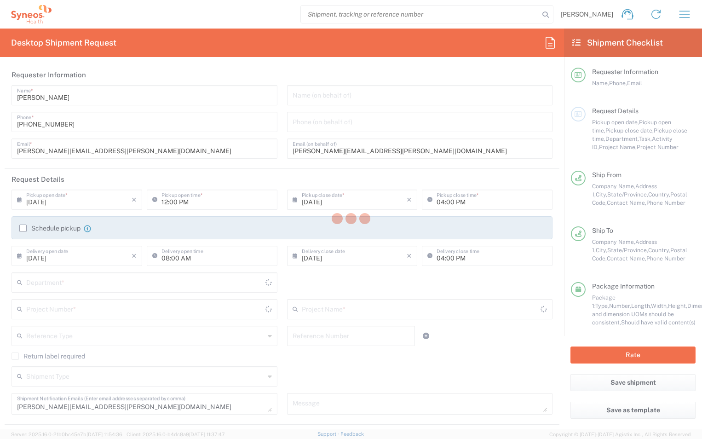
type input "3213"
type input "7056051"
type input "EYP-1901-301"
type input "[US_STATE]"
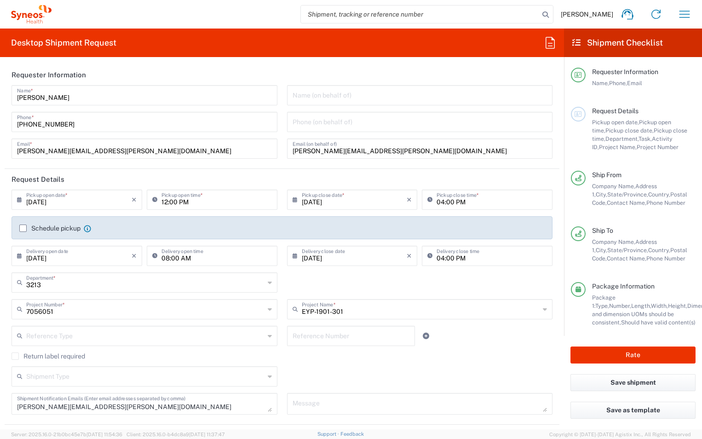
type input "Large Box"
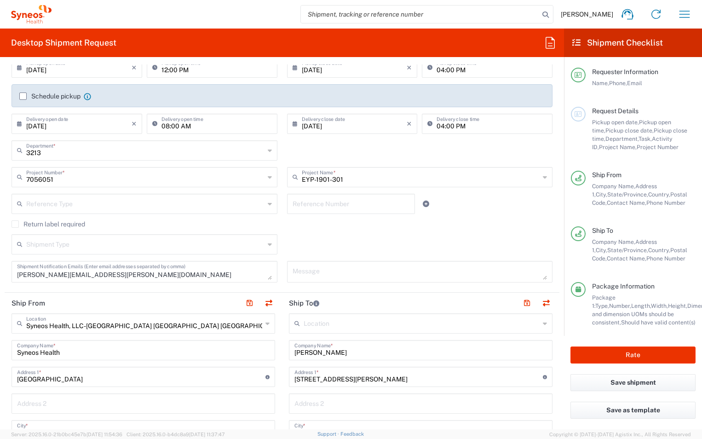
scroll to position [230, 0]
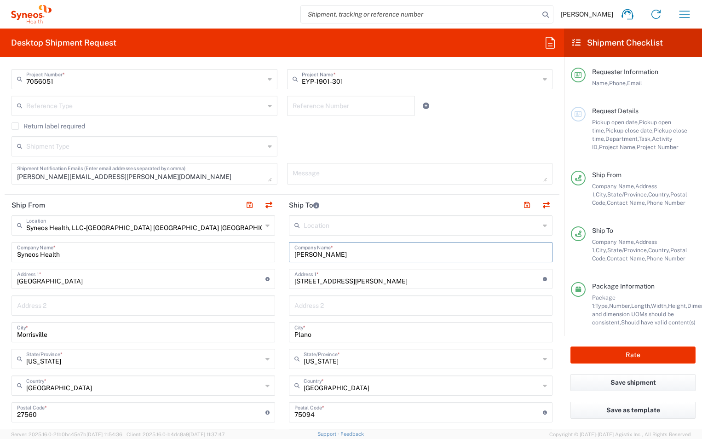
drag, startPoint x: 343, startPoint y: 251, endPoint x: 216, endPoint y: 253, distance: 126.9
click at [216, 253] on div "Ship From Syneos Health, LLC-[GEOGRAPHIC_DATA] [GEOGRAPHIC_DATA] [GEOGRAPHIC_DA…" at bounding box center [282, 400] width 555 height 411
type input "[PERSON_NAME]"
drag, startPoint x: 354, startPoint y: 282, endPoint x: 252, endPoint y: 279, distance: 102.1
click at [252, 279] on div "Ship From Syneos Health, LLC-[GEOGRAPHIC_DATA] [GEOGRAPHIC_DATA] [GEOGRAPHIC_DA…" at bounding box center [282, 400] width 555 height 411
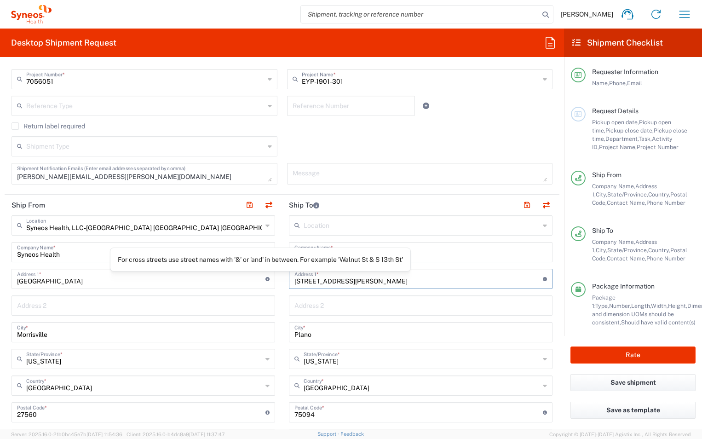
paste input "[STREET_ADDRESS]"
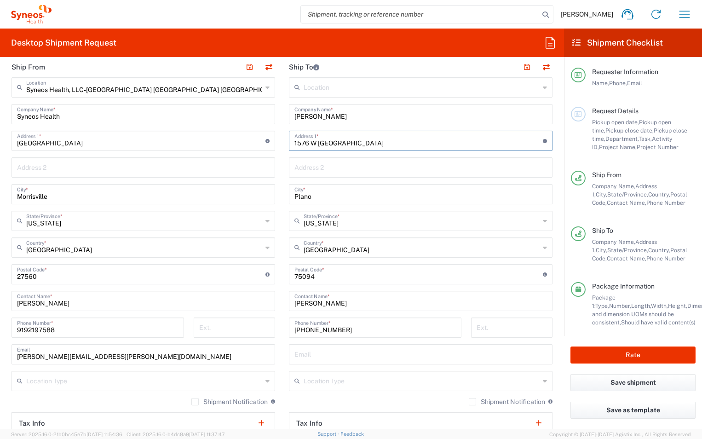
type input "1576 W [GEOGRAPHIC_DATA]"
drag, startPoint x: 327, startPoint y: 196, endPoint x: 265, endPoint y: 200, distance: 61.7
click at [265, 200] on div "Ship From Syneos Health, LLC-[GEOGRAPHIC_DATA] [GEOGRAPHIC_DATA] [GEOGRAPHIC_DA…" at bounding box center [282, 262] width 555 height 411
type input "[GEOGRAPHIC_DATA]"
click at [325, 229] on div "[US_STATE] State/Province *" at bounding box center [421, 221] width 264 height 20
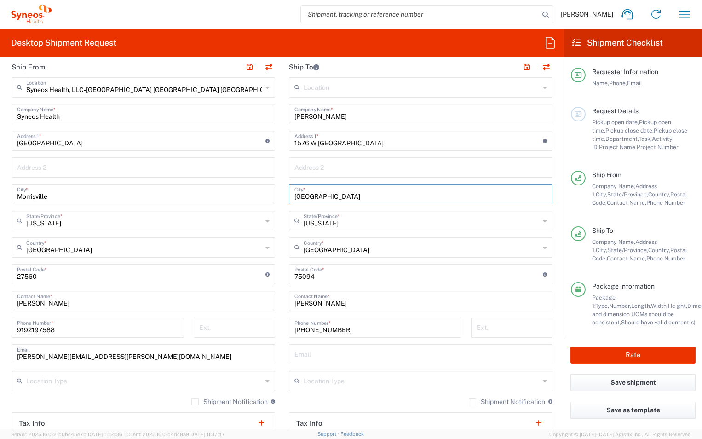
click at [327, 224] on input "[US_STATE]" at bounding box center [422, 220] width 236 height 16
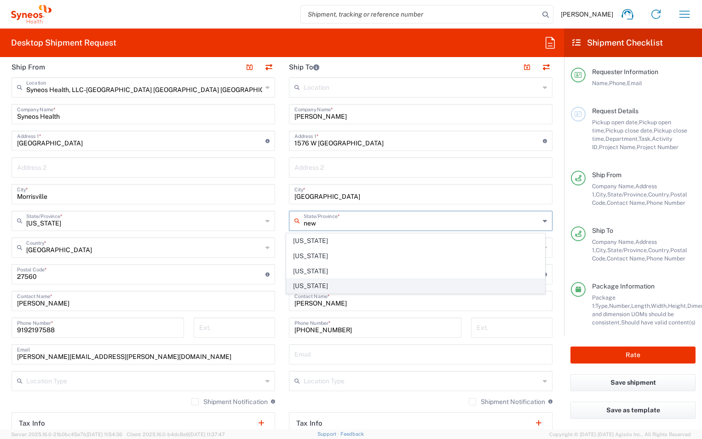
click at [311, 285] on span "[US_STATE]" at bounding box center [416, 286] width 258 height 14
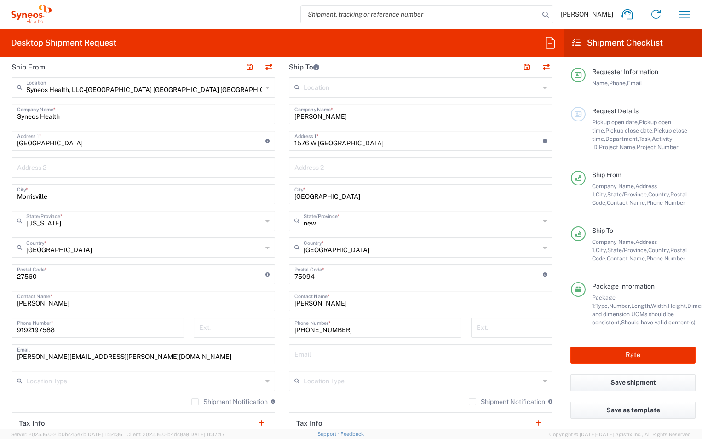
type input "[US_STATE]"
drag, startPoint x: 320, startPoint y: 276, endPoint x: 236, endPoint y: 278, distance: 83.7
click at [236, 278] on div "Ship From Syneos Health, LLC-[GEOGRAPHIC_DATA] [GEOGRAPHIC_DATA] [GEOGRAPHIC_DA…" at bounding box center [282, 262] width 555 height 411
type input "11204"
drag, startPoint x: 350, startPoint y: 300, endPoint x: 167, endPoint y: 291, distance: 182.8
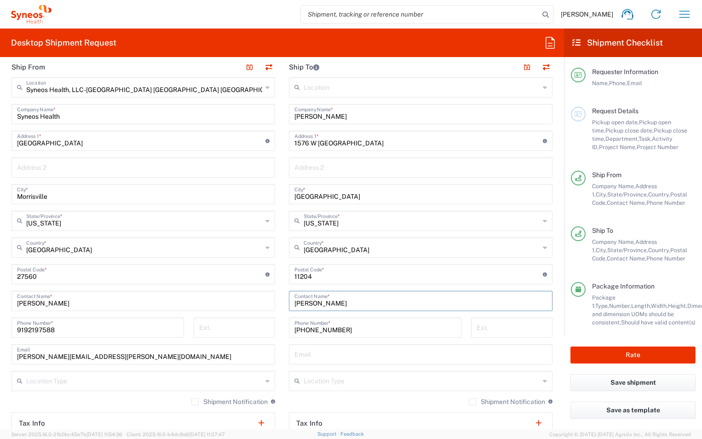
click at [167, 291] on div "Ship From Syneos Health, LLC-[GEOGRAPHIC_DATA] [GEOGRAPHIC_DATA] [GEOGRAPHIC_DA…" at bounding box center [282, 262] width 555 height 411
type input "[PERSON_NAME]"
drag, startPoint x: 345, startPoint y: 329, endPoint x: 266, endPoint y: 328, distance: 78.6
click at [266, 328] on div "Ship From Syneos Health, LLC-[GEOGRAPHIC_DATA] [GEOGRAPHIC_DATA] [GEOGRAPHIC_DA…" at bounding box center [282, 262] width 555 height 411
paste input "[PHONE_NUMBER]"
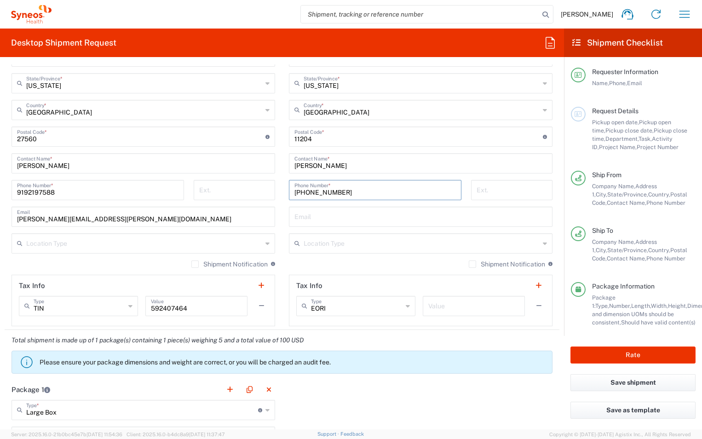
scroll to position [506, 0]
type input "[PHONE_NUMBER]"
click at [629, 354] on button "Rate" at bounding box center [632, 354] width 125 height 17
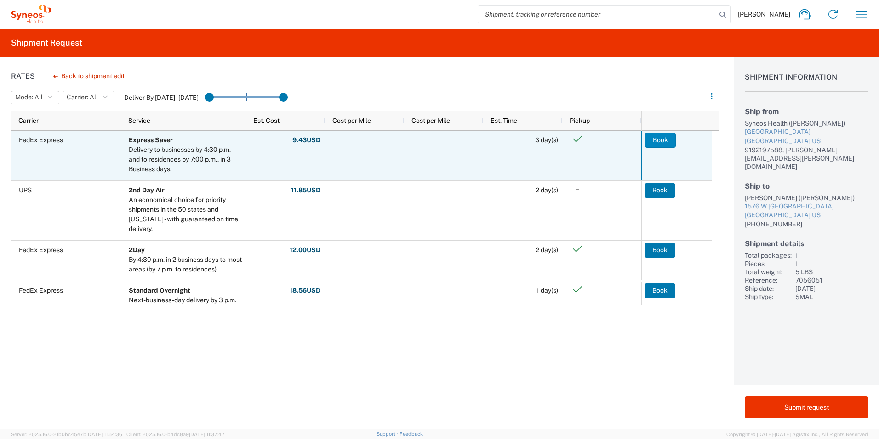
click at [663, 142] on button "Book" at bounding box center [660, 140] width 31 height 15
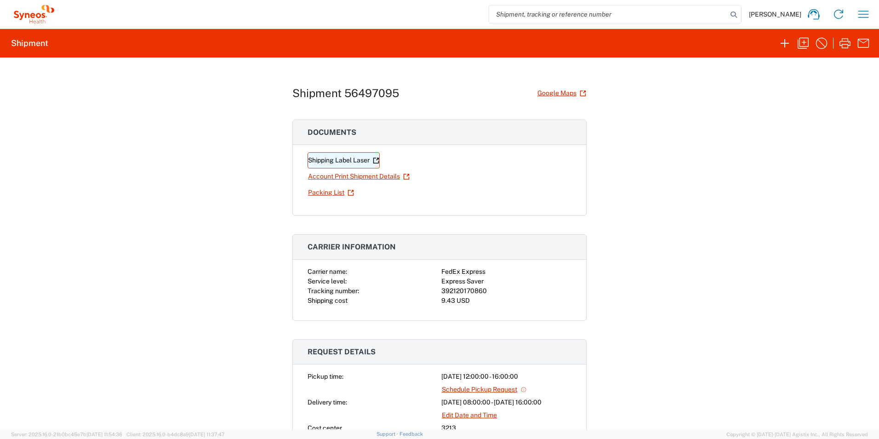
click at [350, 157] on link "Shipping Label Laser" at bounding box center [344, 160] width 72 height 16
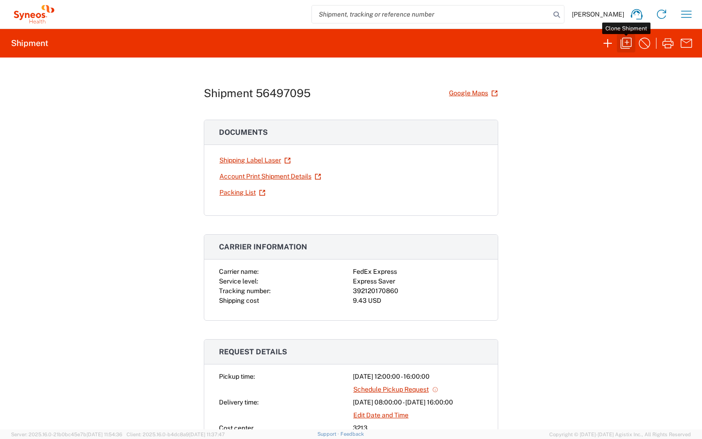
click at [630, 46] on icon "button" at bounding box center [626, 43] width 15 height 15
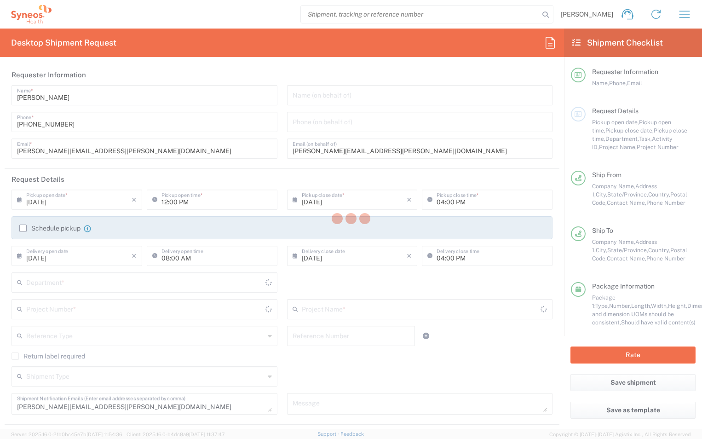
type input "3213"
type input "7056051"
type input "EYP-1901-301"
type input "[US_STATE]"
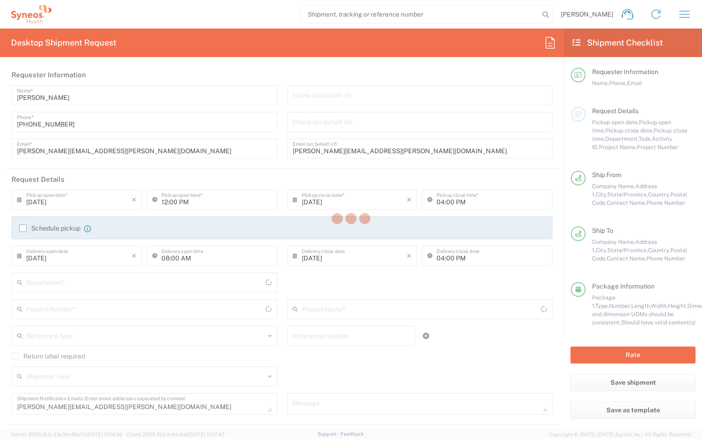
type input "Large Box"
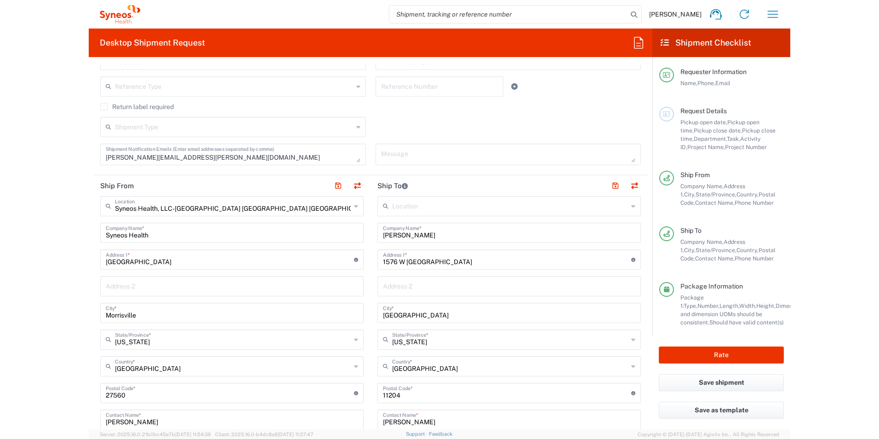
scroll to position [276, 0]
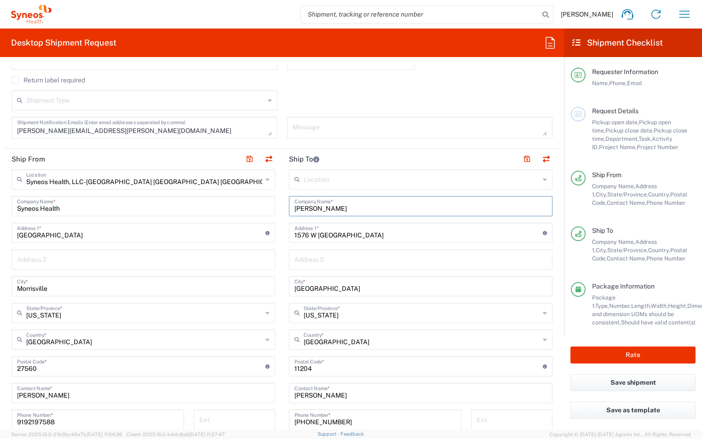
drag, startPoint x: 347, startPoint y: 206, endPoint x: 204, endPoint y: 204, distance: 142.6
click at [204, 204] on div "Ship From Syneos Health, LLC-[GEOGRAPHIC_DATA] [GEOGRAPHIC_DATA] [GEOGRAPHIC_DA…" at bounding box center [282, 354] width 555 height 411
type input "[PERSON_NAME]"
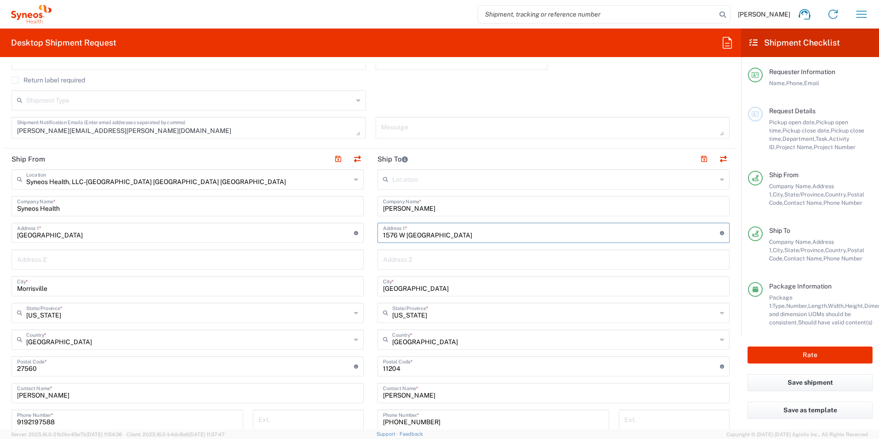
drag, startPoint x: 340, startPoint y: 231, endPoint x: 309, endPoint y: 232, distance: 31.7
click at [309, 232] on div "Ship From Syneos Health, LLC-[GEOGRAPHIC_DATA] [GEOGRAPHIC_DATA] [GEOGRAPHIC_DA…" at bounding box center [371, 354] width 732 height 411
click at [386, 292] on input "[GEOGRAPHIC_DATA]" at bounding box center [553, 285] width 341 height 16
click at [321, 293] on div "Ship From Syneos Health, LLC-[GEOGRAPHIC_DATA] [GEOGRAPHIC_DATA] [GEOGRAPHIC_DA…" at bounding box center [371, 354] width 732 height 411
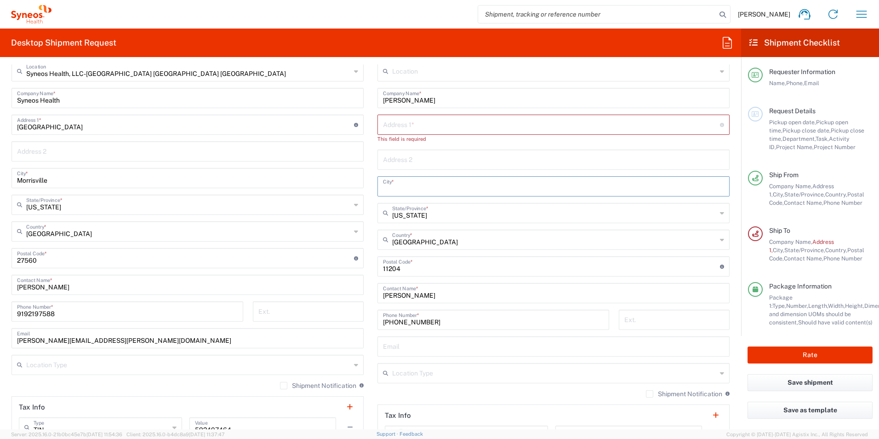
scroll to position [368, 0]
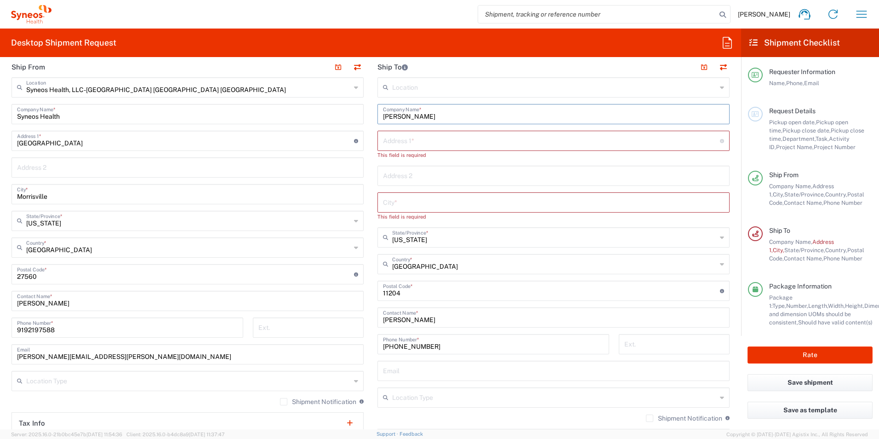
drag, startPoint x: 431, startPoint y: 115, endPoint x: 331, endPoint y: 111, distance: 100.3
click at [331, 111] on div "Ship From Syneos Health, LLC-[GEOGRAPHIC_DATA] [GEOGRAPHIC_DATA] [GEOGRAPHIC_DA…" at bounding box center [371, 270] width 732 height 427
click at [328, 316] on div "Ship From Syneos Health, LLC-[GEOGRAPHIC_DATA] [GEOGRAPHIC_DATA] [GEOGRAPHIC_DA…" at bounding box center [371, 270] width 732 height 427
paste input "[PERSON_NAME]"
type input "[PERSON_NAME]"
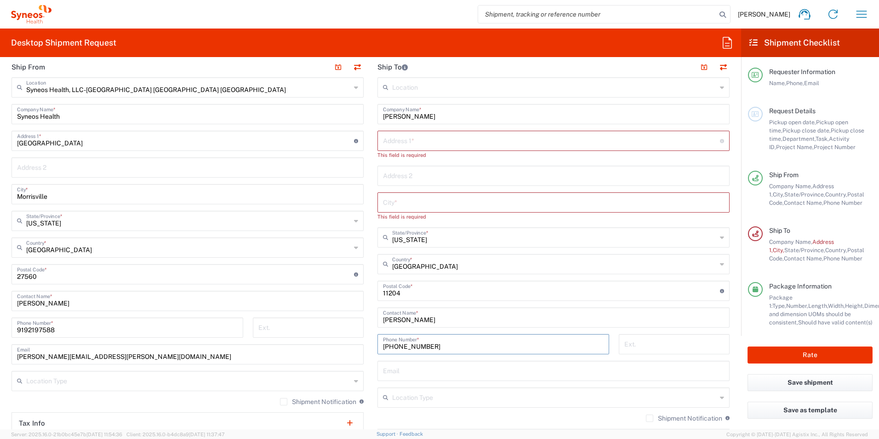
drag, startPoint x: 439, startPoint y: 344, endPoint x: 341, endPoint y: 345, distance: 98.0
click at [341, 345] on div "Ship From Syneos Health, LLC-[GEOGRAPHIC_DATA] [GEOGRAPHIC_DATA] [GEOGRAPHIC_DA…" at bounding box center [371, 270] width 732 height 427
paste input "[PHONE_NUMBER]"
type input "[PHONE_NUMBER]"
drag, startPoint x: 403, startPoint y: 294, endPoint x: 341, endPoint y: 293, distance: 61.6
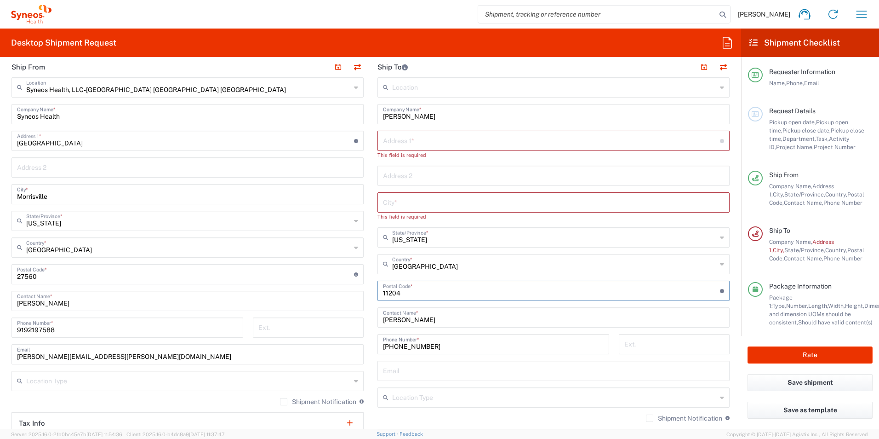
click at [341, 293] on div "Ship From Syneos Health, LLC-[GEOGRAPHIC_DATA] [GEOGRAPHIC_DATA] [GEOGRAPHIC_DA…" at bounding box center [371, 270] width 732 height 427
click at [434, 242] on input "[US_STATE]" at bounding box center [554, 237] width 325 height 16
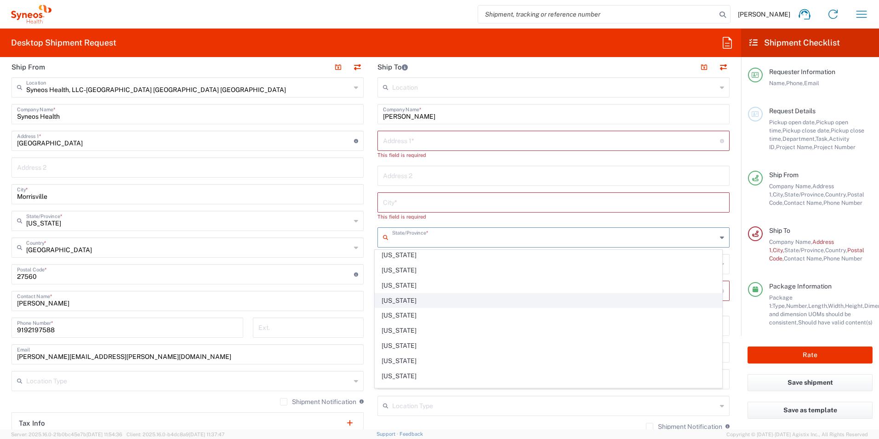
scroll to position [92, 0]
drag, startPoint x: 391, startPoint y: 284, endPoint x: 427, endPoint y: 228, distance: 67.0
click at [391, 284] on span "[US_STATE]" at bounding box center [548, 286] width 347 height 14
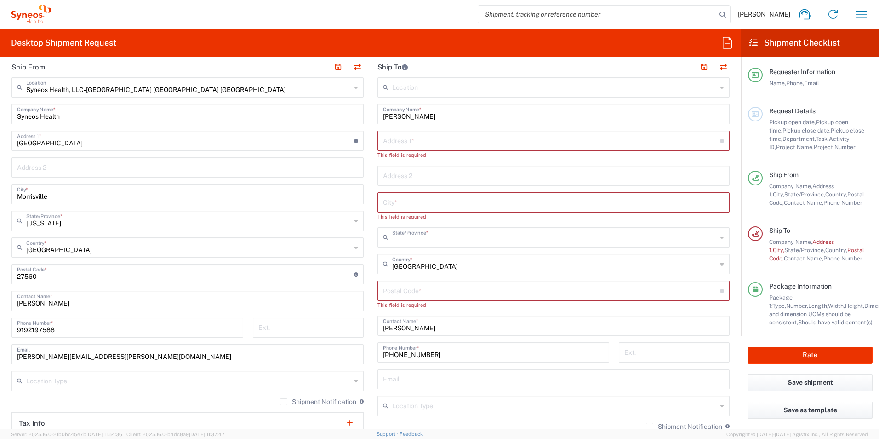
type input "[US_STATE]"
click at [401, 198] on input "text" at bounding box center [553, 202] width 341 height 16
